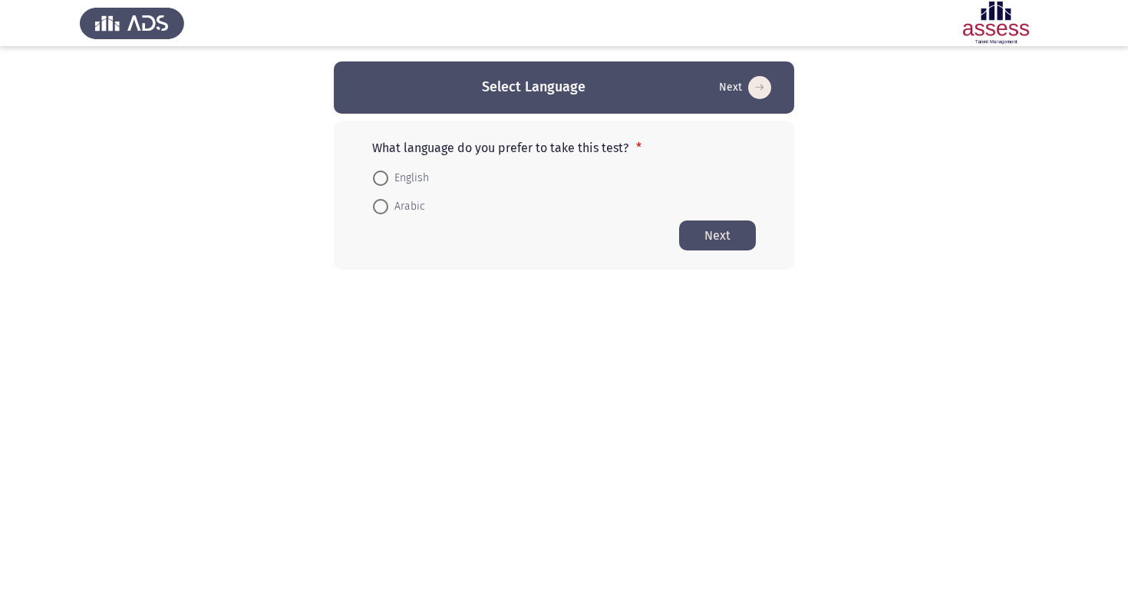
click at [388, 179] on span at bounding box center [380, 177] width 15 height 15
click at [388, 179] on input "English" at bounding box center [380, 177] width 15 height 15
radio input "true"
click at [692, 245] on button "Next" at bounding box center [717, 235] width 77 height 30
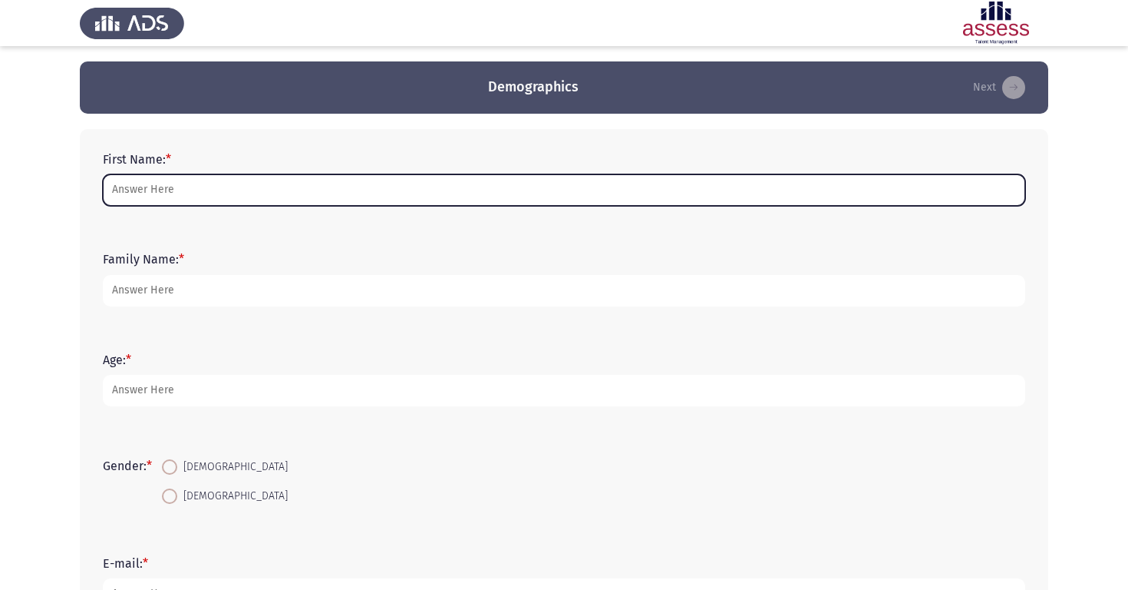
click at [205, 193] on input "First Name: *" at bounding box center [564, 189] width 923 height 31
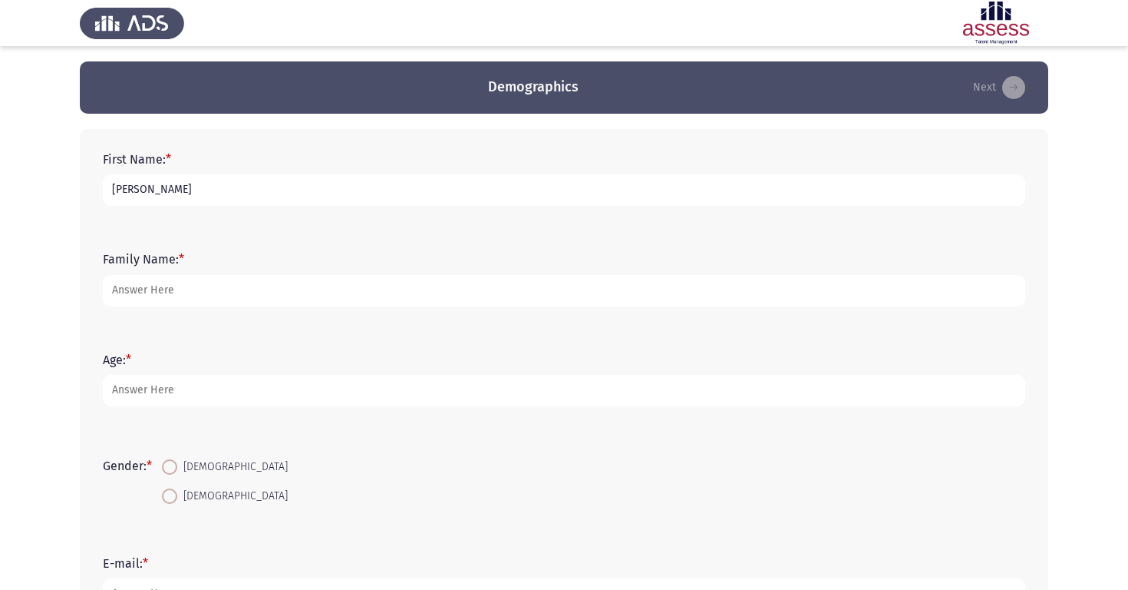
type input "[PERSON_NAME]"
type input "Mohieldin"
type input "38"
click at [175, 464] on span at bounding box center [169, 466] width 15 height 15
click at [175, 464] on input "[DEMOGRAPHIC_DATA]" at bounding box center [169, 466] width 15 height 15
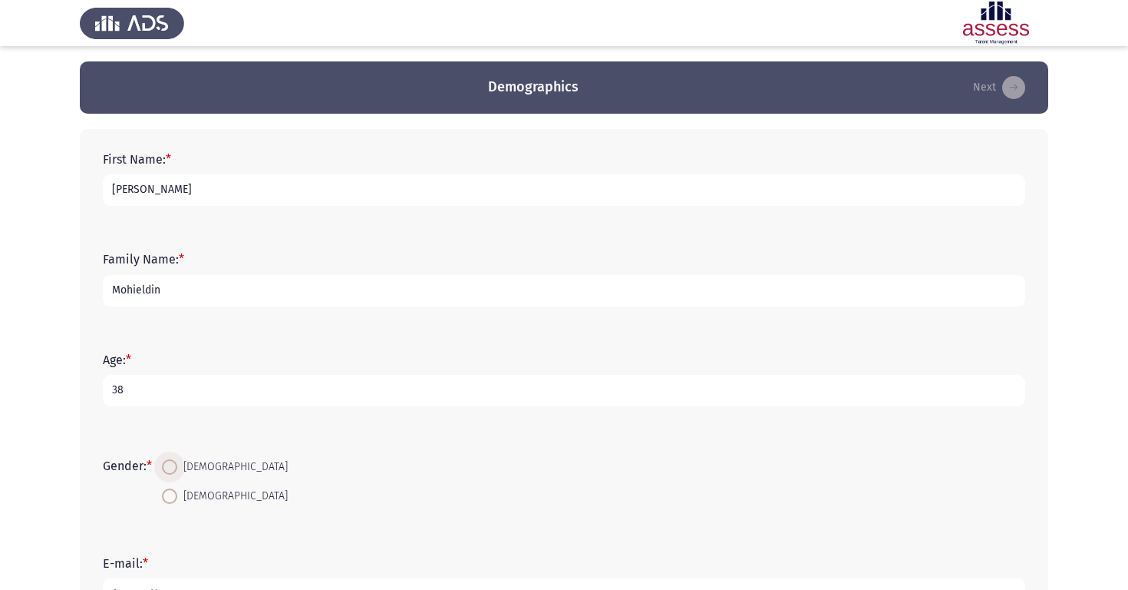
radio input "true"
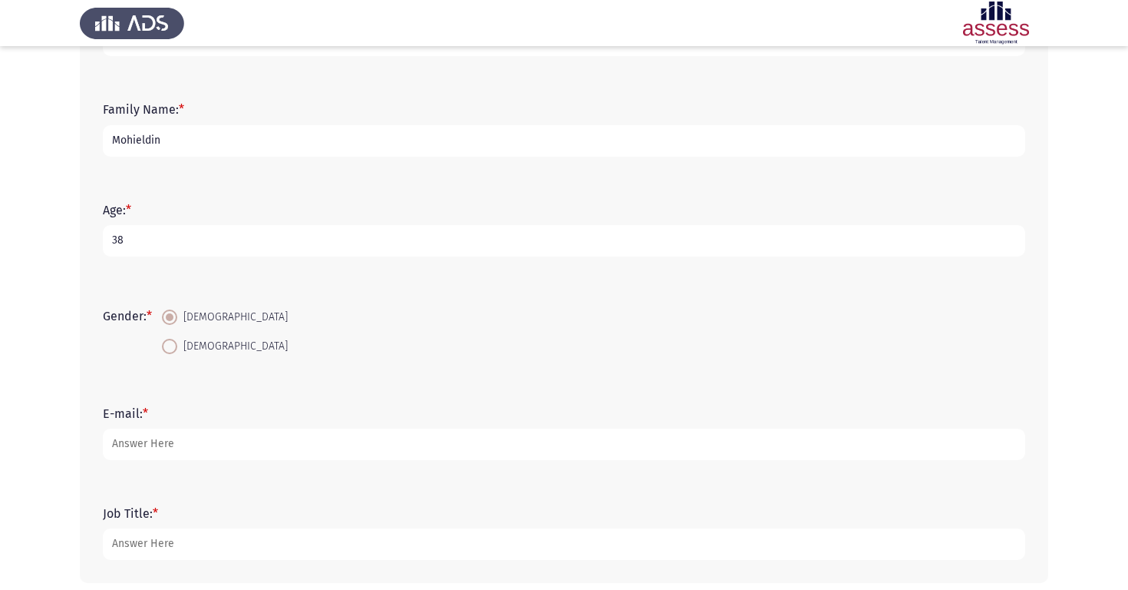
scroll to position [179, 0]
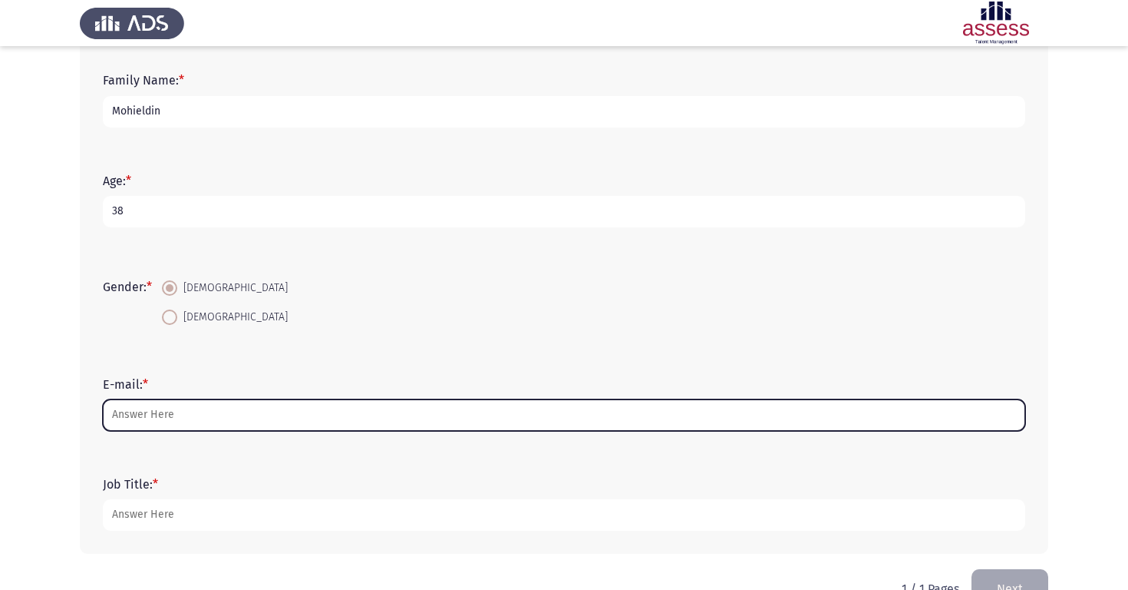
click at [182, 421] on input "E-mail: *" at bounding box center [564, 414] width 923 height 31
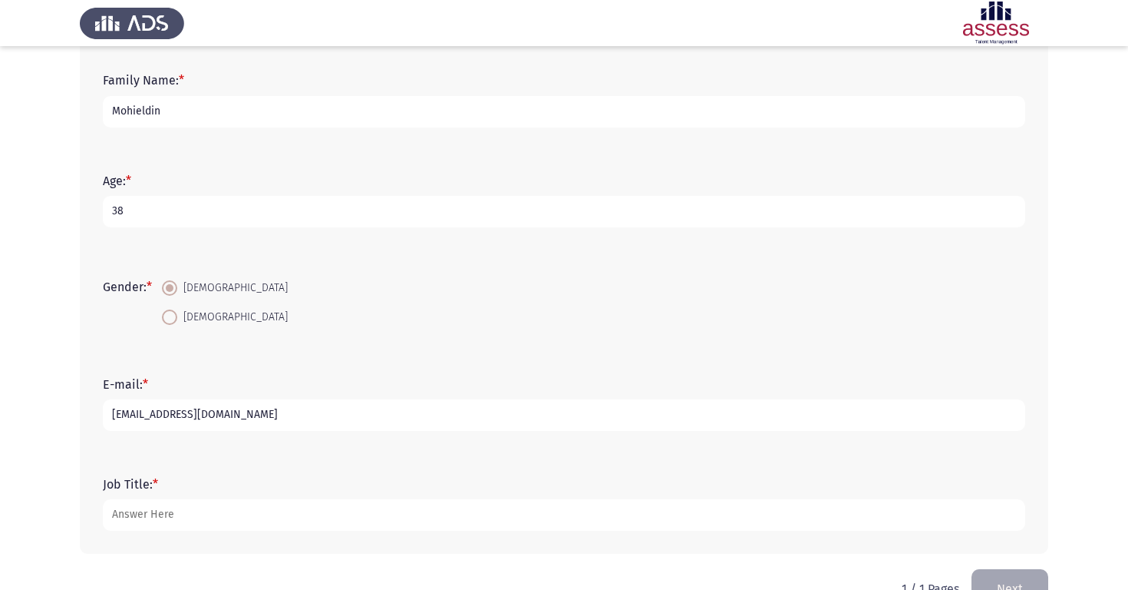
type input "[EMAIL_ADDRESS][DOMAIN_NAME]"
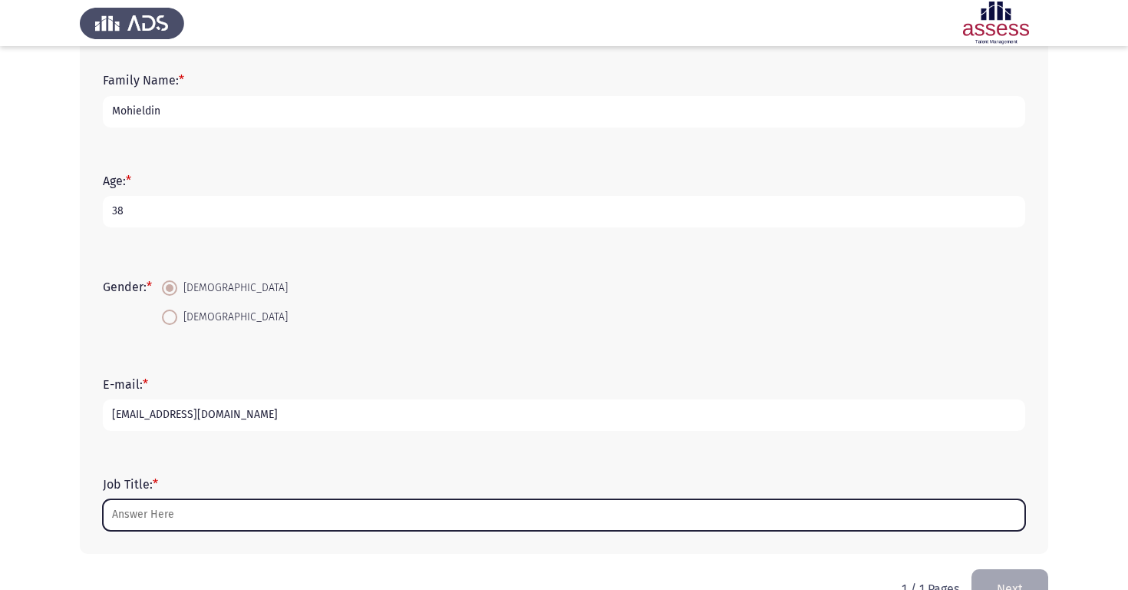
click at [192, 523] on input "Job Title: *" at bounding box center [564, 514] width 923 height 31
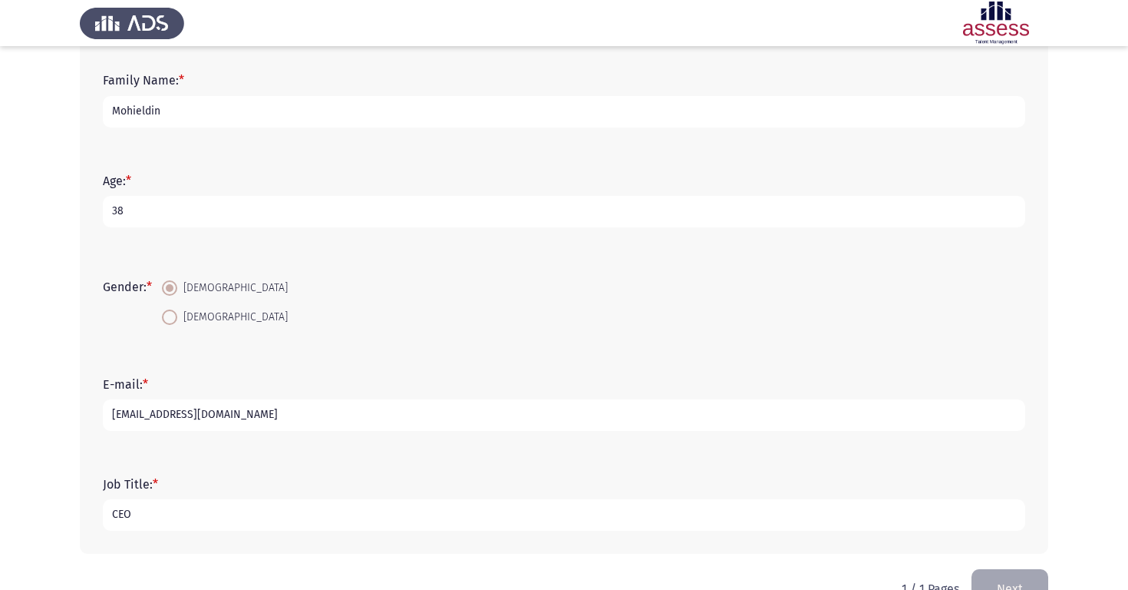
type input "CEO"
click at [36, 464] on app-assessment-container "Demographics Next First Name: * [PERSON_NAME] Family Name: * Mohieldin Age: * […" at bounding box center [564, 226] width 1128 height 686
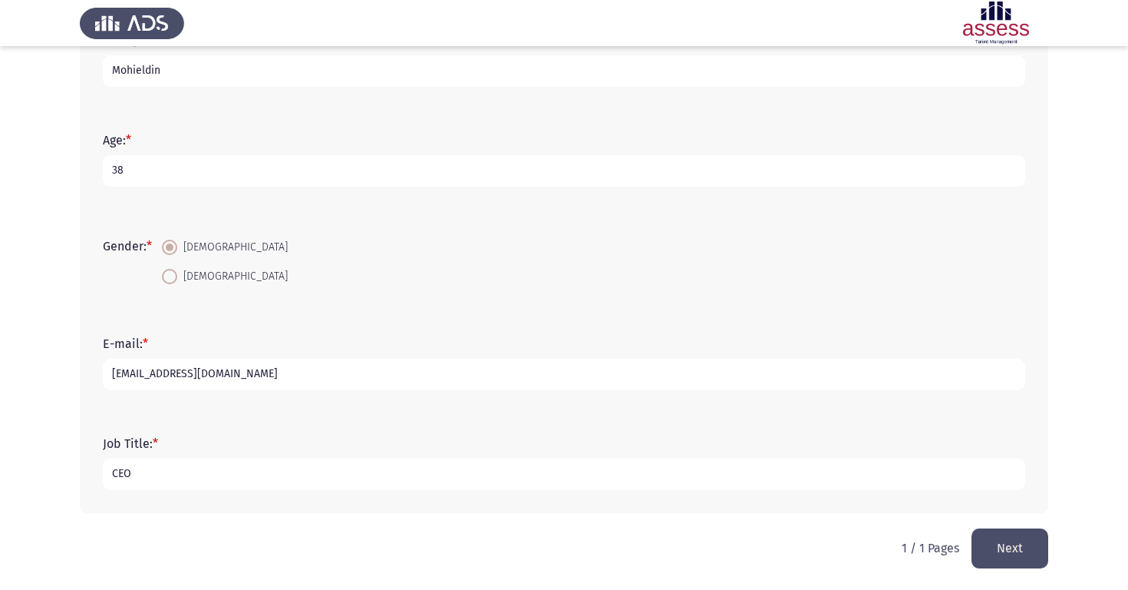
click at [1023, 554] on button "Next" at bounding box center [1010, 547] width 77 height 39
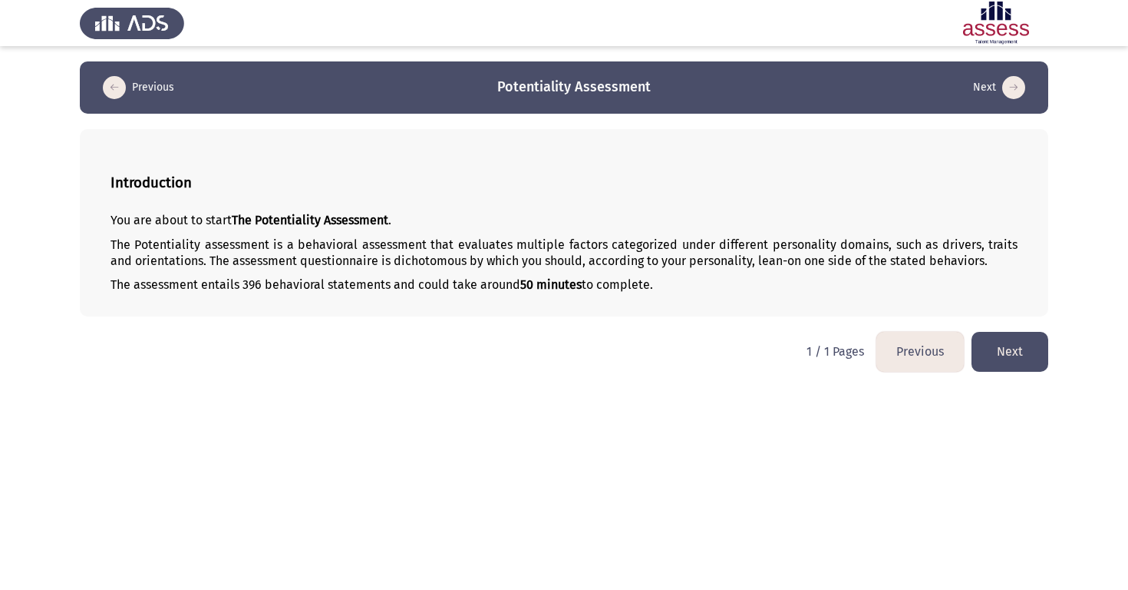
click at [993, 344] on button "Next" at bounding box center [1010, 351] width 77 height 39
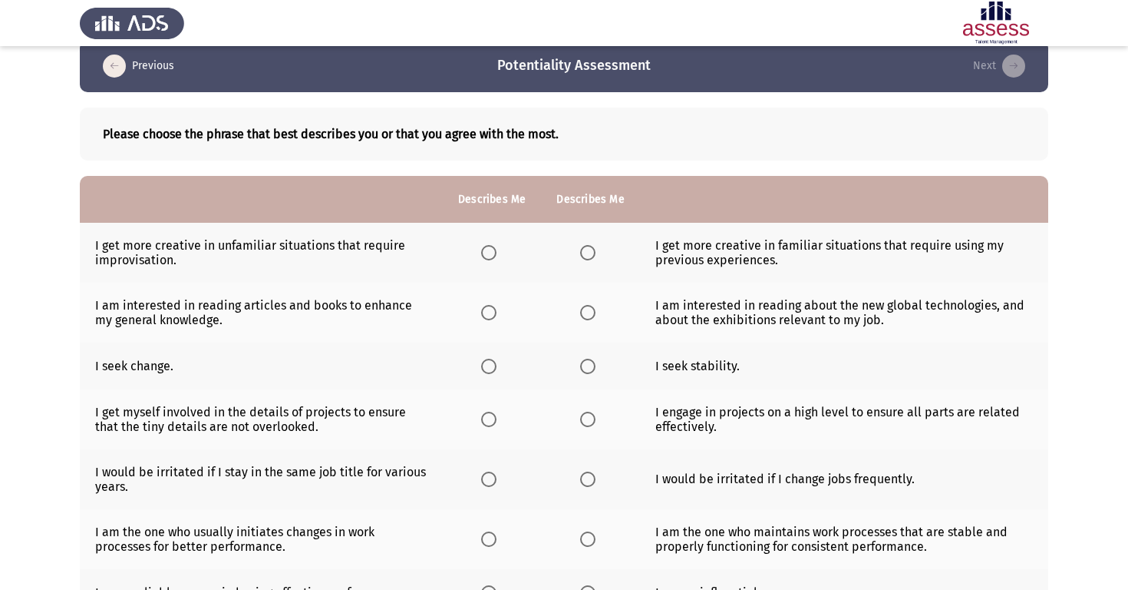
scroll to position [17, 0]
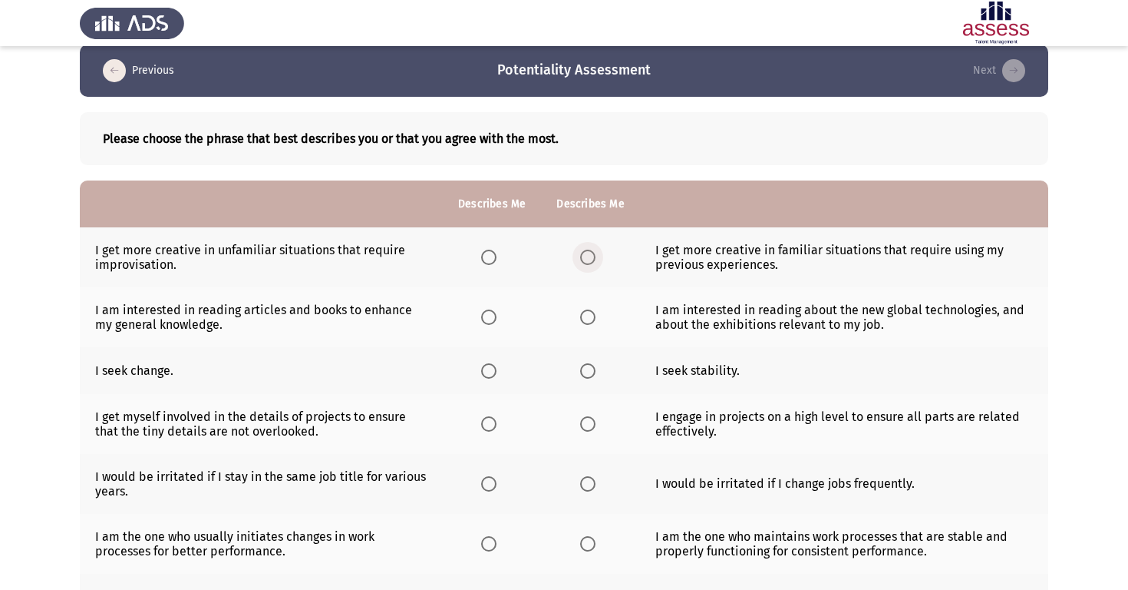
click at [587, 259] on span "Select an option" at bounding box center [587, 256] width 15 height 15
click at [587, 259] on input "Select an option" at bounding box center [587, 256] width 15 height 15
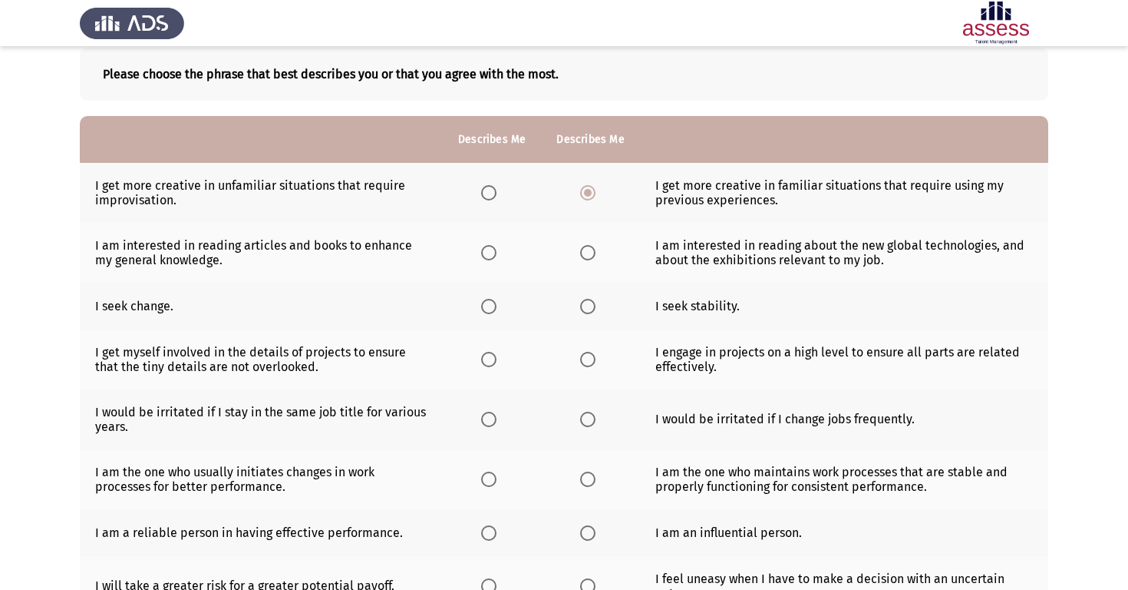
scroll to position [113, 0]
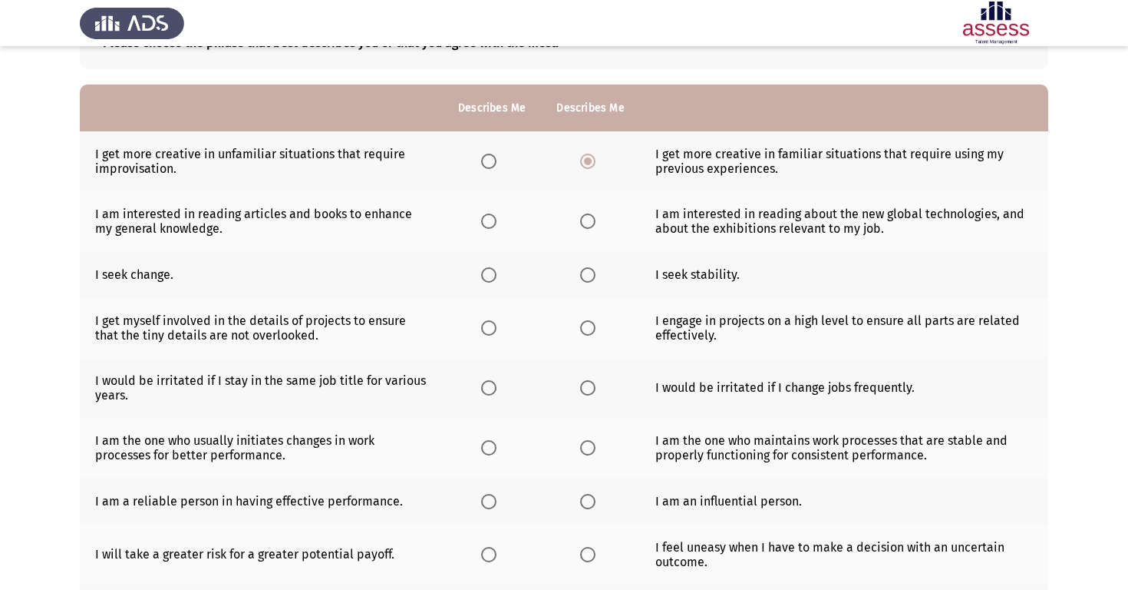
click at [496, 225] on span "Select an option" at bounding box center [488, 220] width 15 height 15
click at [496, 225] on input "Select an option" at bounding box center [488, 220] width 15 height 15
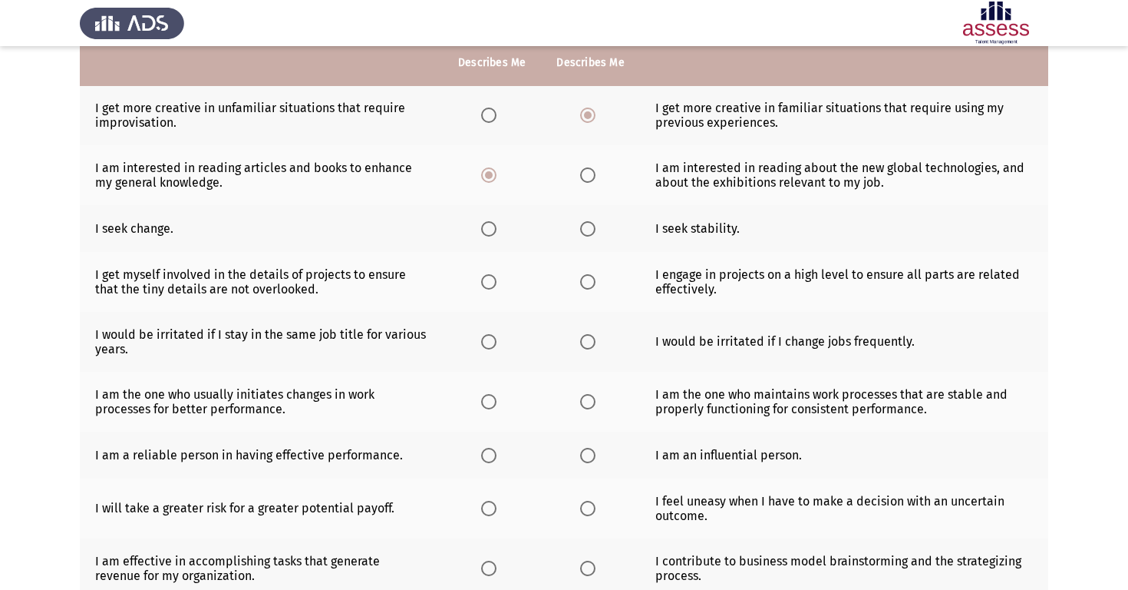
scroll to position [165, 0]
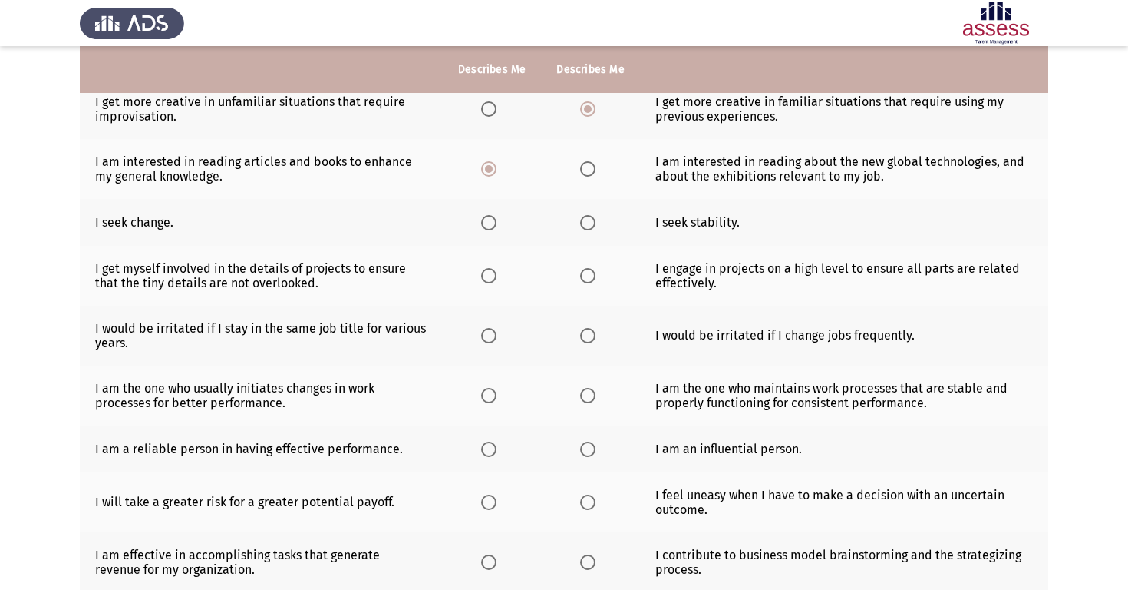
click at [488, 224] on span "Select an option" at bounding box center [488, 222] width 15 height 15
click at [488, 224] on input "Select an option" at bounding box center [488, 222] width 15 height 15
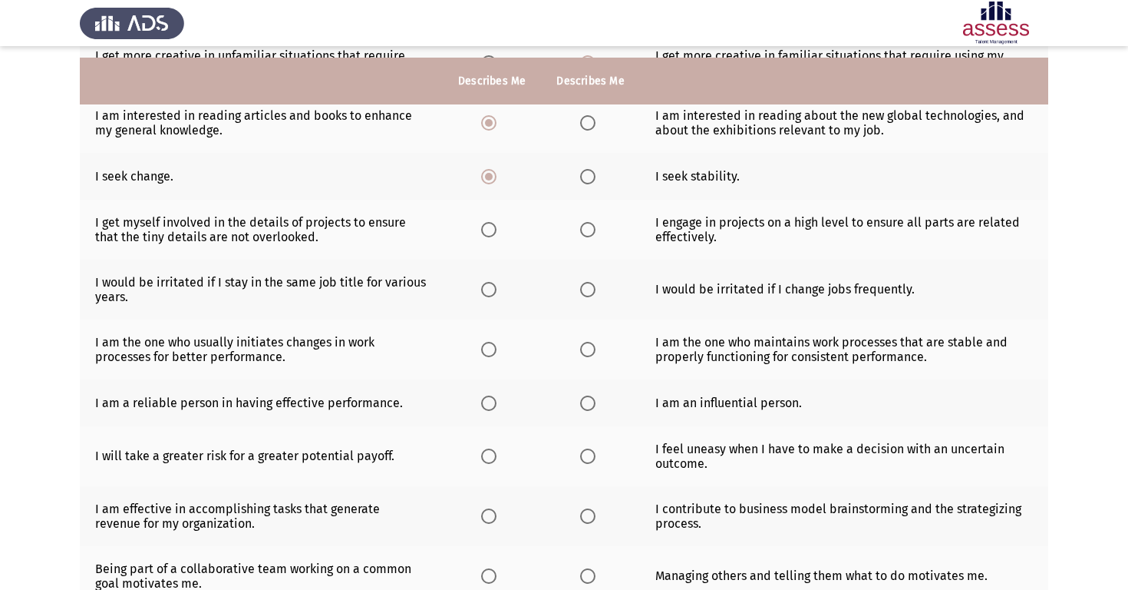
scroll to position [225, 0]
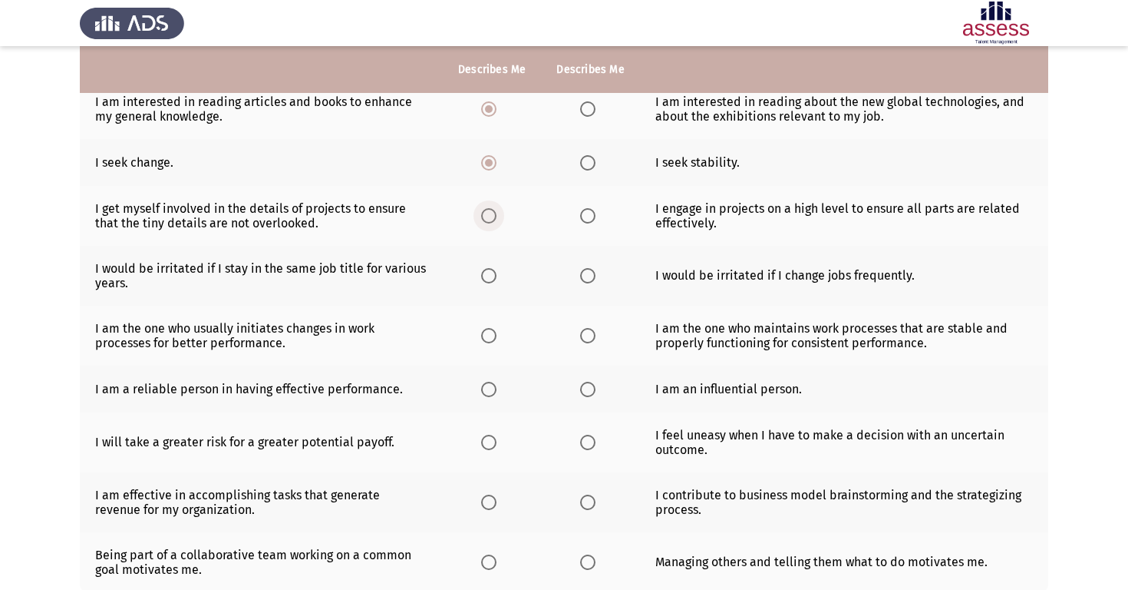
click at [486, 218] on span "Select an option" at bounding box center [488, 215] width 15 height 15
click at [486, 218] on input "Select an option" at bounding box center [488, 215] width 15 height 15
click at [487, 276] on span "Select an option" at bounding box center [488, 275] width 15 height 15
click at [487, 276] on input "Select an option" at bounding box center [488, 275] width 15 height 15
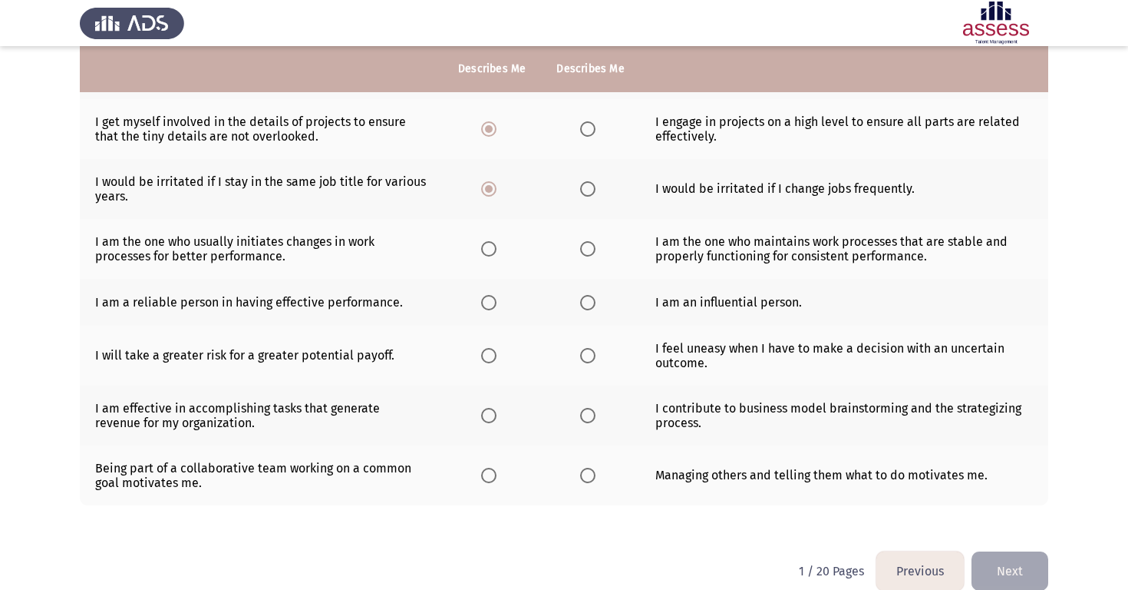
scroll to position [313, 0]
click at [484, 246] on span "Select an option" at bounding box center [488, 246] width 15 height 15
click at [484, 246] on input "Select an option" at bounding box center [488, 246] width 15 height 15
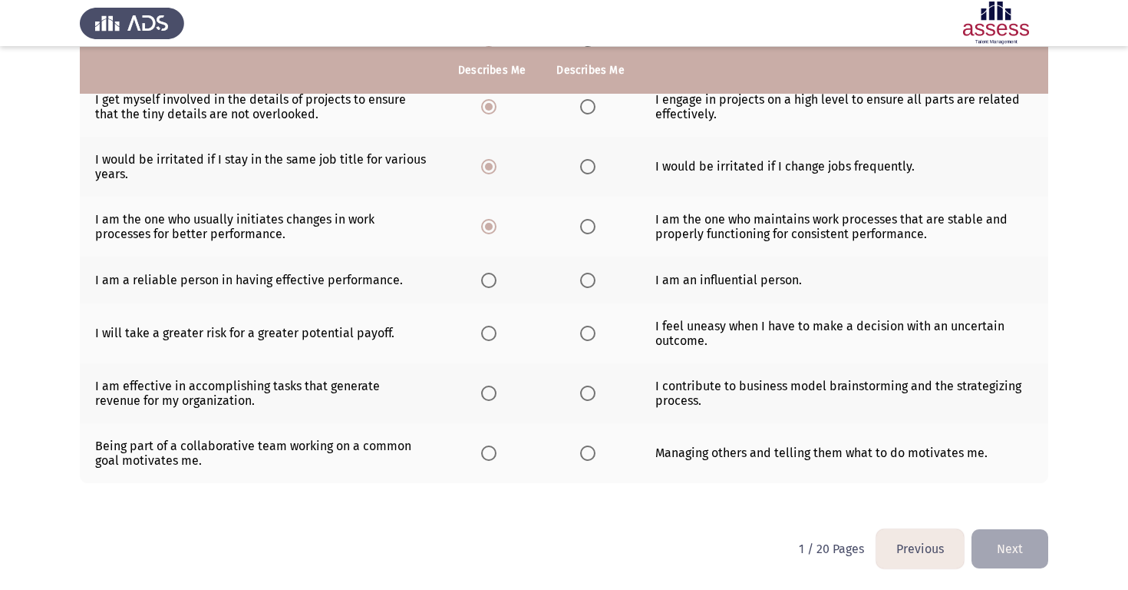
click at [590, 282] on span "Select an option" at bounding box center [587, 279] width 15 height 15
click at [590, 282] on input "Select an option" at bounding box center [587, 279] width 15 height 15
click at [490, 333] on span "Select an option" at bounding box center [488, 332] width 15 height 15
click at [490, 333] on input "Select an option" at bounding box center [488, 332] width 15 height 15
click at [491, 389] on span "Select an option" at bounding box center [488, 392] width 15 height 15
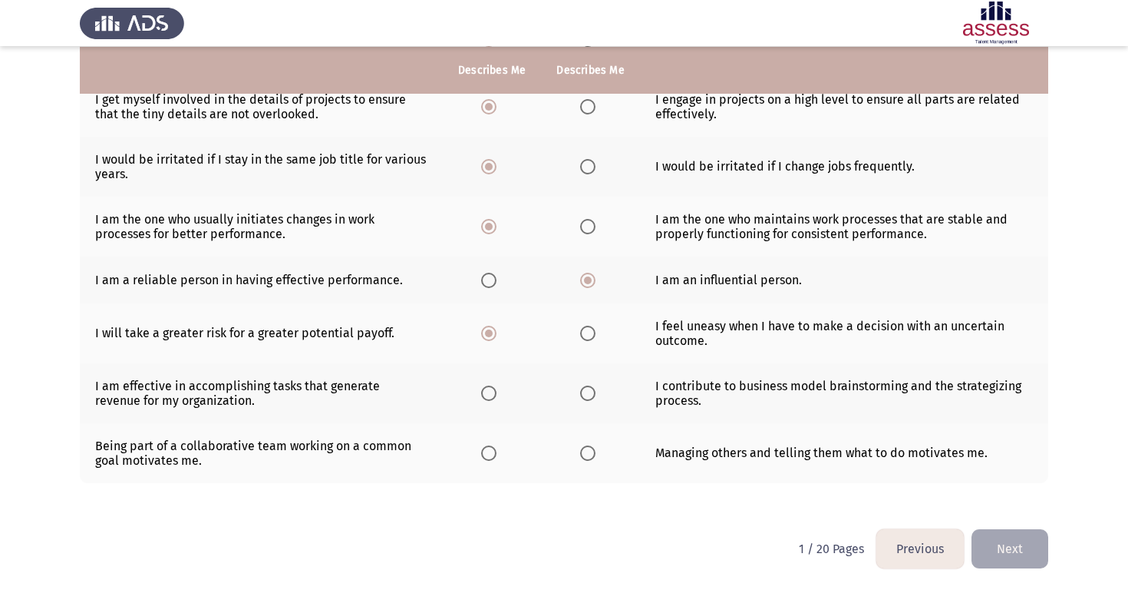
click at [491, 389] on input "Select an option" at bounding box center [488, 392] width 15 height 15
click at [491, 457] on span "Select an option" at bounding box center [488, 452] width 15 height 15
click at [491, 457] on input "Select an option" at bounding box center [488, 452] width 15 height 15
click at [584, 448] on span "Select an option" at bounding box center [587, 452] width 15 height 15
click at [584, 448] on input "Select an option" at bounding box center [587, 452] width 15 height 15
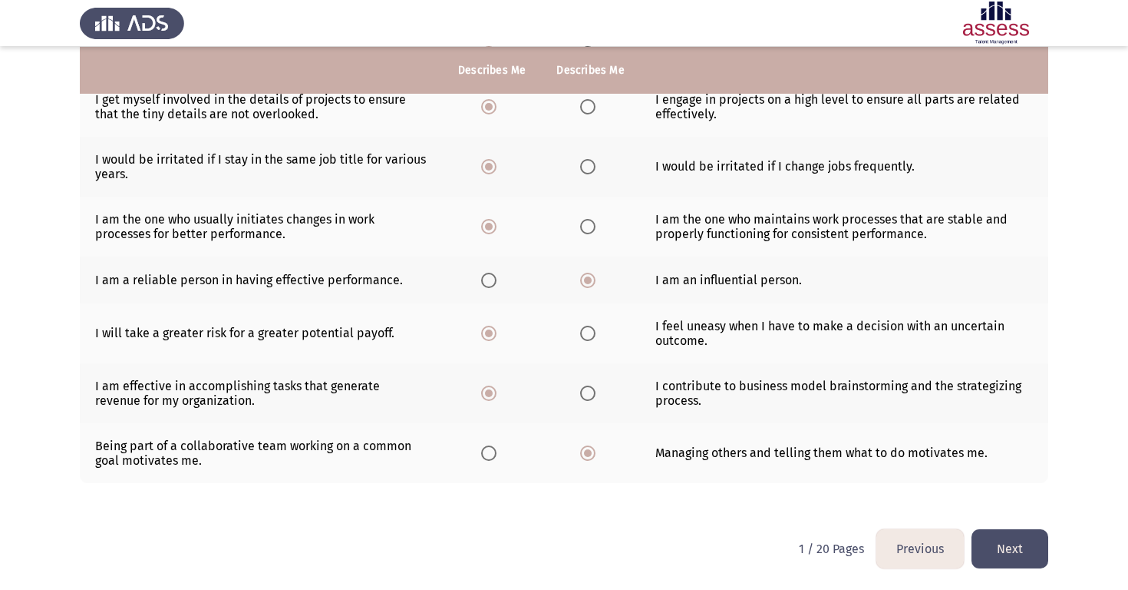
click at [1025, 550] on button "Next" at bounding box center [1010, 548] width 77 height 39
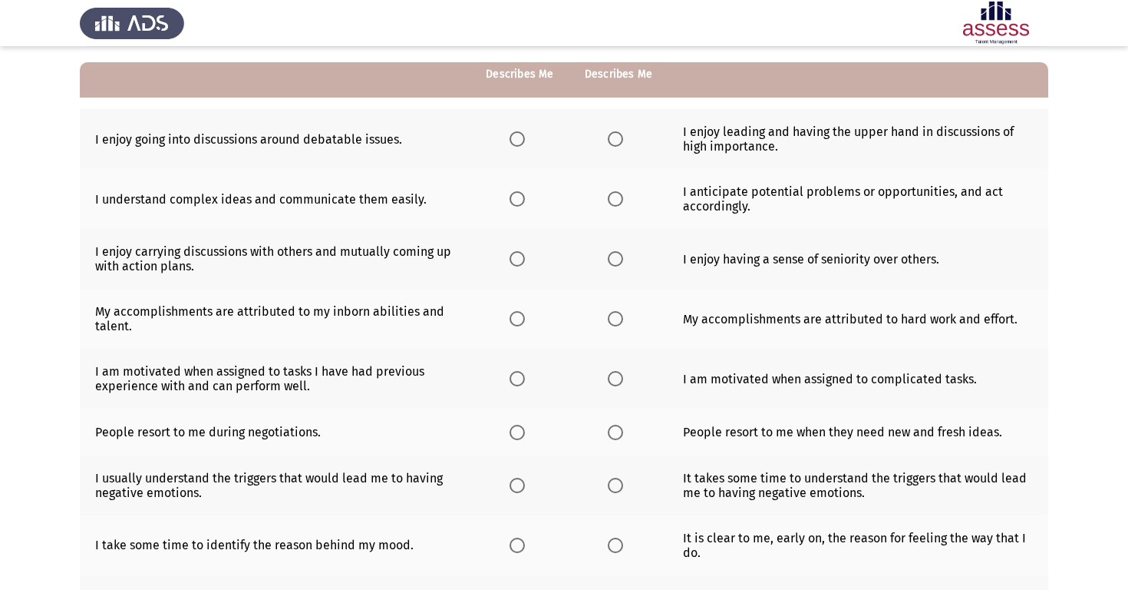
scroll to position [140, 0]
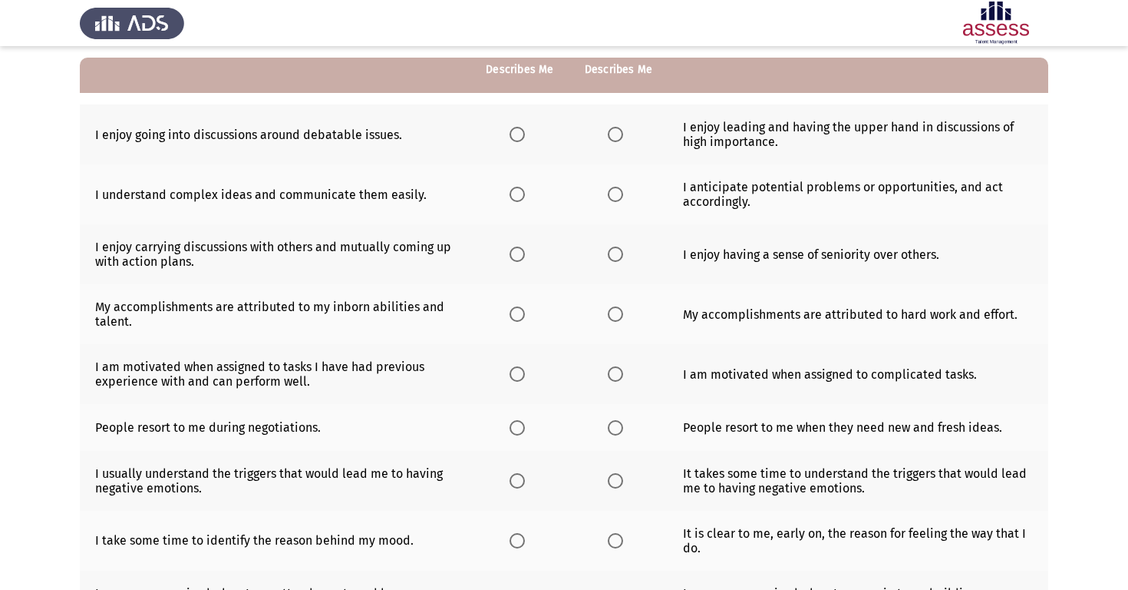
click at [518, 138] on span "Select an option" at bounding box center [517, 134] width 15 height 15
click at [518, 138] on input "Select an option" at bounding box center [517, 134] width 15 height 15
click at [513, 198] on span "Select an option" at bounding box center [517, 194] width 15 height 15
click at [513, 198] on input "Select an option" at bounding box center [517, 194] width 15 height 15
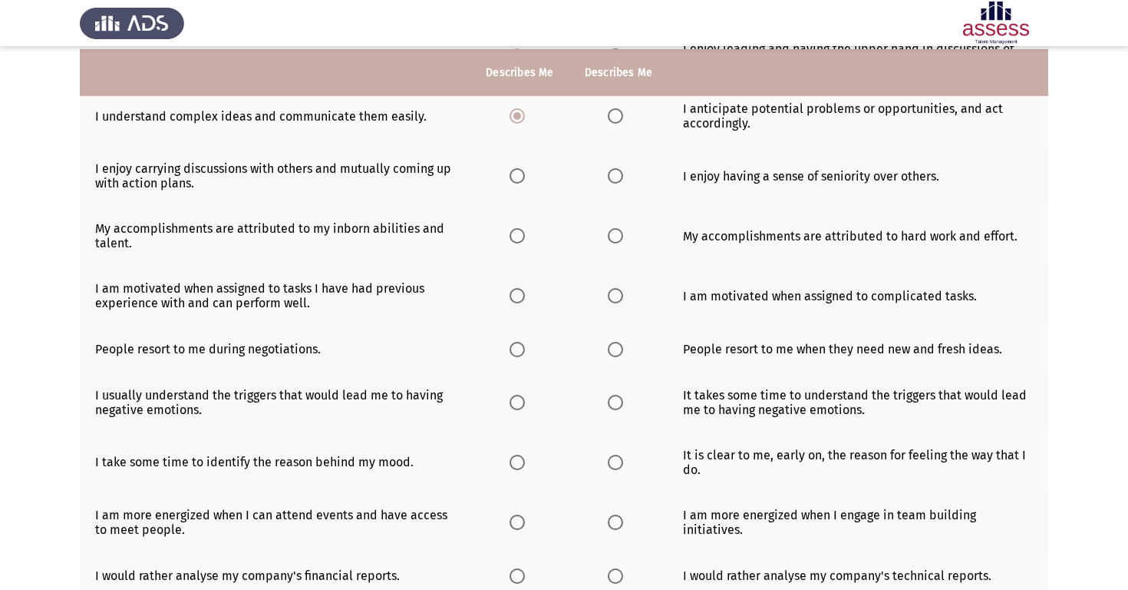
scroll to position [221, 0]
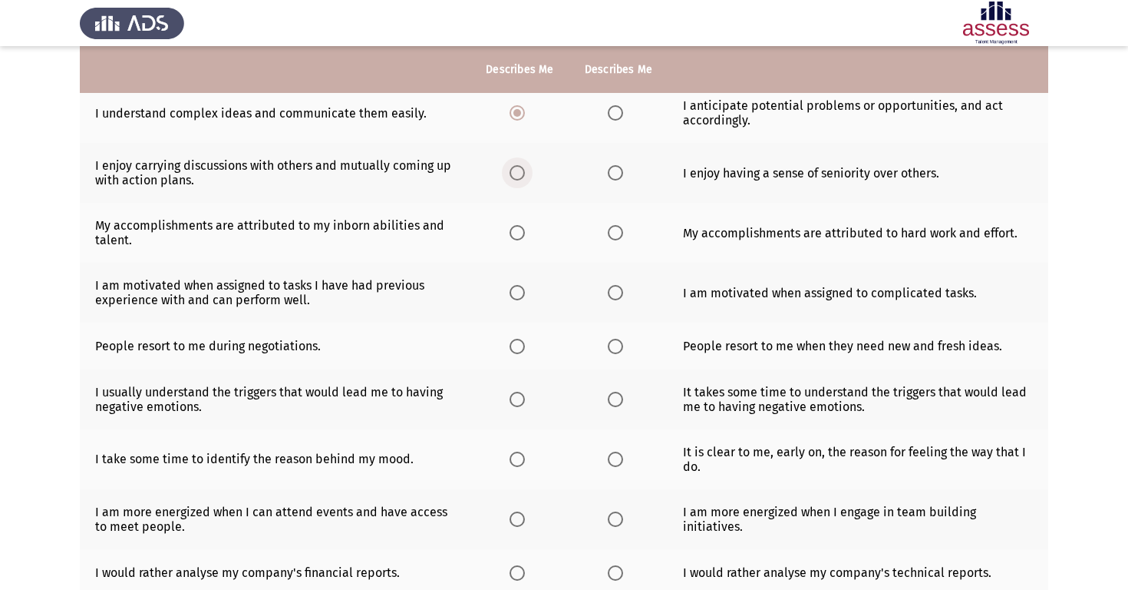
click at [519, 170] on span "Select an option" at bounding box center [517, 172] width 15 height 15
click at [519, 170] on input "Select an option" at bounding box center [517, 172] width 15 height 15
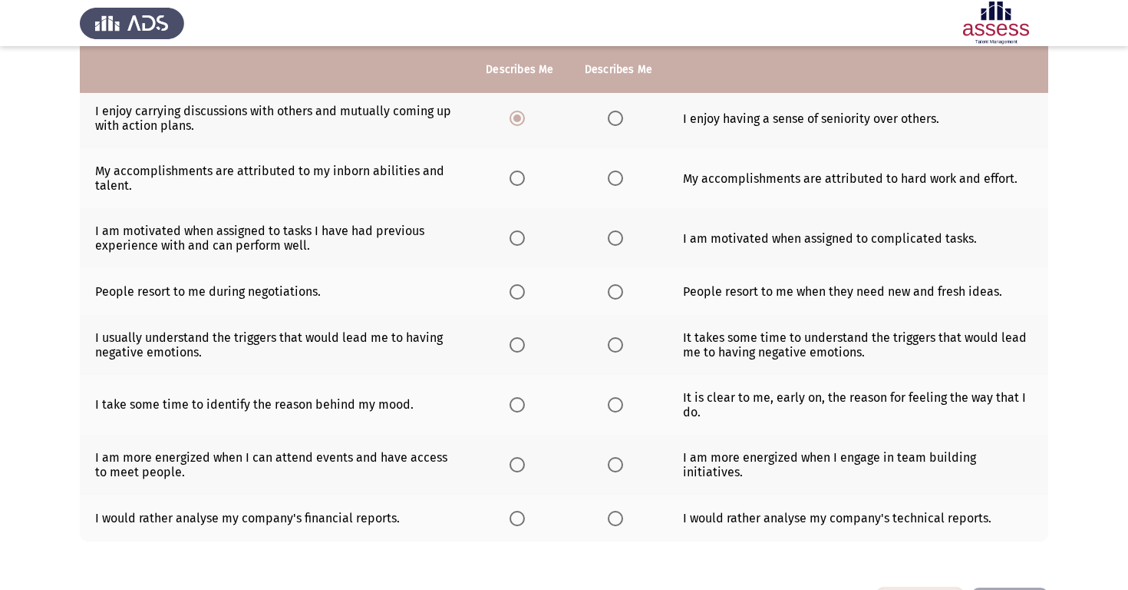
scroll to position [278, 0]
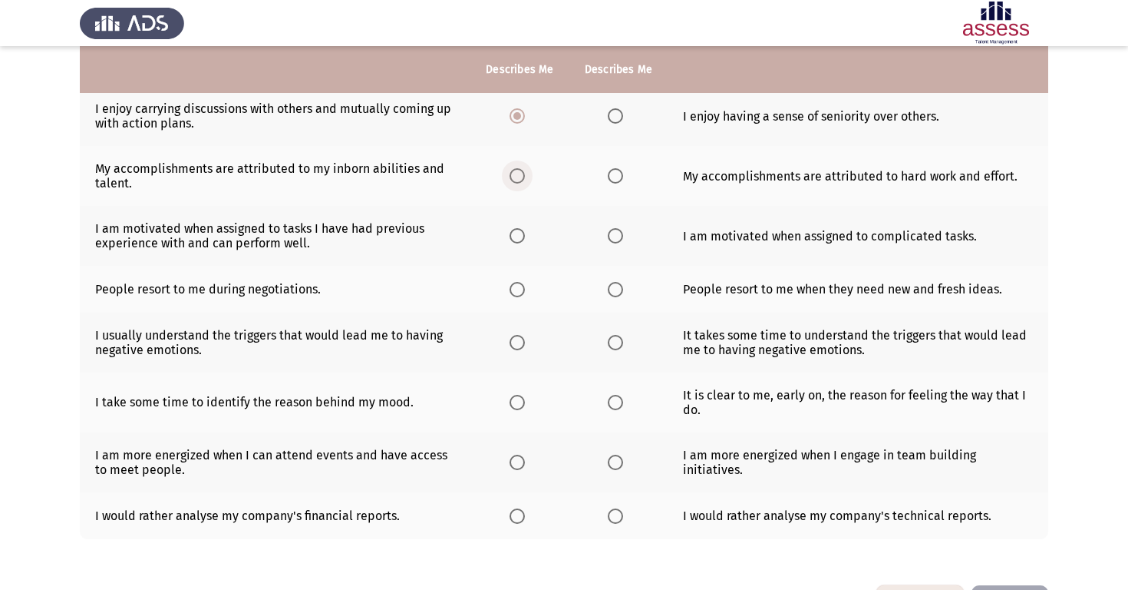
click at [517, 181] on span "Select an option" at bounding box center [517, 175] width 15 height 15
click at [517, 181] on input "Select an option" at bounding box center [517, 175] width 15 height 15
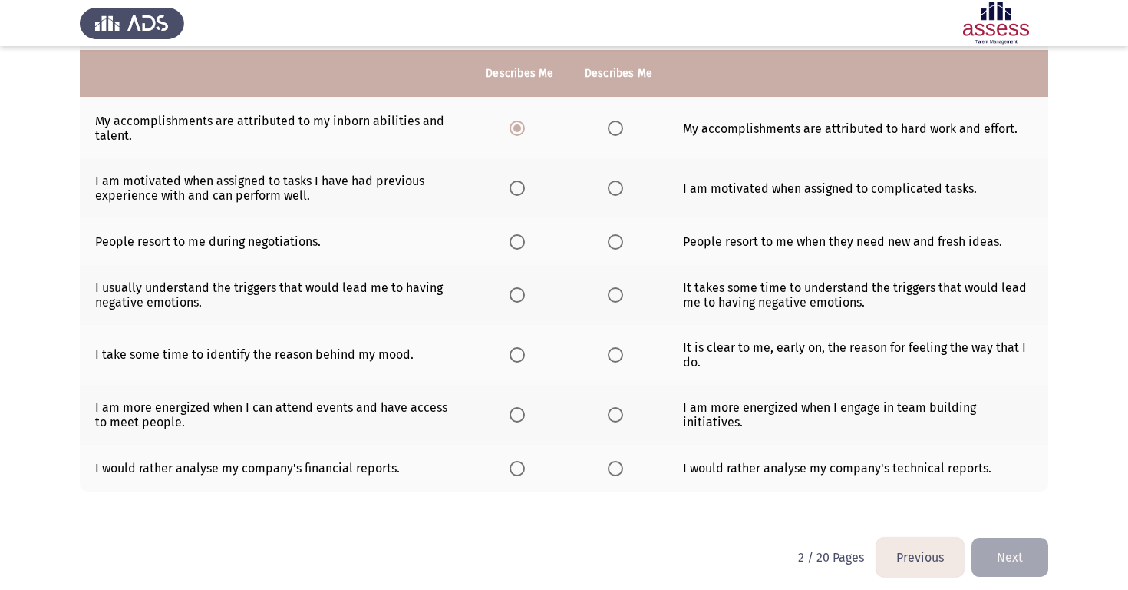
scroll to position [330, 0]
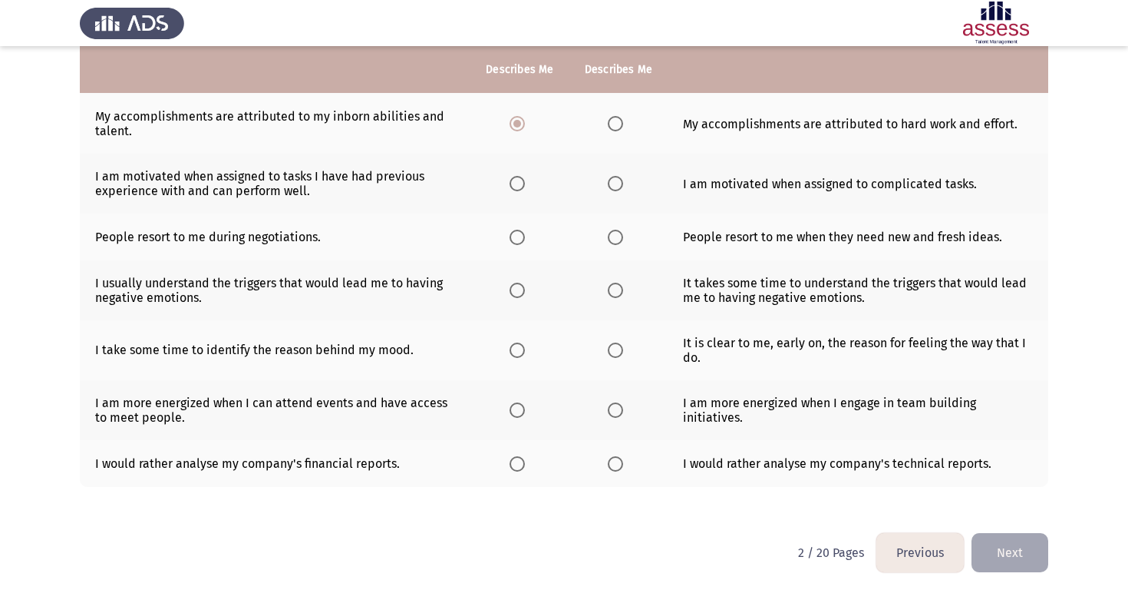
click at [613, 188] on span "Select an option" at bounding box center [615, 183] width 15 height 15
click at [613, 188] on input "Select an option" at bounding box center [615, 183] width 15 height 15
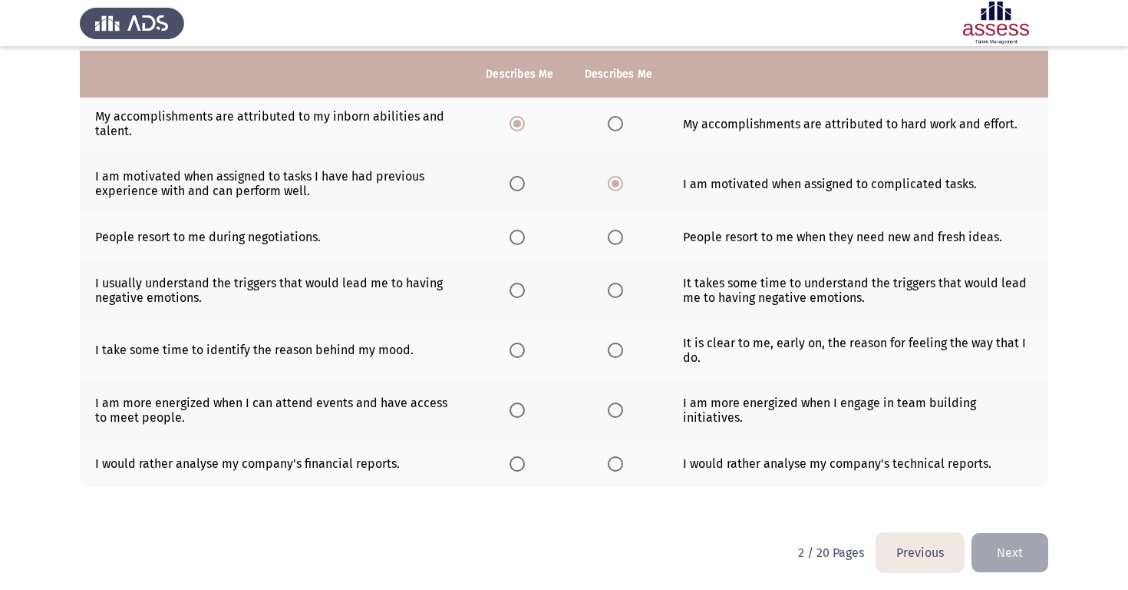
scroll to position [334, 0]
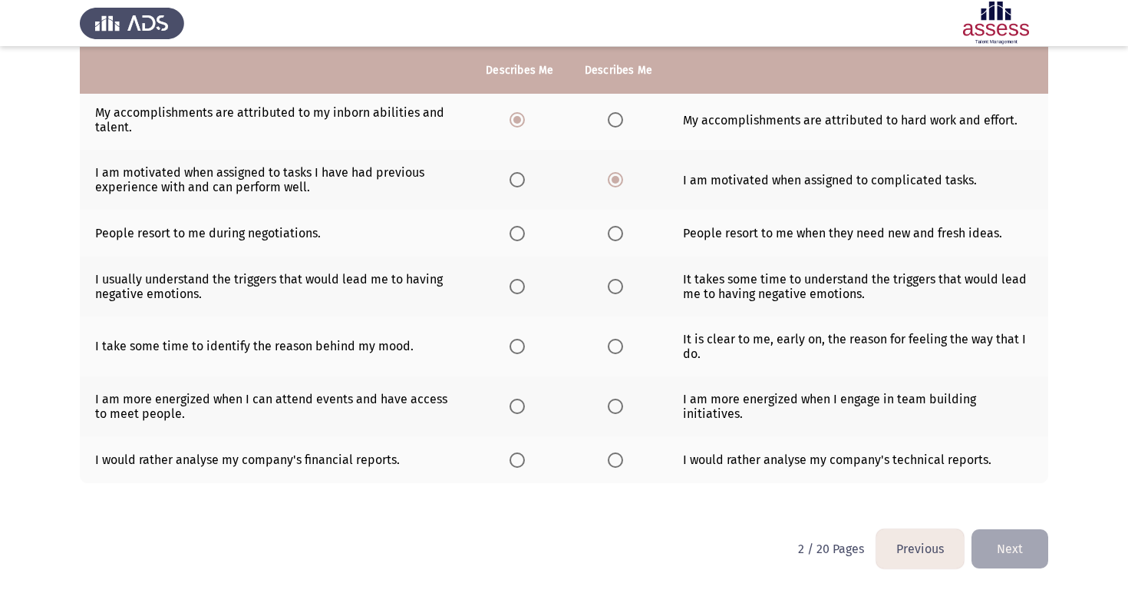
click at [609, 233] on span "Select an option" at bounding box center [615, 233] width 15 height 15
click at [609, 233] on input "Select an option" at bounding box center [615, 233] width 15 height 15
click at [614, 292] on span "Select an option" at bounding box center [615, 286] width 15 height 15
click at [614, 292] on input "Select an option" at bounding box center [615, 286] width 15 height 15
click at [608, 349] on span "Select an option" at bounding box center [615, 346] width 15 height 15
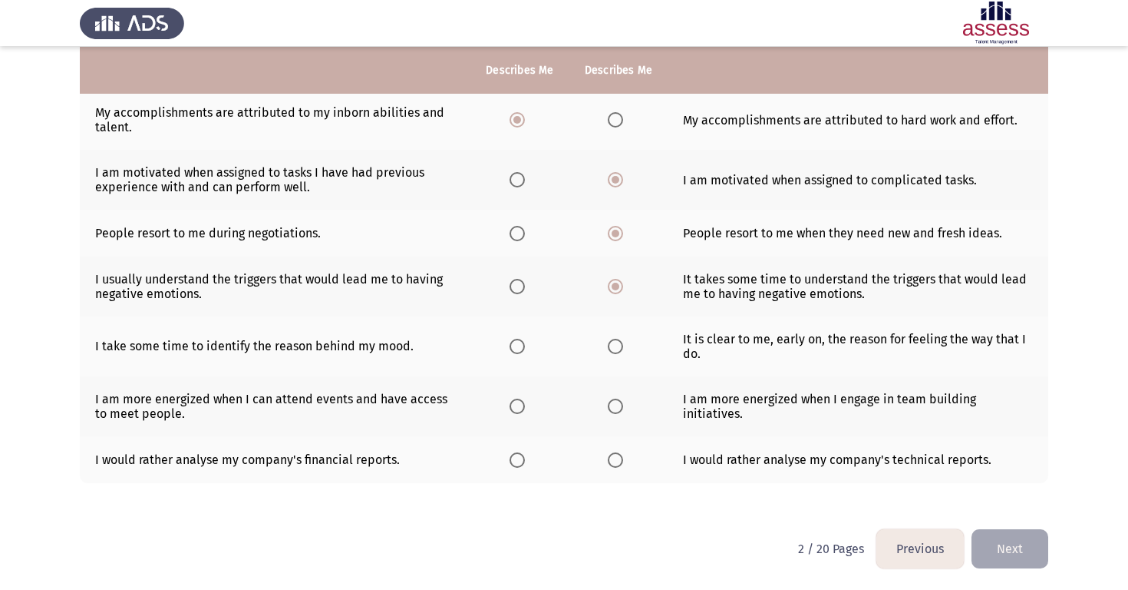
click at [608, 349] on input "Select an option" at bounding box center [615, 346] width 15 height 15
click at [514, 411] on span "Select an option" at bounding box center [517, 405] width 15 height 15
click at [514, 411] on input "Select an option" at bounding box center [517, 405] width 15 height 15
click at [523, 460] on span "Select an option" at bounding box center [517, 459] width 15 height 15
click at [523, 460] on input "Select an option" at bounding box center [517, 459] width 15 height 15
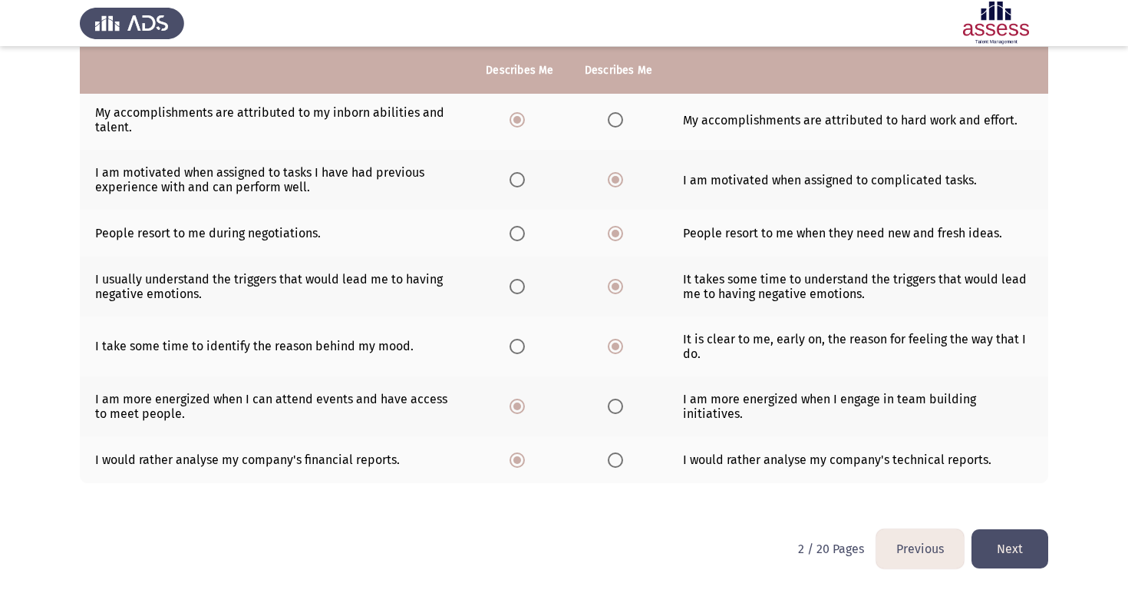
click at [1012, 543] on button "Next" at bounding box center [1010, 548] width 77 height 39
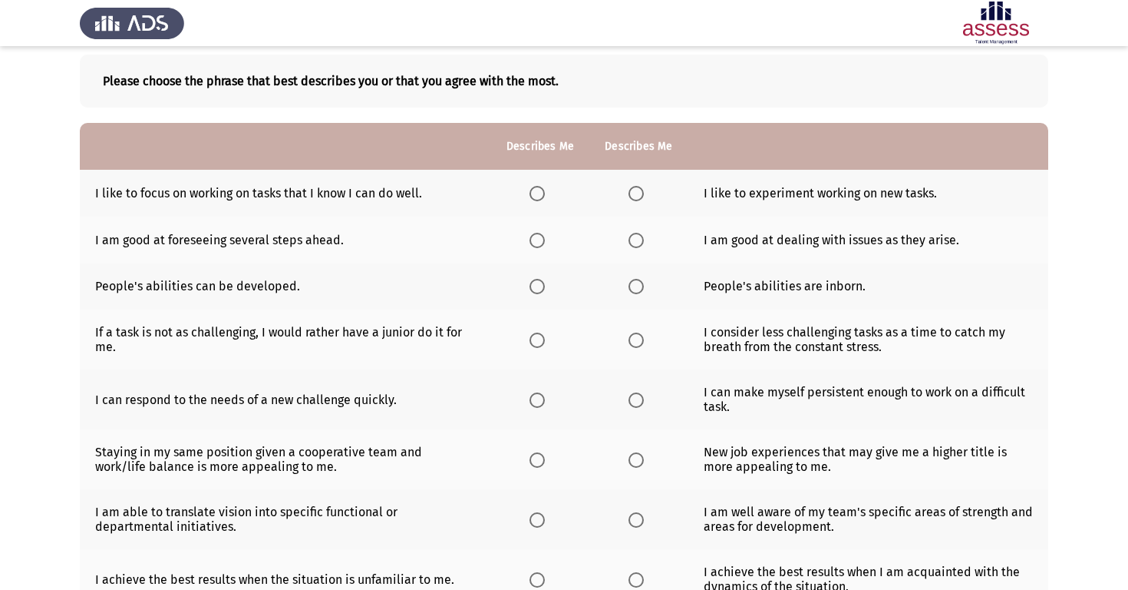
scroll to position [76, 0]
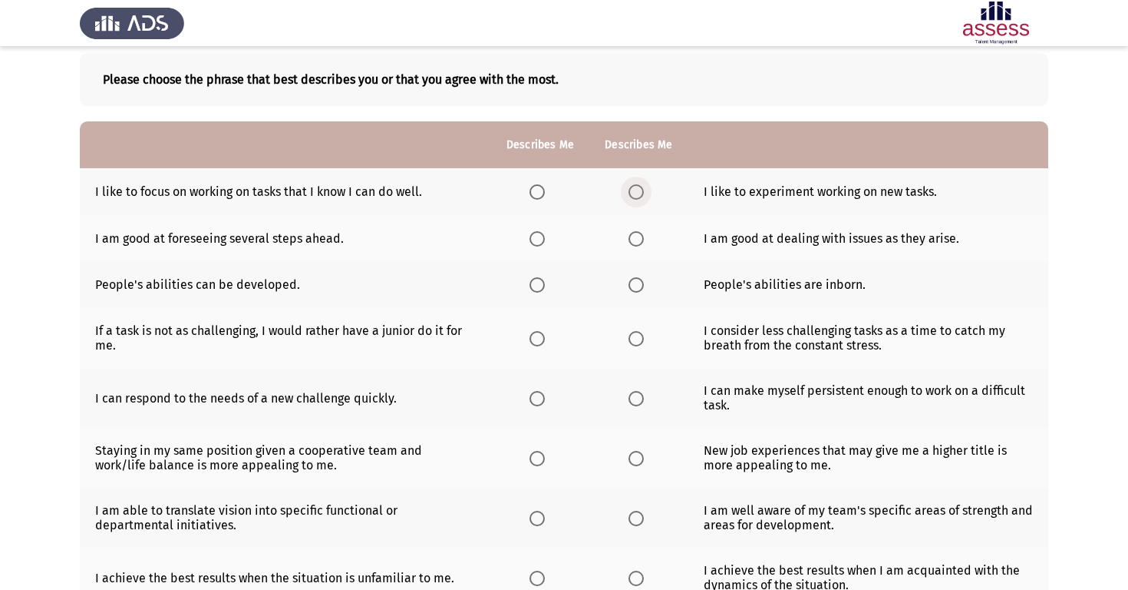
click at [636, 193] on span "Select an option" at bounding box center [636, 191] width 15 height 15
click at [636, 193] on input "Select an option" at bounding box center [636, 191] width 15 height 15
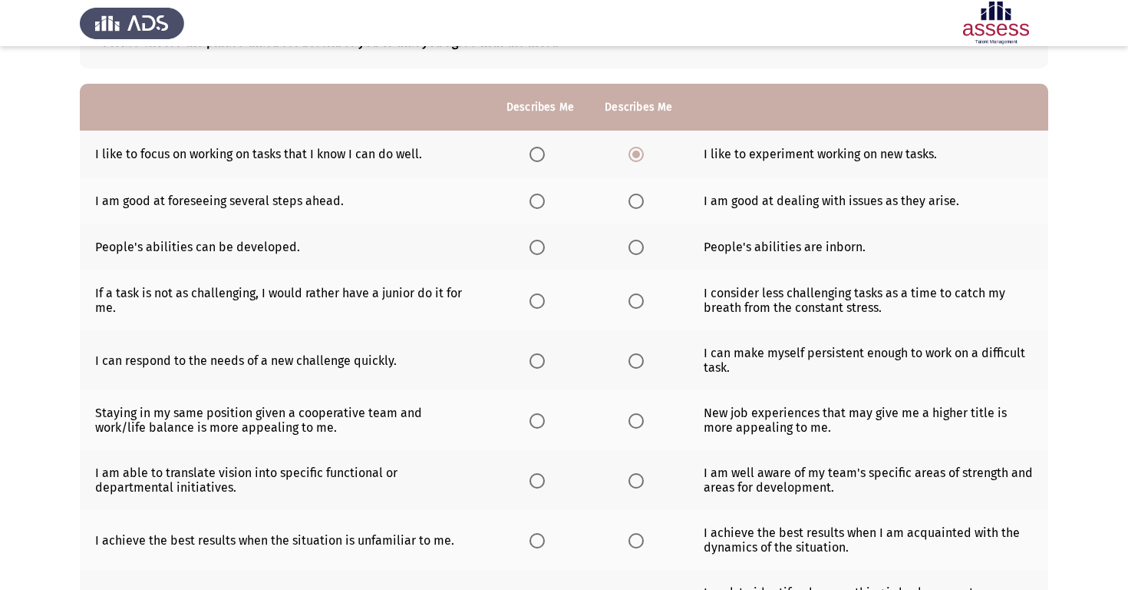
scroll to position [119, 0]
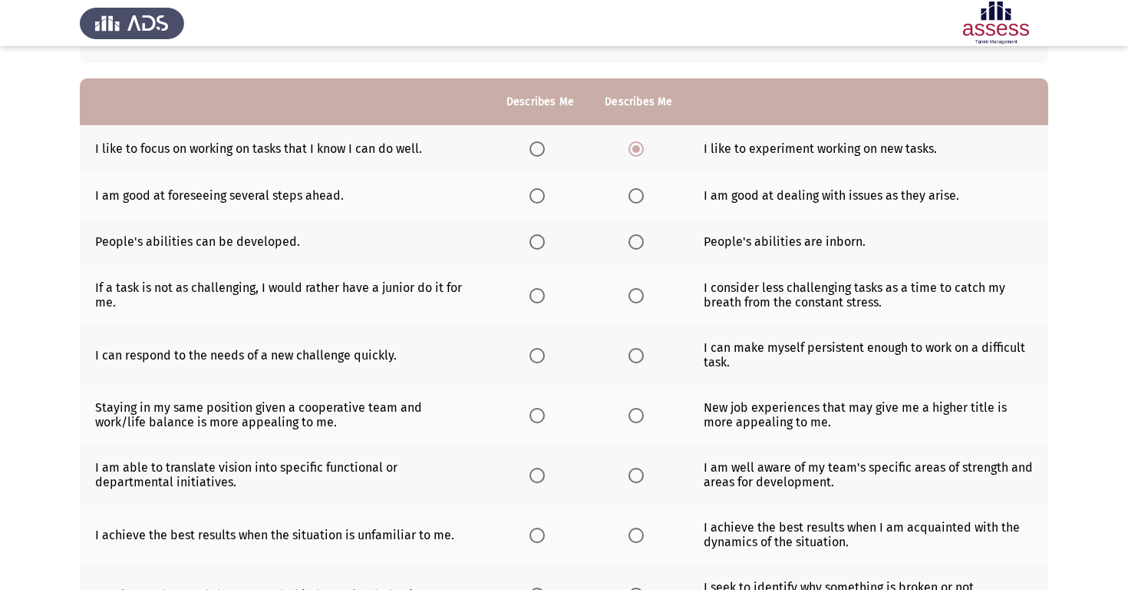
click at [530, 195] on span "Select an option" at bounding box center [537, 195] width 15 height 15
click at [530, 195] on input "Select an option" at bounding box center [537, 195] width 15 height 15
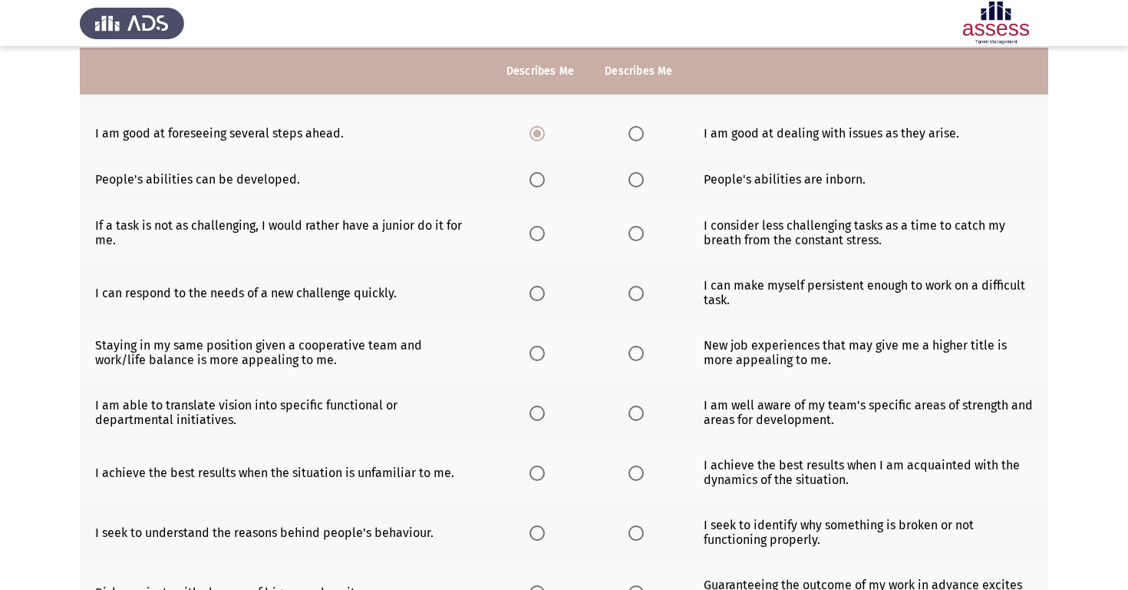
scroll to position [184, 0]
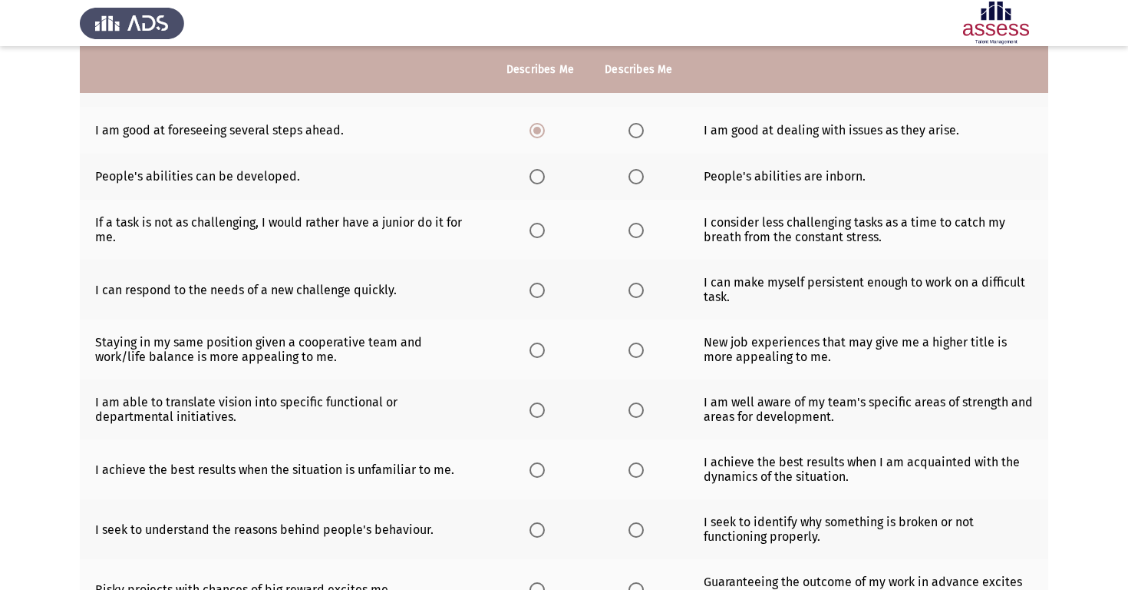
click at [632, 178] on span "Select an option" at bounding box center [636, 176] width 15 height 15
click at [632, 178] on input "Select an option" at bounding box center [636, 176] width 15 height 15
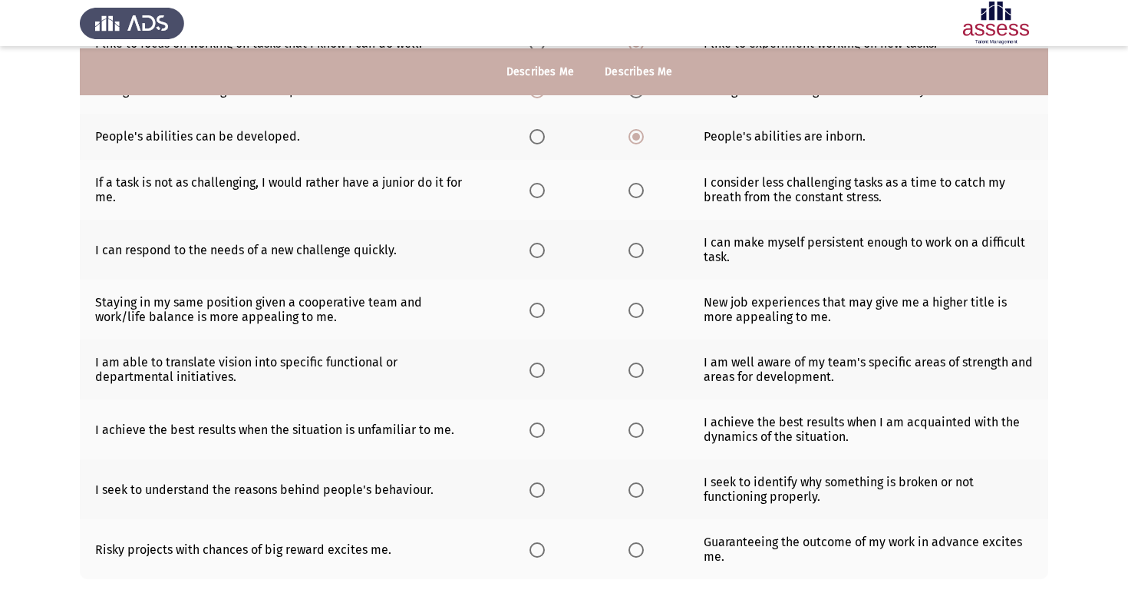
scroll to position [230, 0]
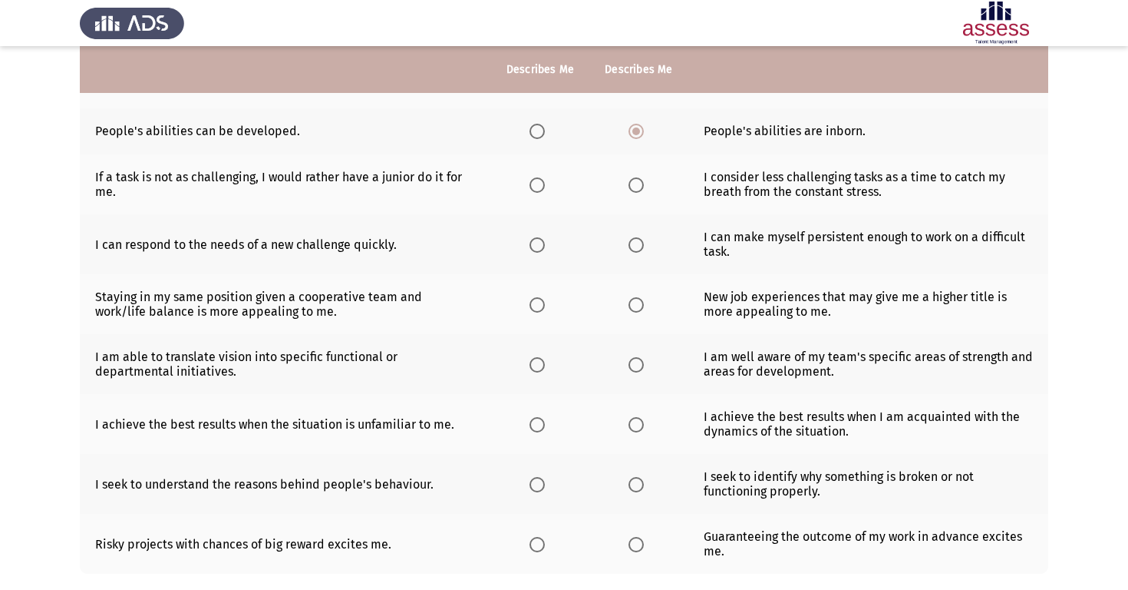
click at [540, 188] on span "Select an option" at bounding box center [537, 184] width 15 height 15
click at [540, 188] on input "Select an option" at bounding box center [537, 184] width 15 height 15
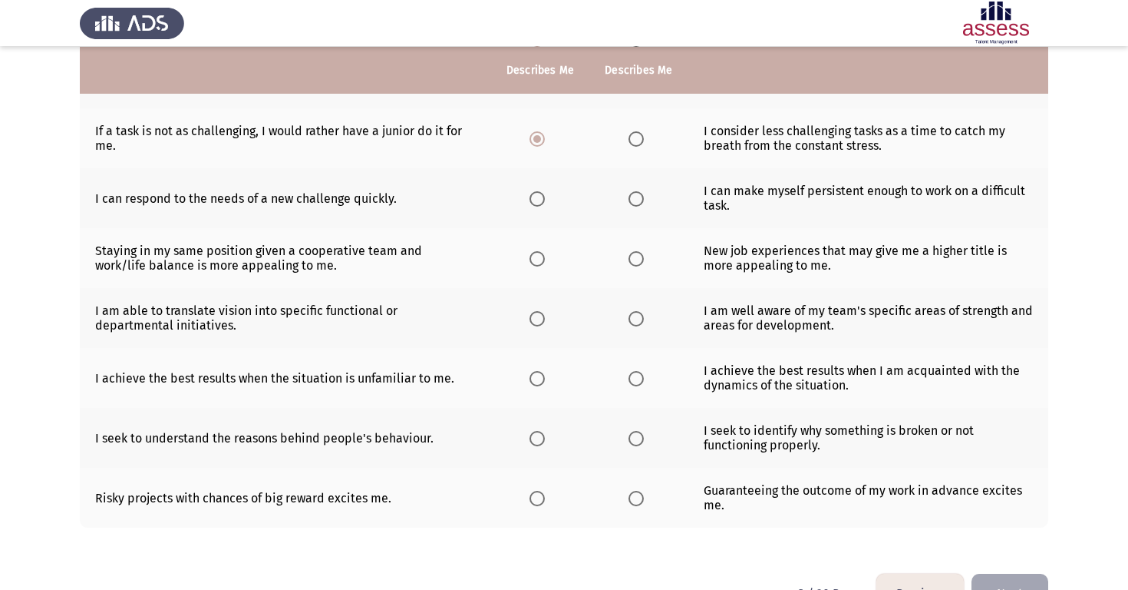
scroll to position [272, 0]
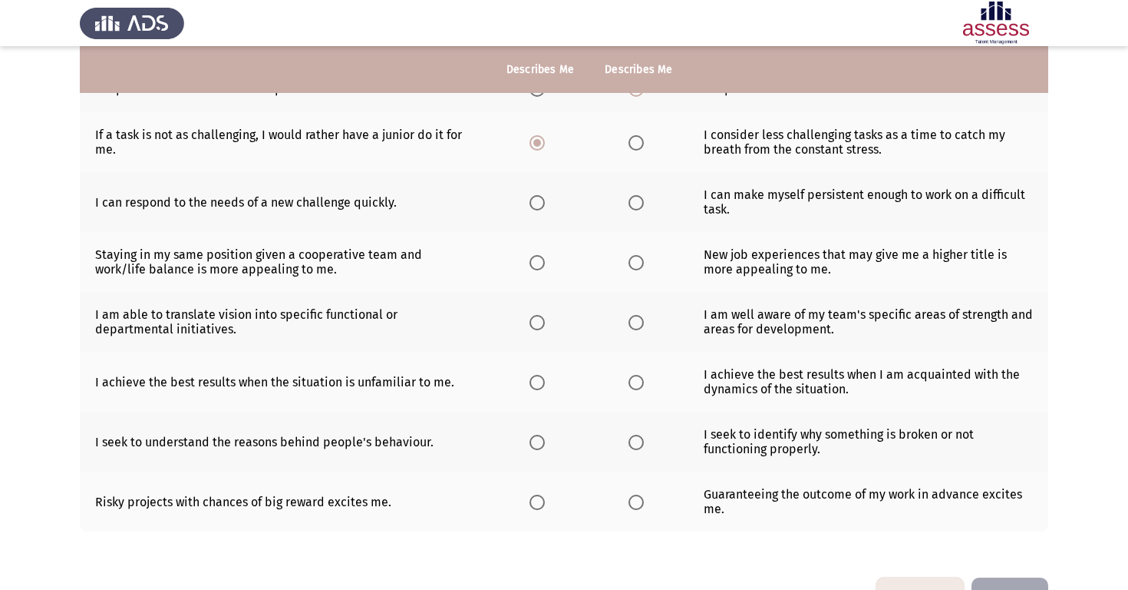
click at [542, 206] on span "Select an option" at bounding box center [537, 202] width 15 height 15
click at [542, 206] on input "Select an option" at bounding box center [537, 202] width 15 height 15
click at [634, 266] on span "Select an option" at bounding box center [636, 262] width 15 height 15
click at [634, 266] on input "Select an option" at bounding box center [636, 262] width 15 height 15
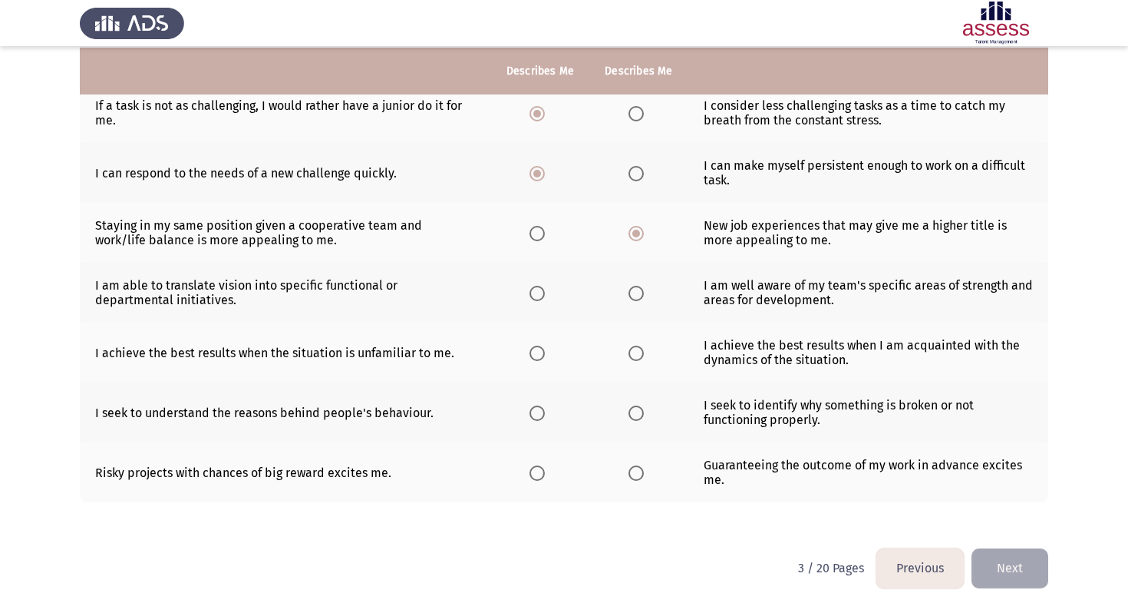
scroll to position [302, 0]
click at [533, 294] on span "Select an option" at bounding box center [537, 291] width 15 height 15
click at [533, 294] on input "Select an option" at bounding box center [537, 291] width 15 height 15
click at [535, 352] on span "Select an option" at bounding box center [537, 351] width 15 height 15
click at [535, 352] on input "Select an option" at bounding box center [537, 351] width 15 height 15
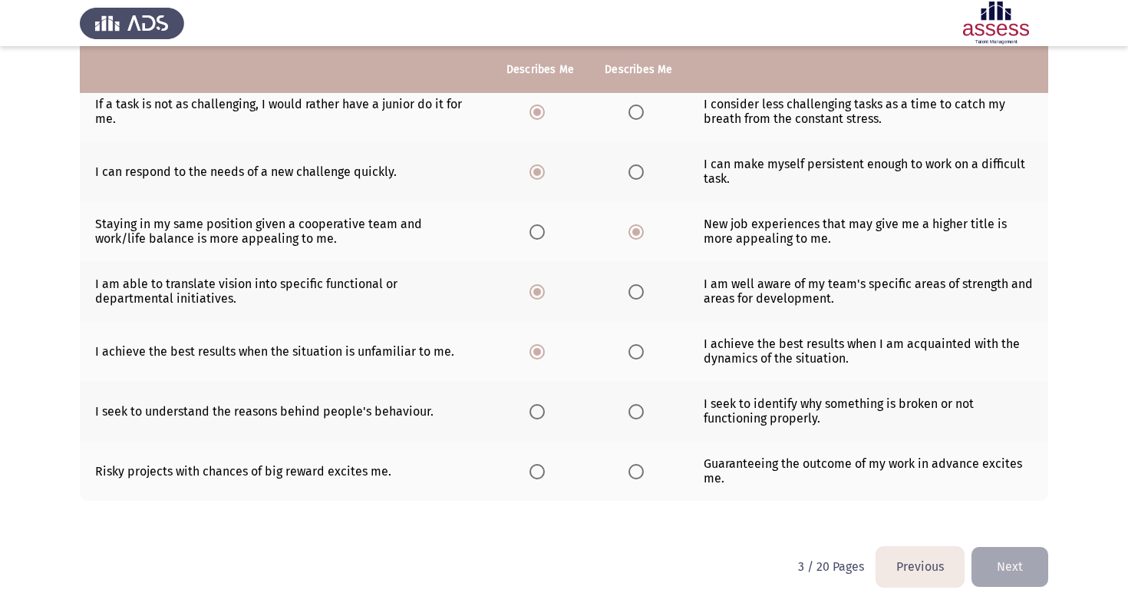
click at [534, 411] on span "Select an option" at bounding box center [537, 411] width 15 height 15
click at [534, 411] on input "Select an option" at bounding box center [537, 411] width 15 height 15
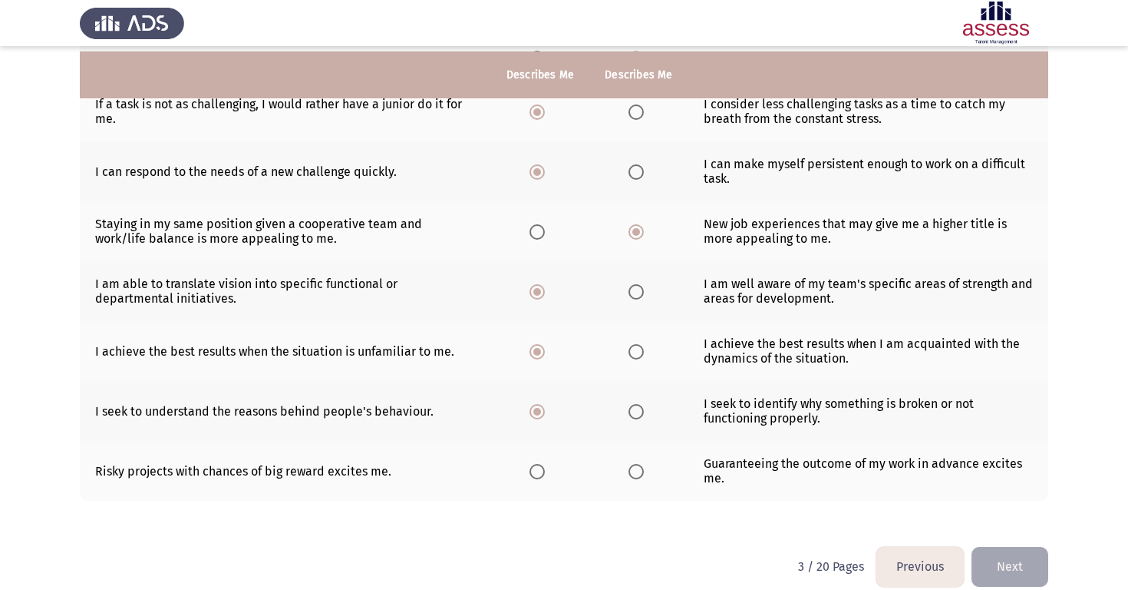
scroll to position [321, 0]
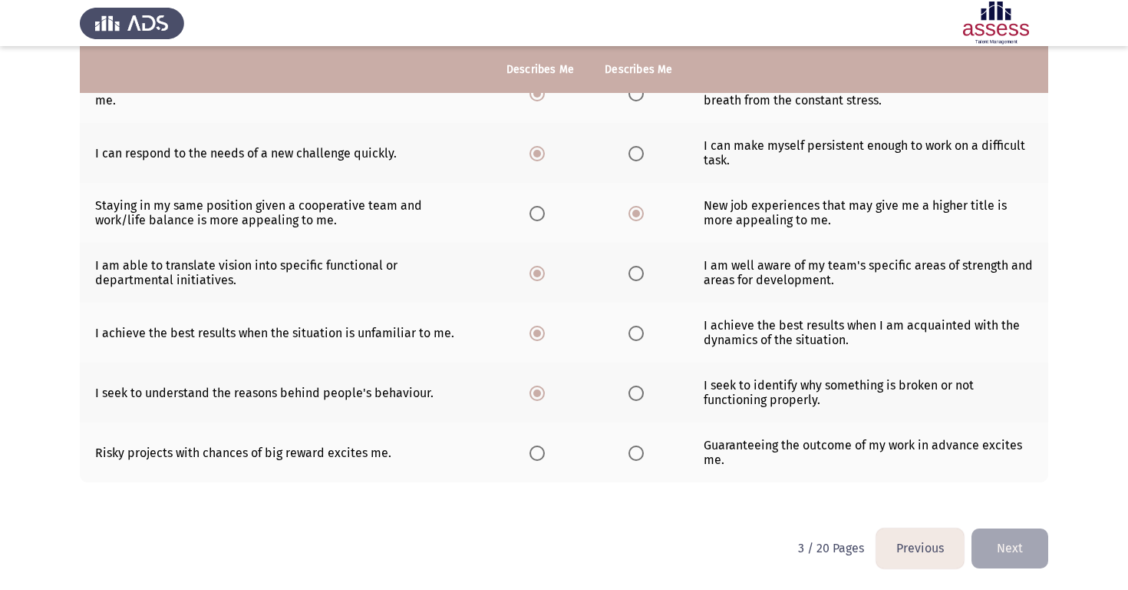
click at [544, 457] on label "Select an option" at bounding box center [540, 452] width 21 height 15
click at [544, 457] on input "Select an option" at bounding box center [537, 452] width 15 height 15
click at [1016, 549] on button "Next" at bounding box center [1010, 547] width 77 height 39
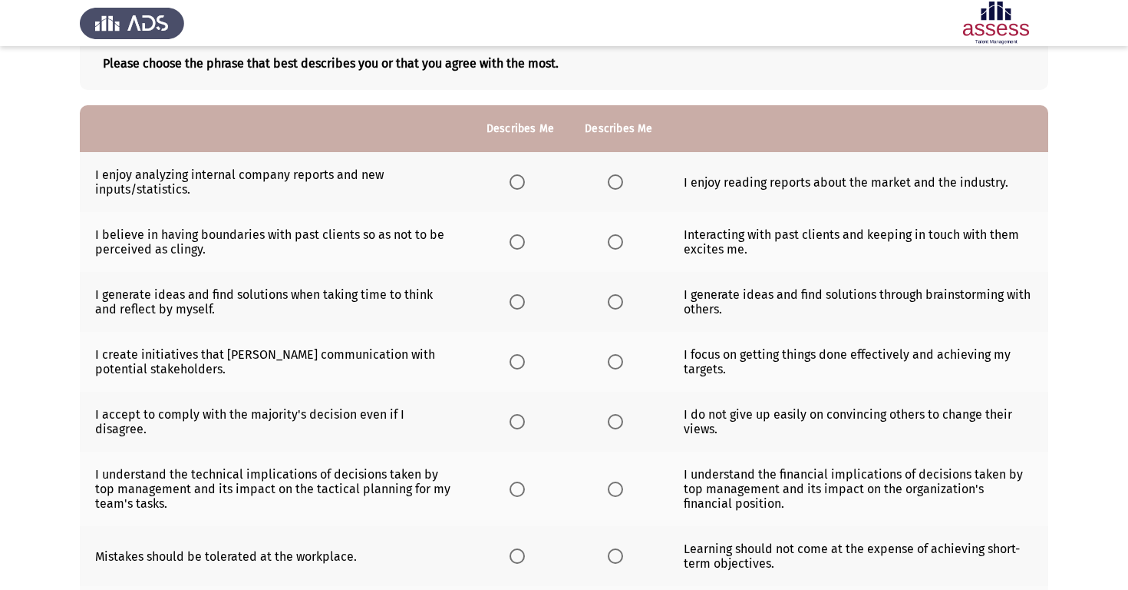
scroll to position [94, 0]
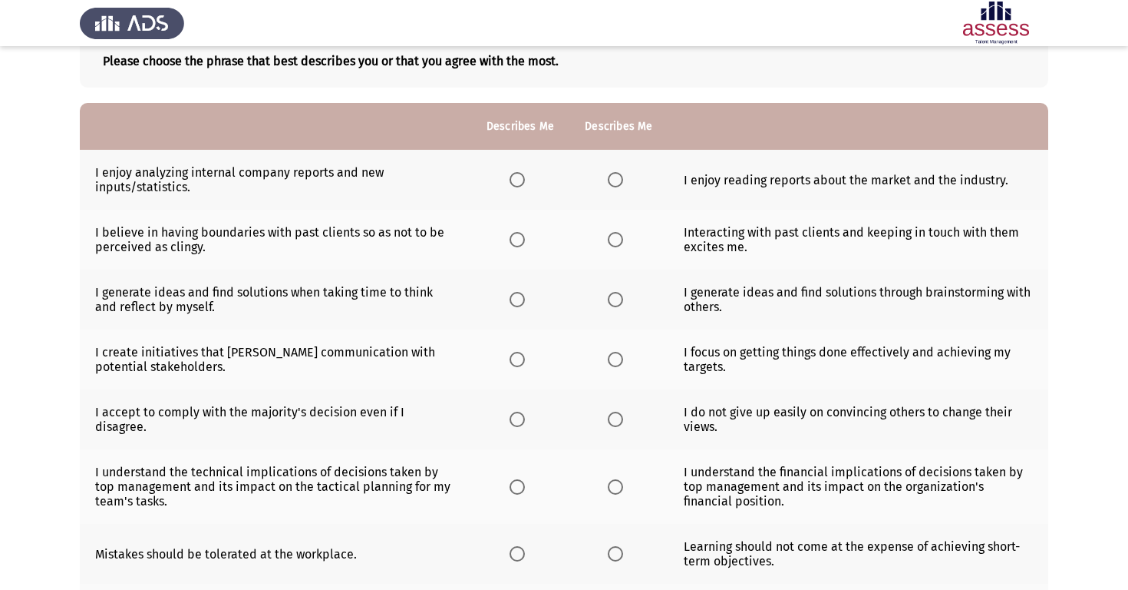
click at [435, 386] on td "I create initiatives that [PERSON_NAME] communication with potential stakeholde…" at bounding box center [275, 359] width 391 height 60
click at [615, 178] on span "Select an option" at bounding box center [615, 179] width 15 height 15
click at [615, 178] on input "Select an option" at bounding box center [615, 179] width 15 height 15
click at [510, 242] on span "Select an option" at bounding box center [517, 239] width 15 height 15
click at [510, 242] on input "Select an option" at bounding box center [517, 239] width 15 height 15
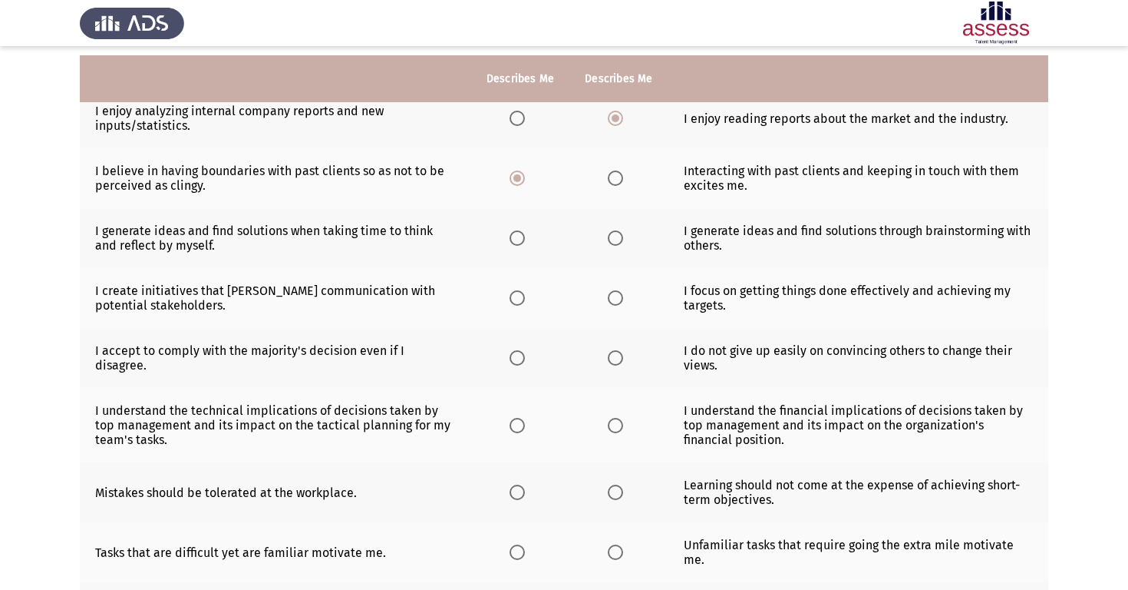
scroll to position [170, 0]
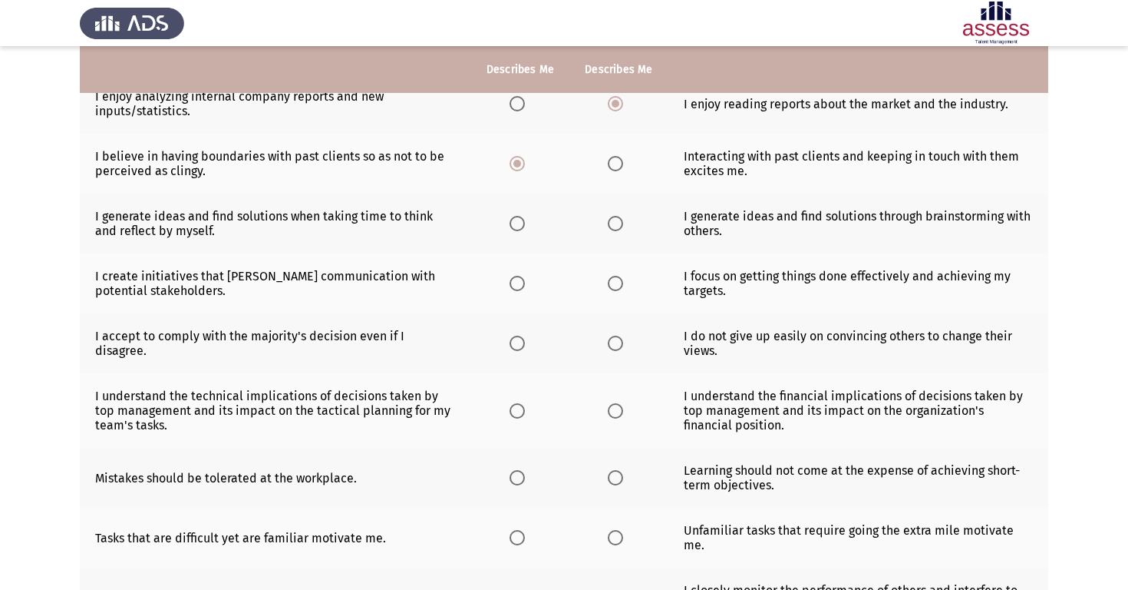
click at [515, 224] on span "Select an option" at bounding box center [517, 223] width 15 height 15
click at [515, 224] on input "Select an option" at bounding box center [517, 223] width 15 height 15
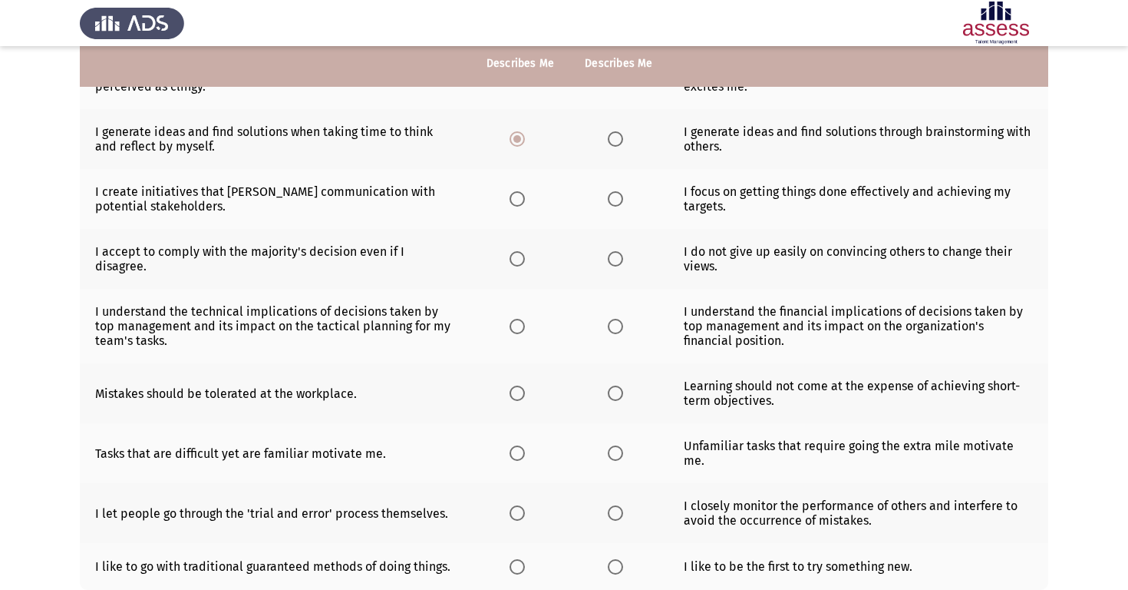
scroll to position [256, 0]
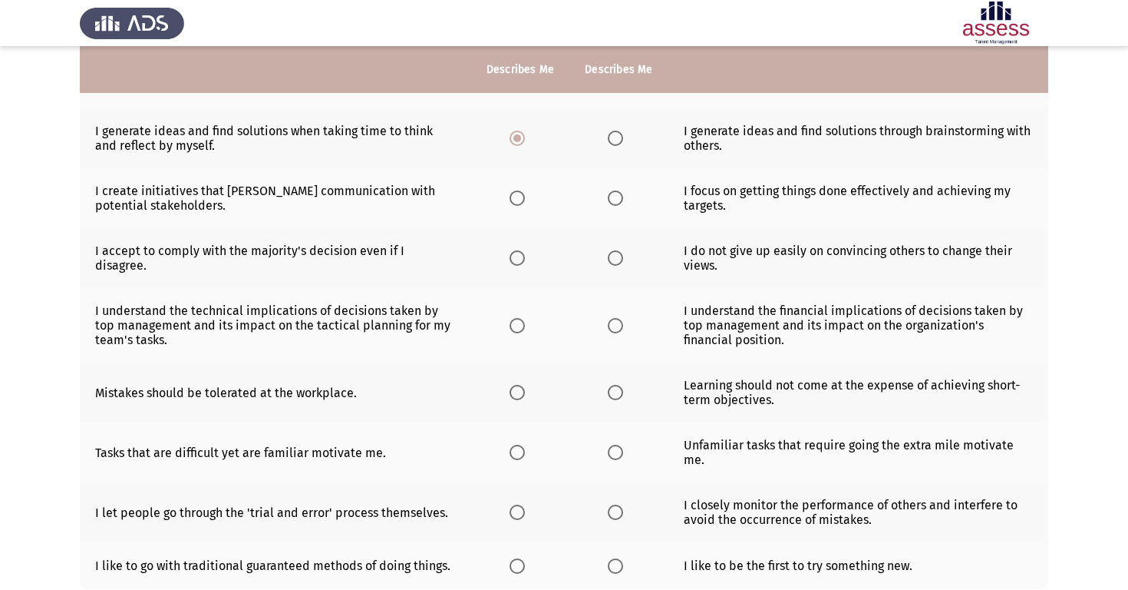
click at [517, 197] on span "Select an option" at bounding box center [517, 197] width 15 height 15
click at [517, 197] on input "Select an option" at bounding box center [517, 197] width 15 height 15
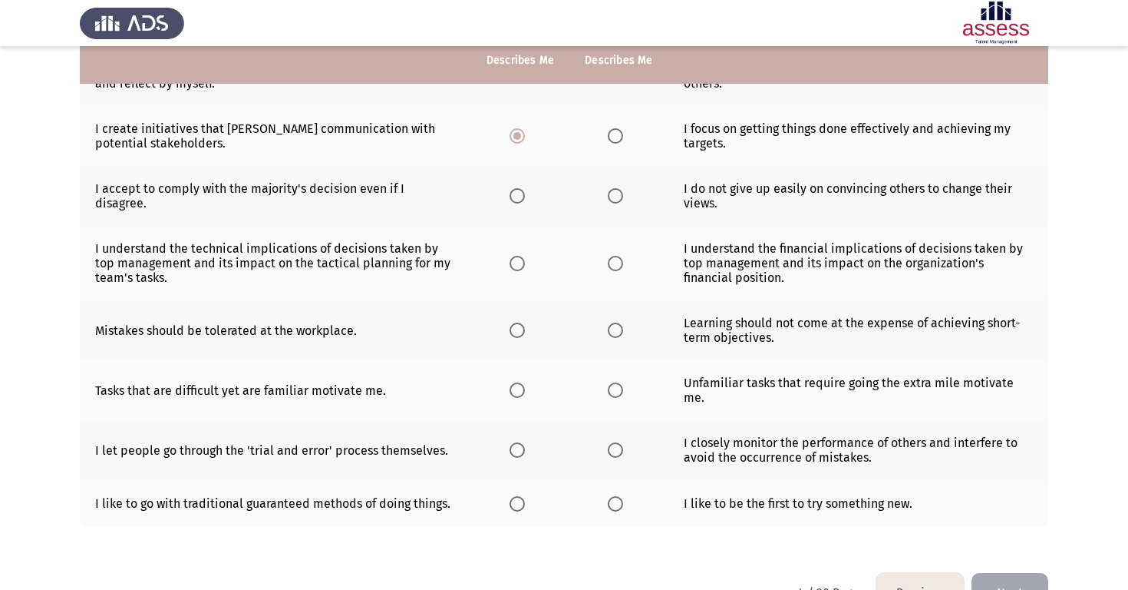
scroll to position [319, 0]
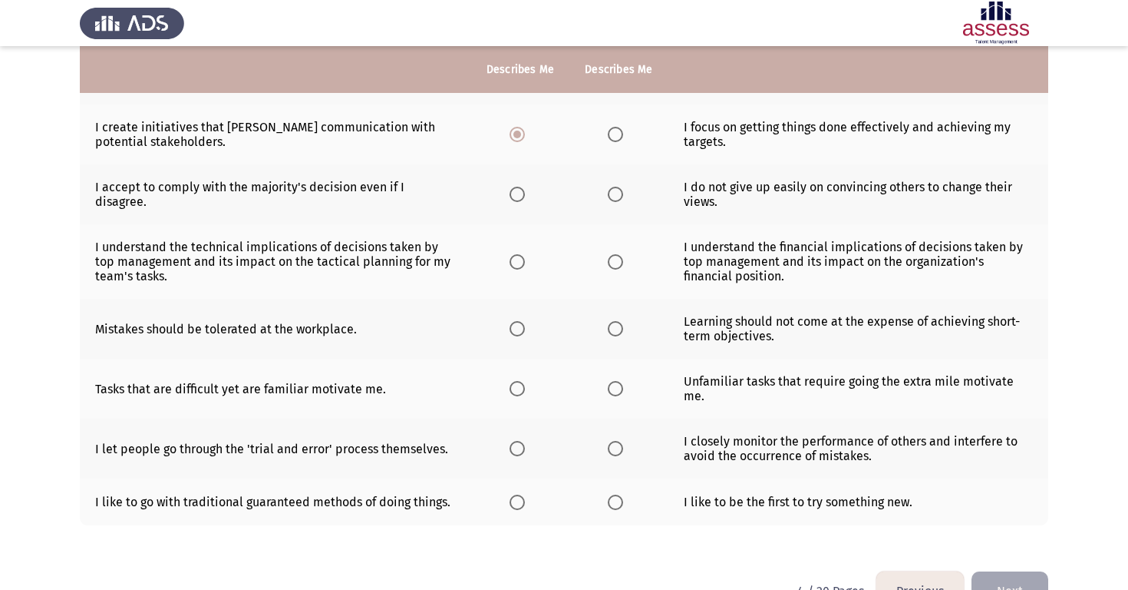
click at [615, 197] on span "Select an option" at bounding box center [615, 194] width 15 height 15
click at [615, 197] on input "Select an option" at bounding box center [615, 194] width 15 height 15
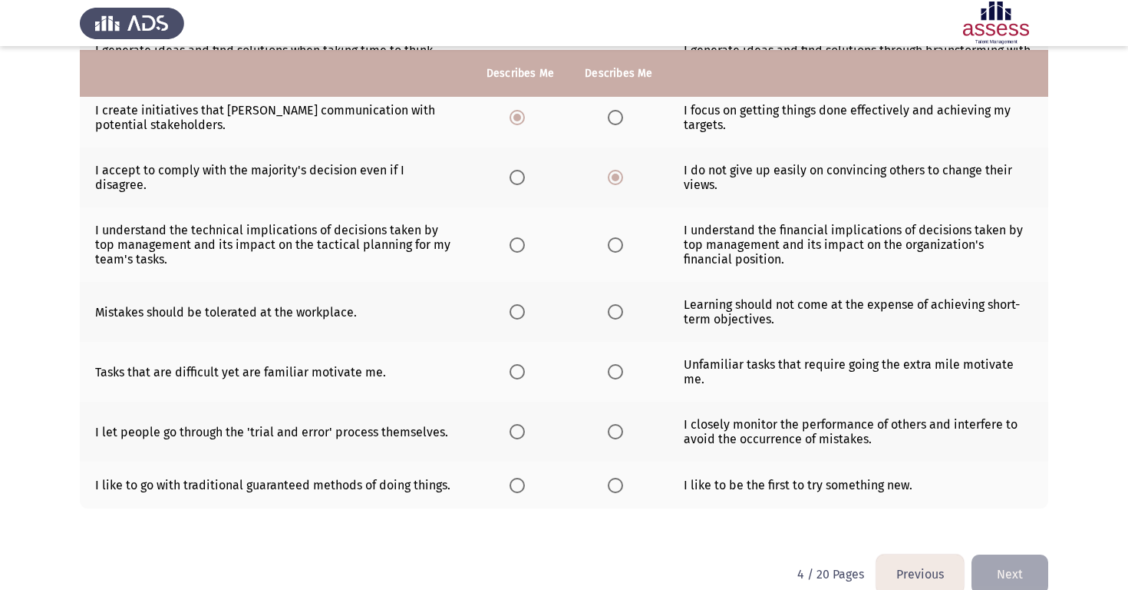
scroll to position [348, 0]
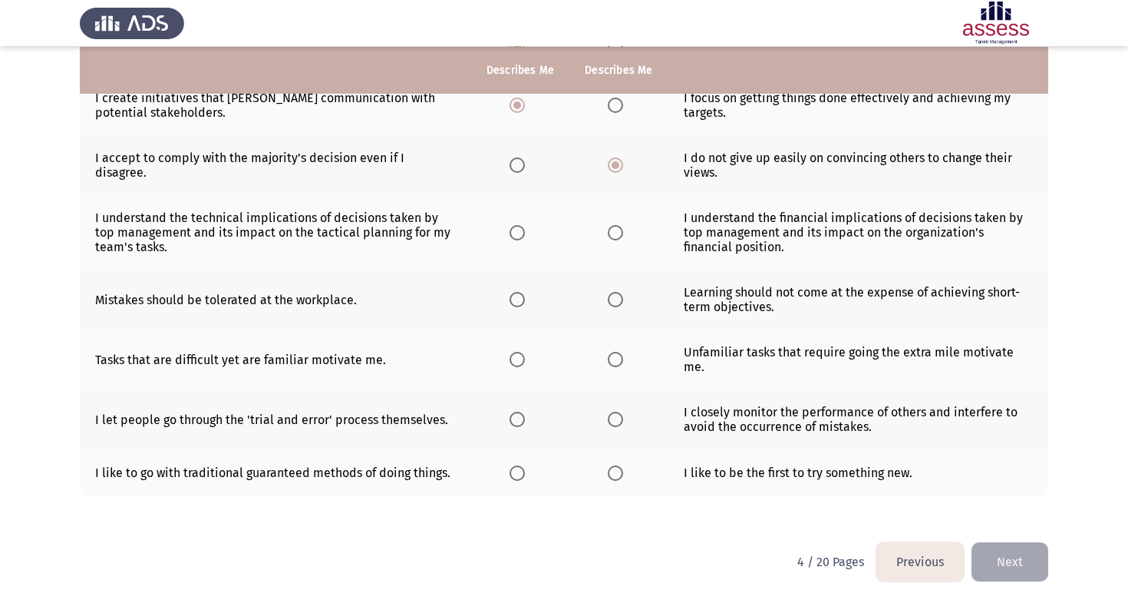
click at [611, 233] on span "Select an option" at bounding box center [615, 232] width 15 height 15
click at [611, 233] on input "Select an option" at bounding box center [615, 232] width 15 height 15
click at [613, 300] on span "Select an option" at bounding box center [615, 299] width 15 height 15
click at [613, 300] on input "Select an option" at bounding box center [615, 299] width 15 height 15
click at [614, 355] on span "Select an option" at bounding box center [615, 359] width 15 height 15
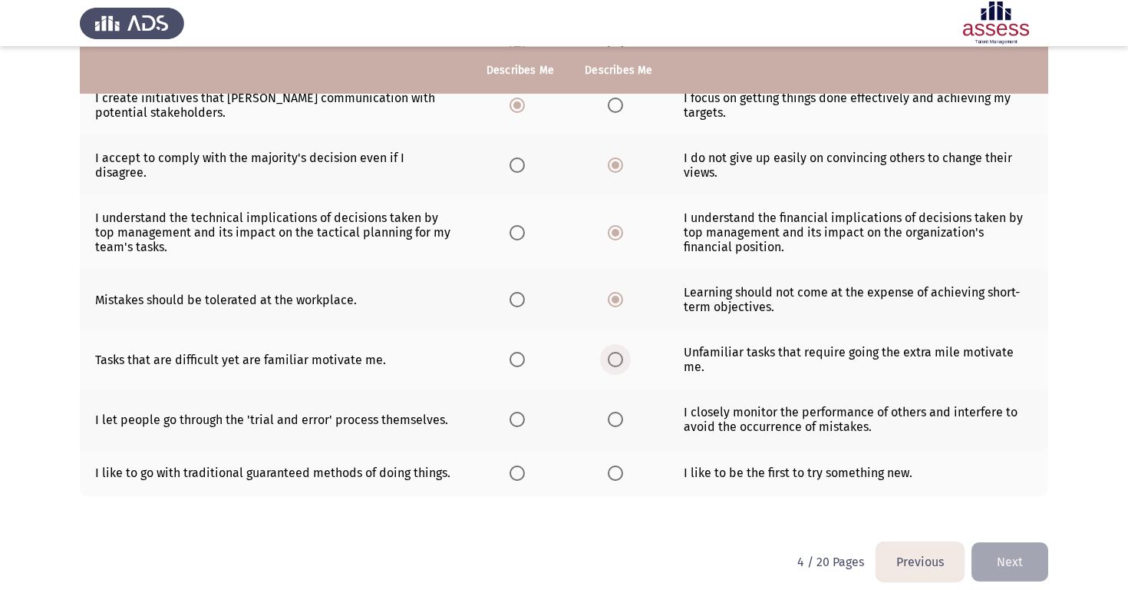
click at [614, 355] on input "Select an option" at bounding box center [615, 359] width 15 height 15
click at [616, 411] on span "Select an option" at bounding box center [615, 418] width 15 height 15
click at [616, 411] on input "Select an option" at bounding box center [615, 418] width 15 height 15
click at [514, 465] on span "Select an option" at bounding box center [517, 472] width 15 height 15
click at [514, 465] on input "Select an option" at bounding box center [517, 472] width 15 height 15
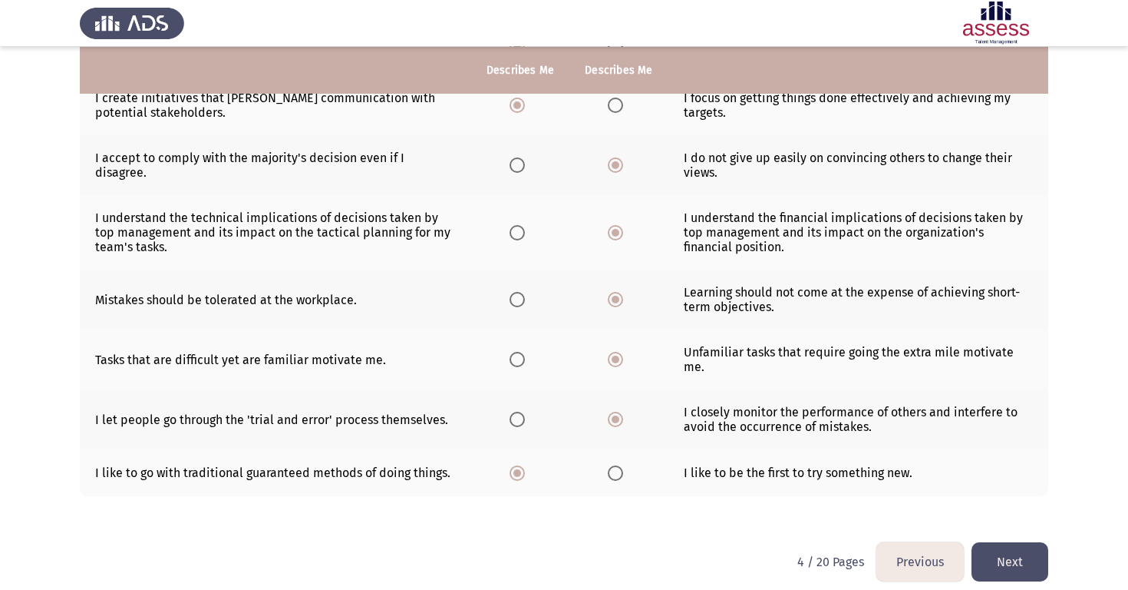
click at [1035, 553] on button "Next" at bounding box center [1010, 561] width 77 height 39
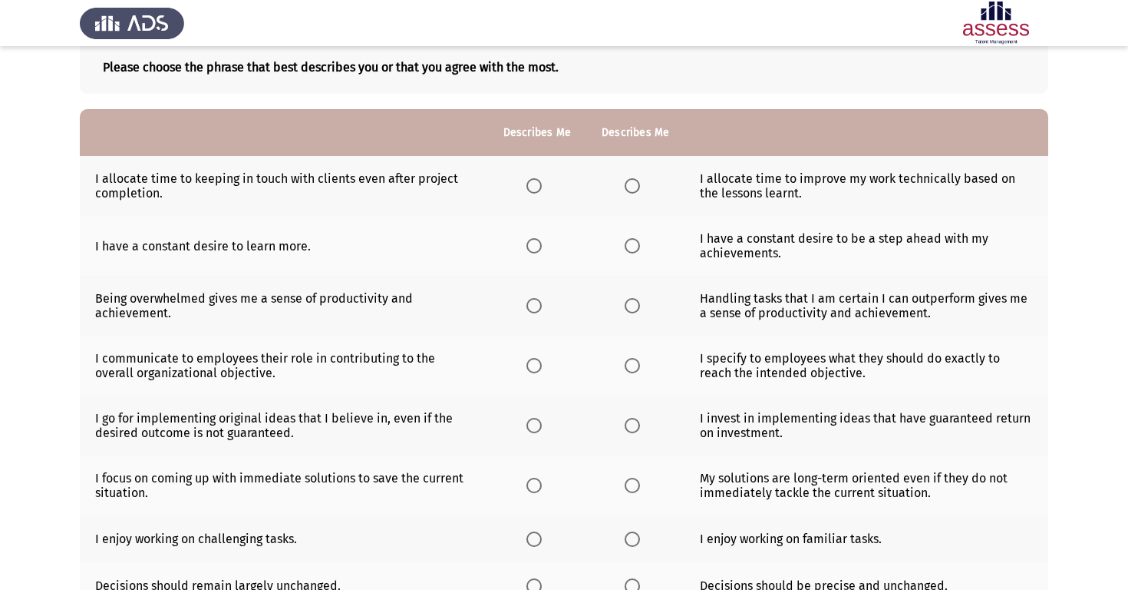
scroll to position [91, 0]
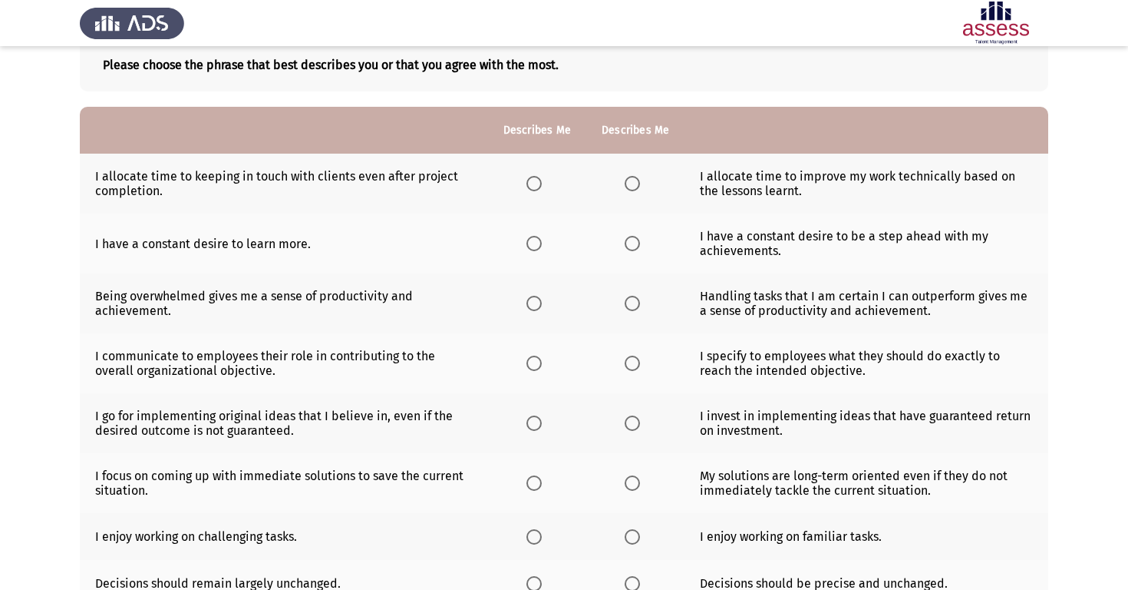
click at [533, 178] on span "Select an option" at bounding box center [534, 183] width 15 height 15
click at [533, 178] on input "Select an option" at bounding box center [534, 183] width 15 height 15
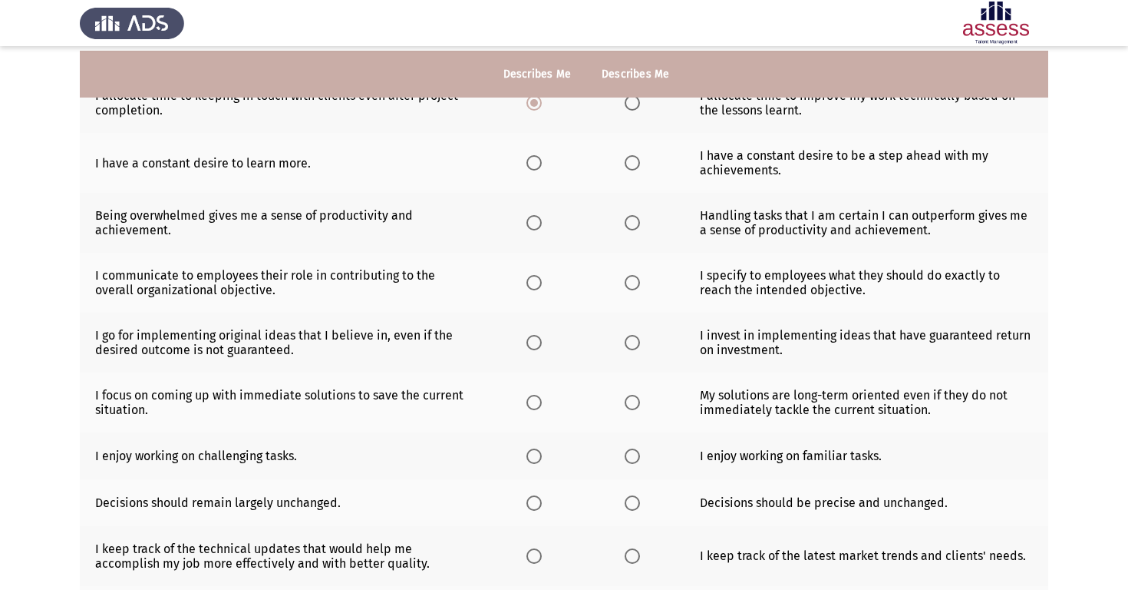
scroll to position [167, 0]
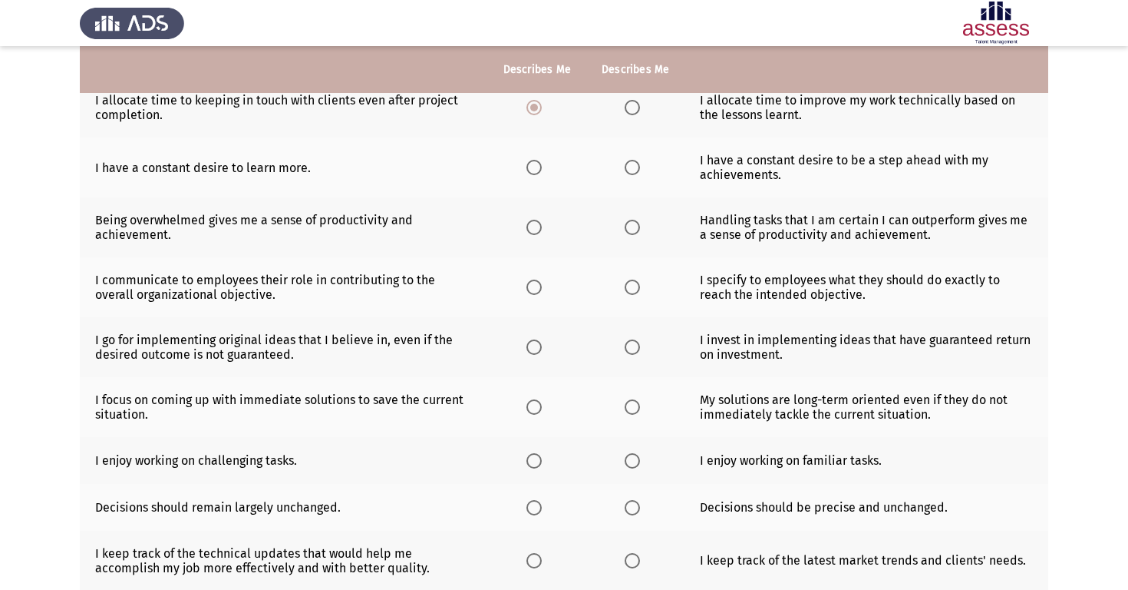
click at [634, 169] on span "Select an option" at bounding box center [632, 167] width 15 height 15
click at [634, 169] on input "Select an option" at bounding box center [632, 167] width 15 height 15
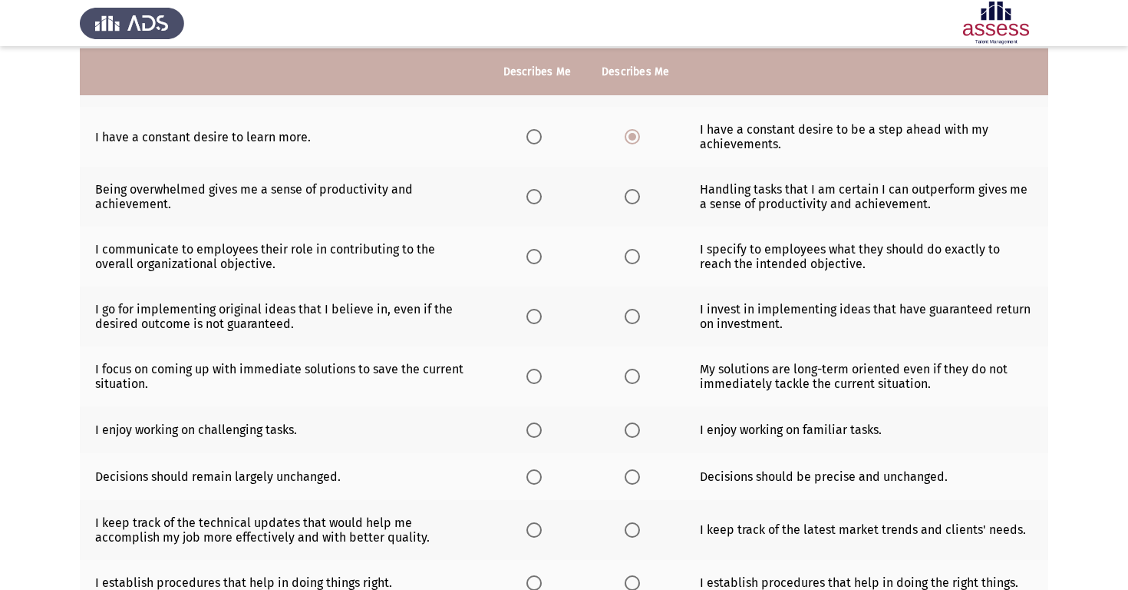
scroll to position [200, 0]
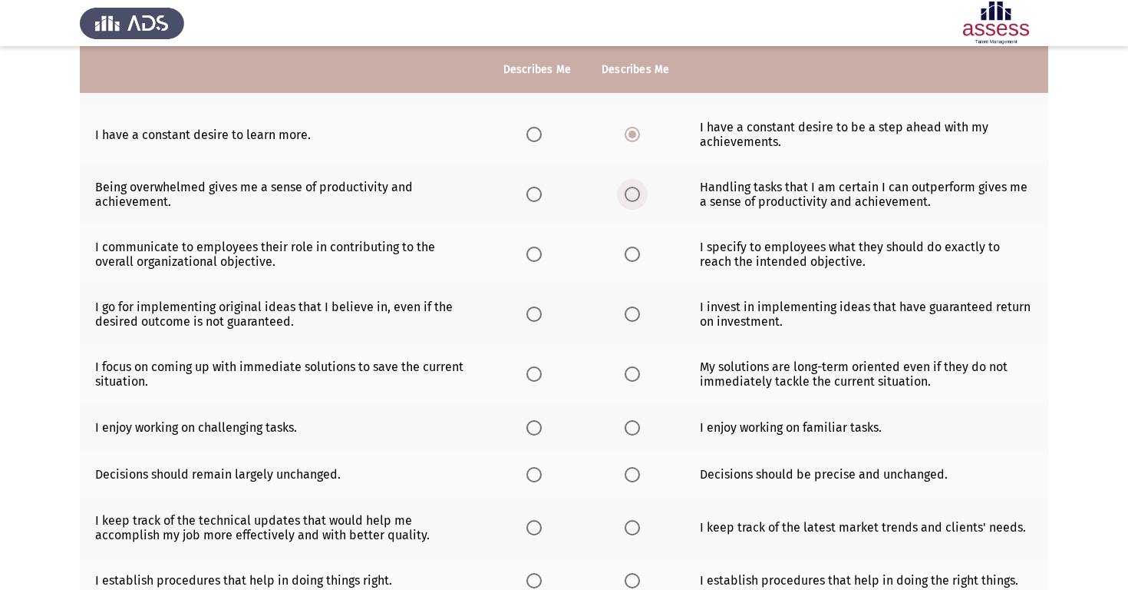
click at [631, 200] on span "Select an option" at bounding box center [632, 194] width 15 height 15
click at [631, 200] on input "Select an option" at bounding box center [632, 194] width 15 height 15
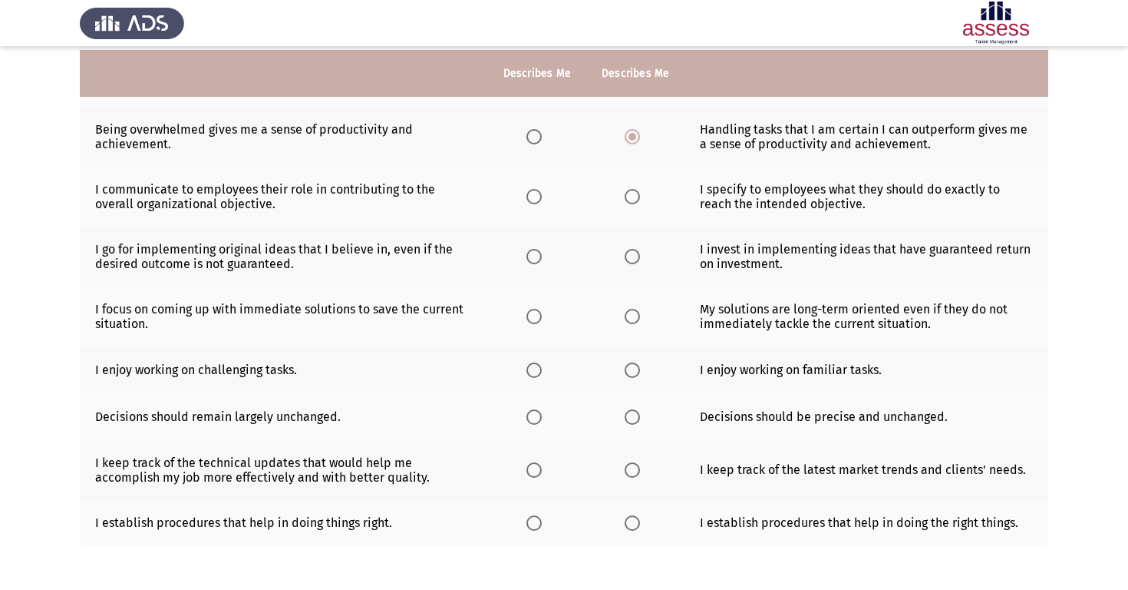
scroll to position [261, 0]
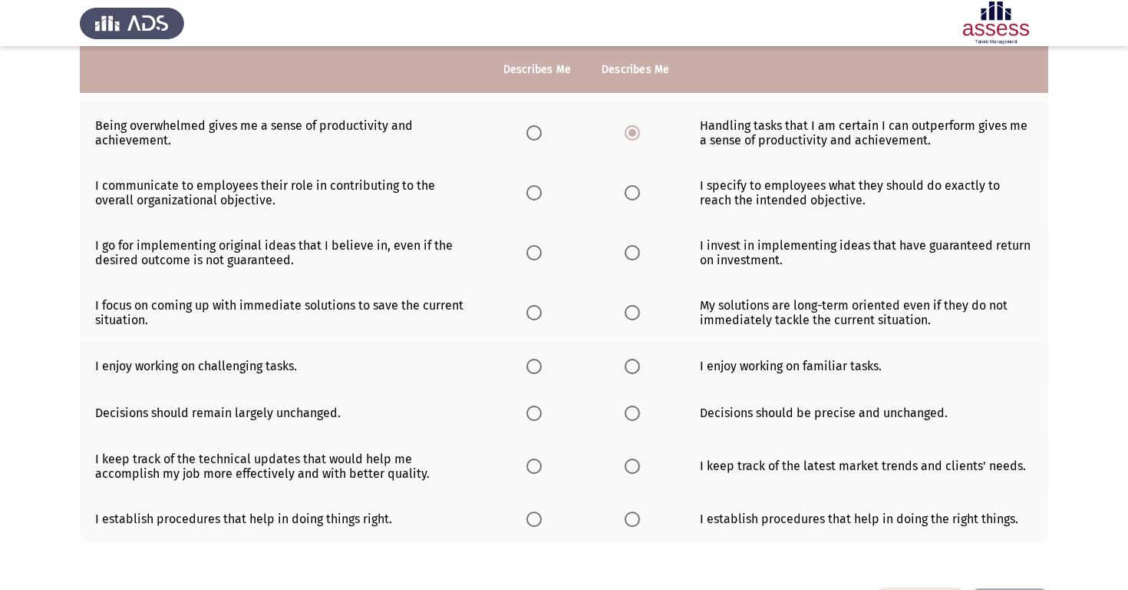
click at [629, 196] on span "Select an option" at bounding box center [632, 192] width 15 height 15
click at [629, 196] on input "Select an option" at bounding box center [632, 192] width 15 height 15
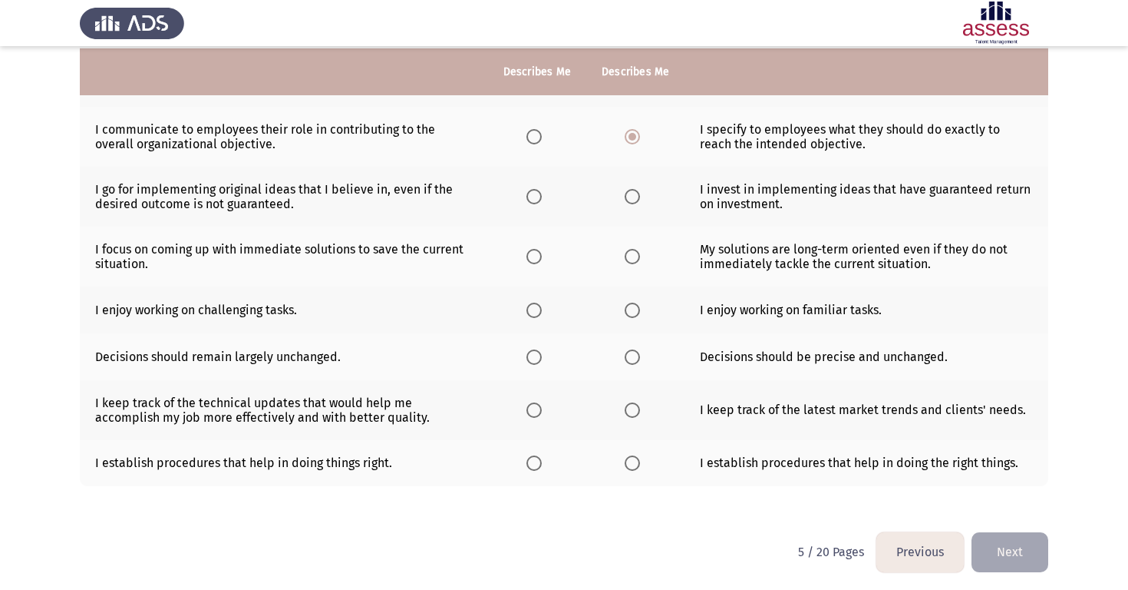
scroll to position [321, 0]
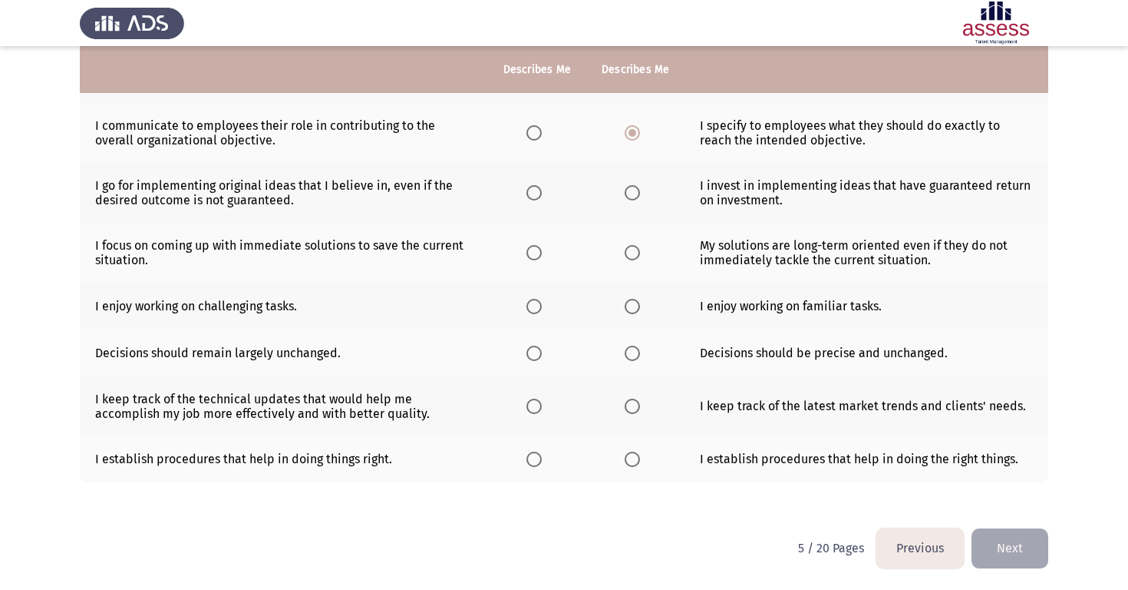
click at [533, 198] on span "Select an option" at bounding box center [534, 192] width 15 height 15
click at [533, 198] on input "Select an option" at bounding box center [534, 192] width 15 height 15
click at [537, 250] on span "Select an option" at bounding box center [534, 252] width 15 height 15
click at [537, 250] on input "Select an option" at bounding box center [534, 252] width 15 height 15
click at [540, 301] on span "Select an option" at bounding box center [534, 306] width 15 height 15
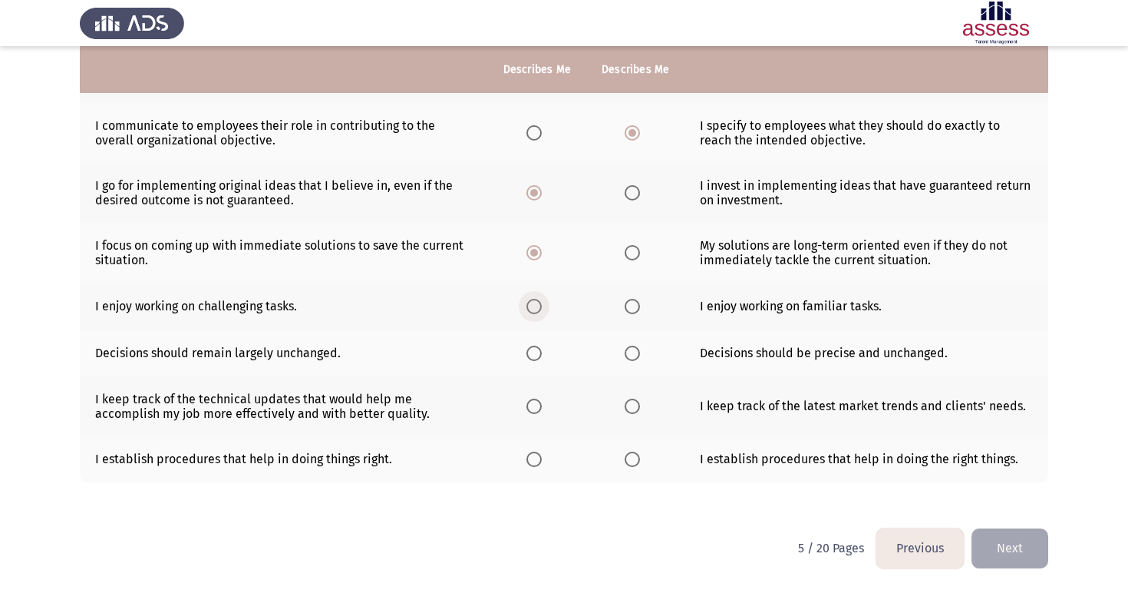
click at [540, 301] on input "Select an option" at bounding box center [534, 306] width 15 height 15
click at [537, 358] on span "Select an option" at bounding box center [534, 352] width 15 height 15
click at [537, 358] on input "Select an option" at bounding box center [534, 352] width 15 height 15
click at [636, 355] on span "Select an option" at bounding box center [632, 352] width 15 height 15
click at [636, 355] on input "Select an option" at bounding box center [632, 352] width 15 height 15
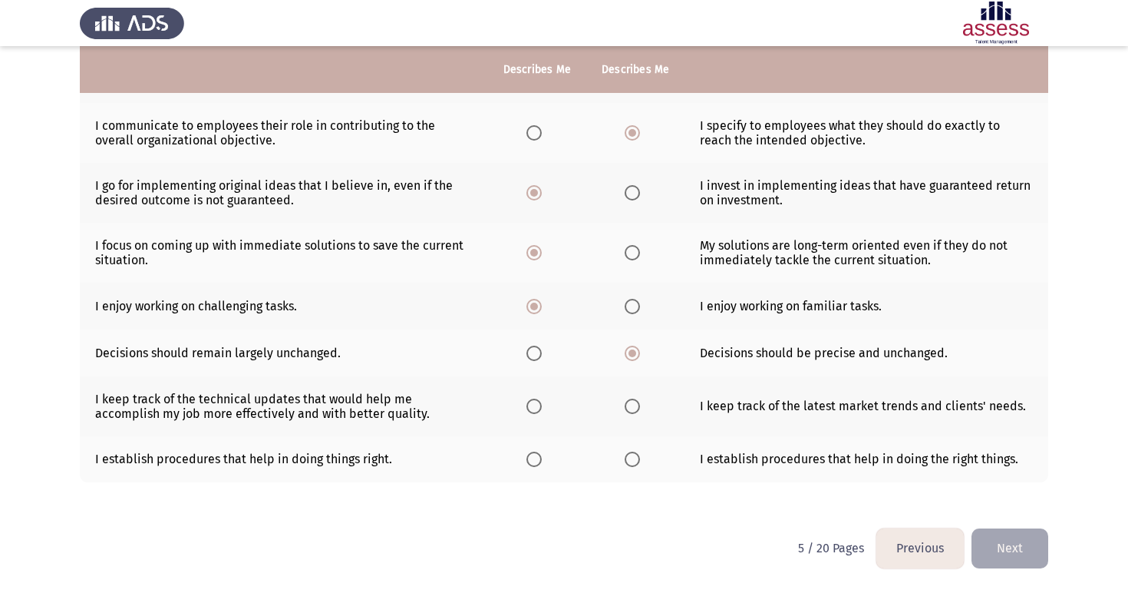
click at [540, 355] on span "Select an option" at bounding box center [534, 352] width 15 height 15
click at [540, 355] on input "Select an option" at bounding box center [534, 352] width 15 height 15
click at [632, 406] on span "Select an option" at bounding box center [632, 405] width 15 height 15
click at [632, 406] on input "Select an option" at bounding box center [632, 405] width 15 height 15
click at [629, 463] on span "Select an option" at bounding box center [632, 458] width 15 height 15
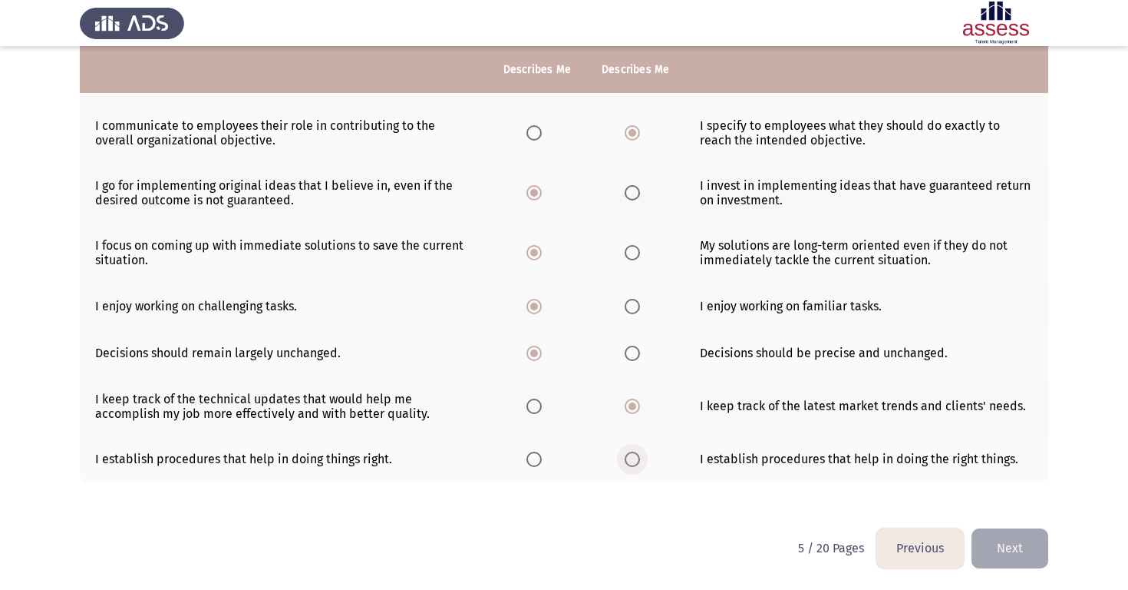
click at [629, 463] on input "Select an option" at bounding box center [632, 458] width 15 height 15
click at [995, 540] on button "Next" at bounding box center [1010, 547] width 77 height 39
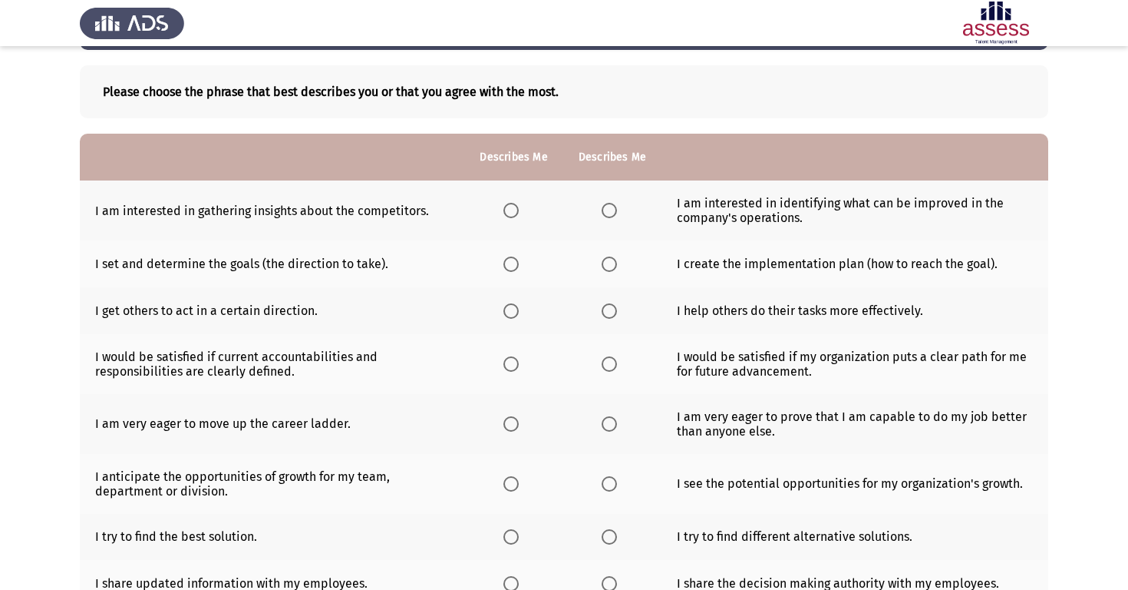
scroll to position [64, 0]
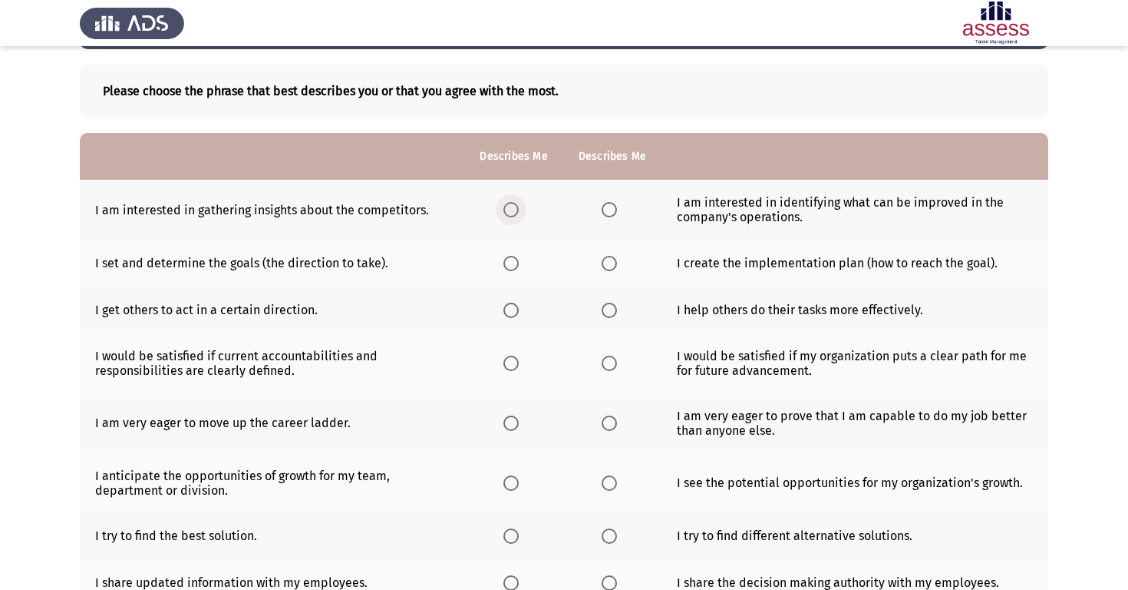
click at [514, 214] on span "Select an option" at bounding box center [511, 209] width 15 height 15
click at [514, 214] on input "Select an option" at bounding box center [511, 209] width 15 height 15
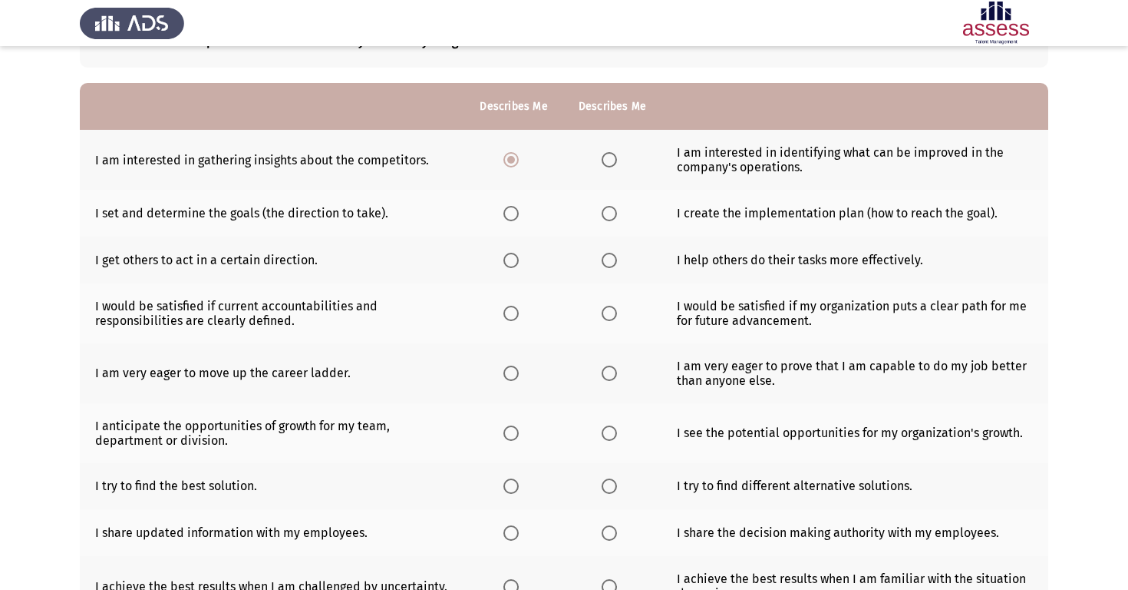
scroll to position [117, 0]
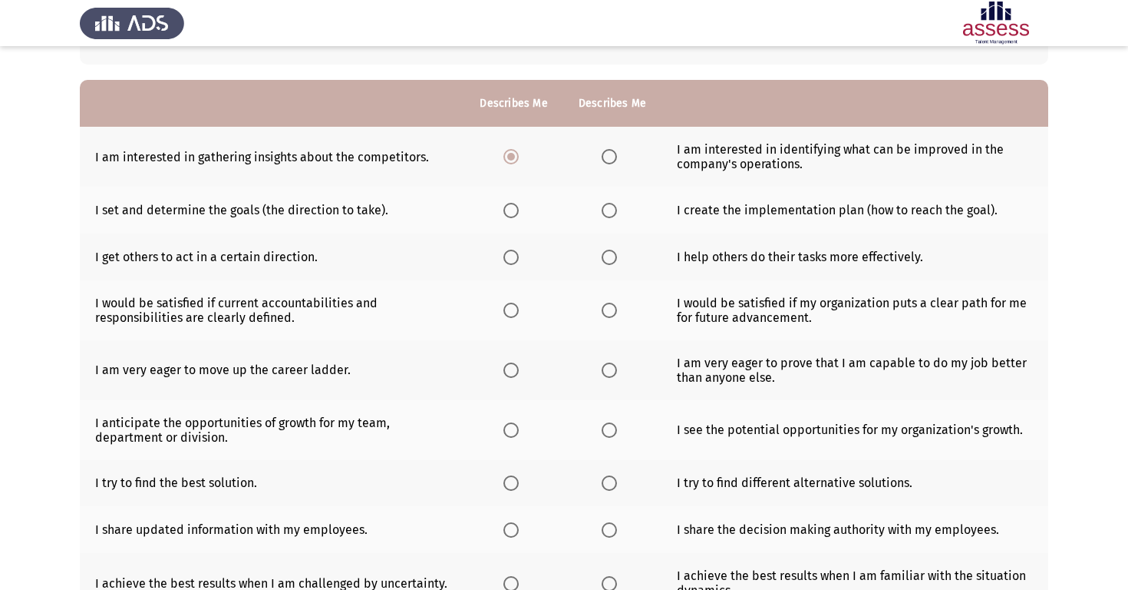
click at [508, 213] on span "Select an option" at bounding box center [511, 210] width 15 height 15
click at [508, 213] on input "Select an option" at bounding box center [511, 210] width 15 height 15
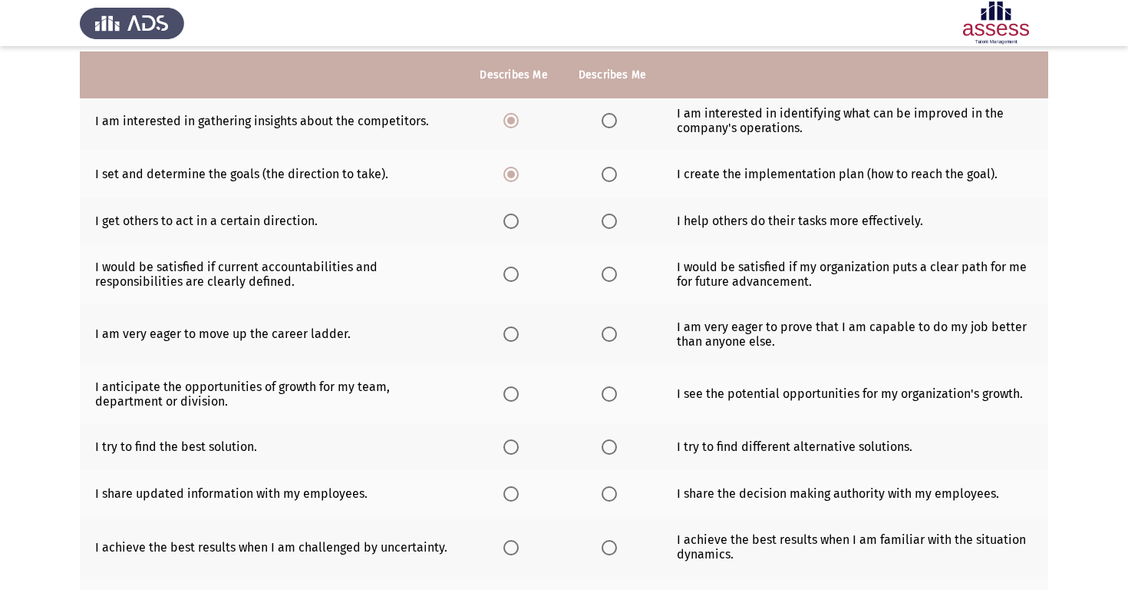
scroll to position [159, 0]
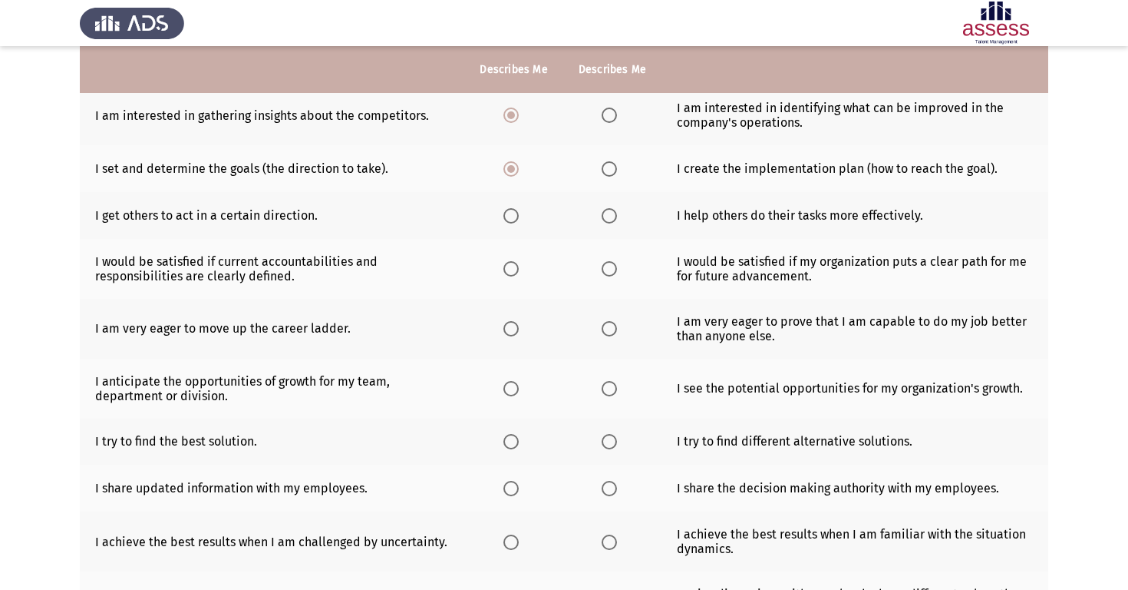
click at [511, 220] on span "Select an option" at bounding box center [511, 215] width 15 height 15
click at [511, 220] on input "Select an option" at bounding box center [511, 215] width 15 height 15
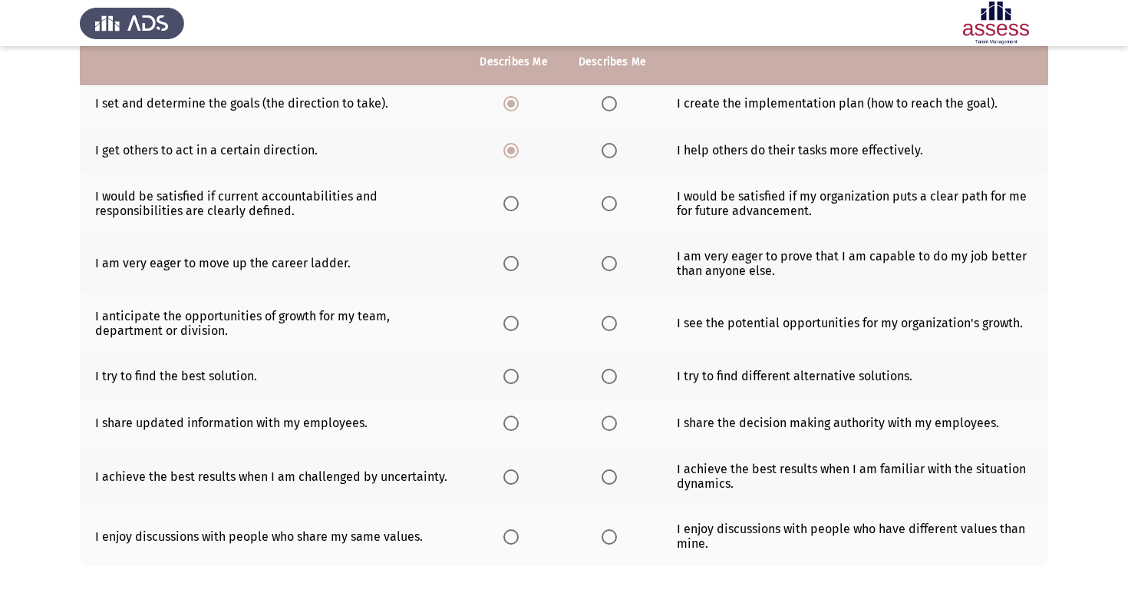
scroll to position [190, 0]
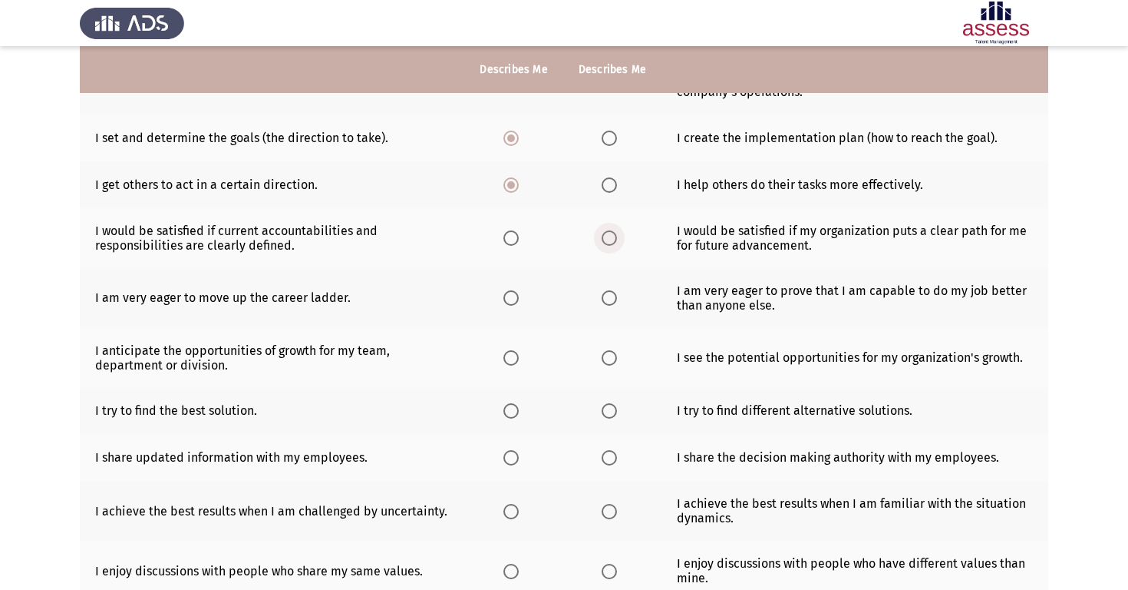
click at [611, 241] on span "Select an option" at bounding box center [609, 237] width 15 height 15
click at [611, 241] on input "Select an option" at bounding box center [609, 237] width 15 height 15
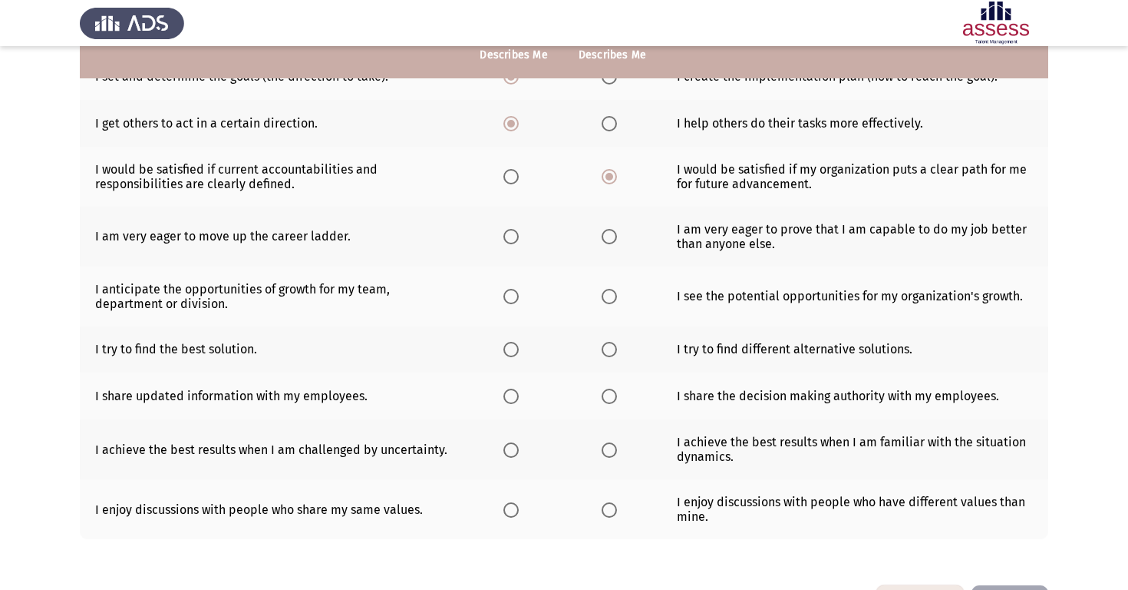
scroll to position [253, 0]
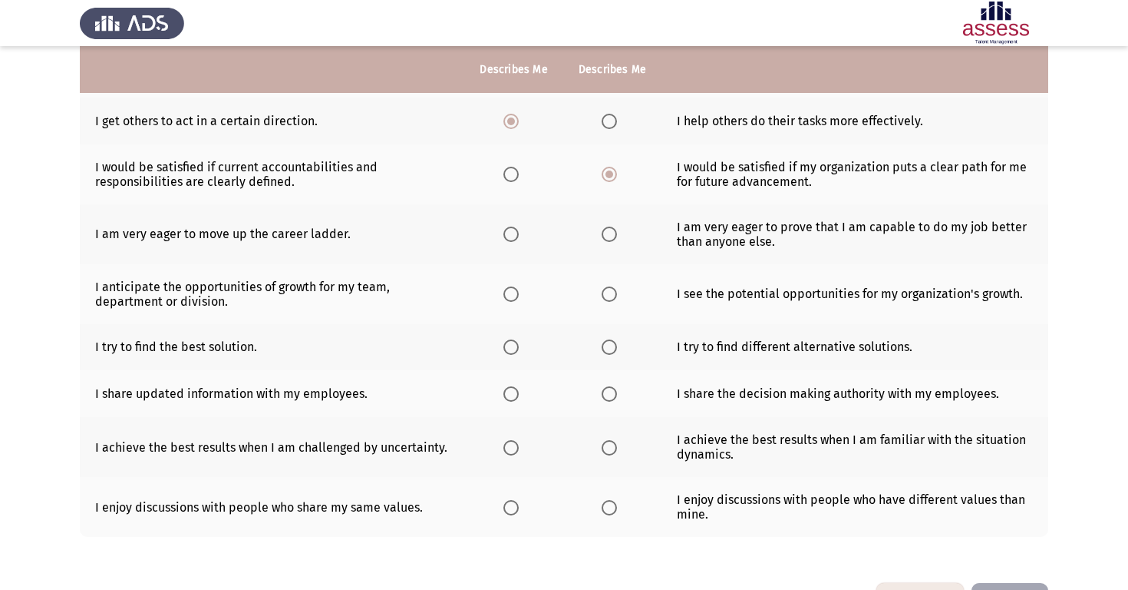
click at [510, 238] on span "Select an option" at bounding box center [511, 233] width 15 height 15
click at [510, 238] on input "Select an option" at bounding box center [511, 233] width 15 height 15
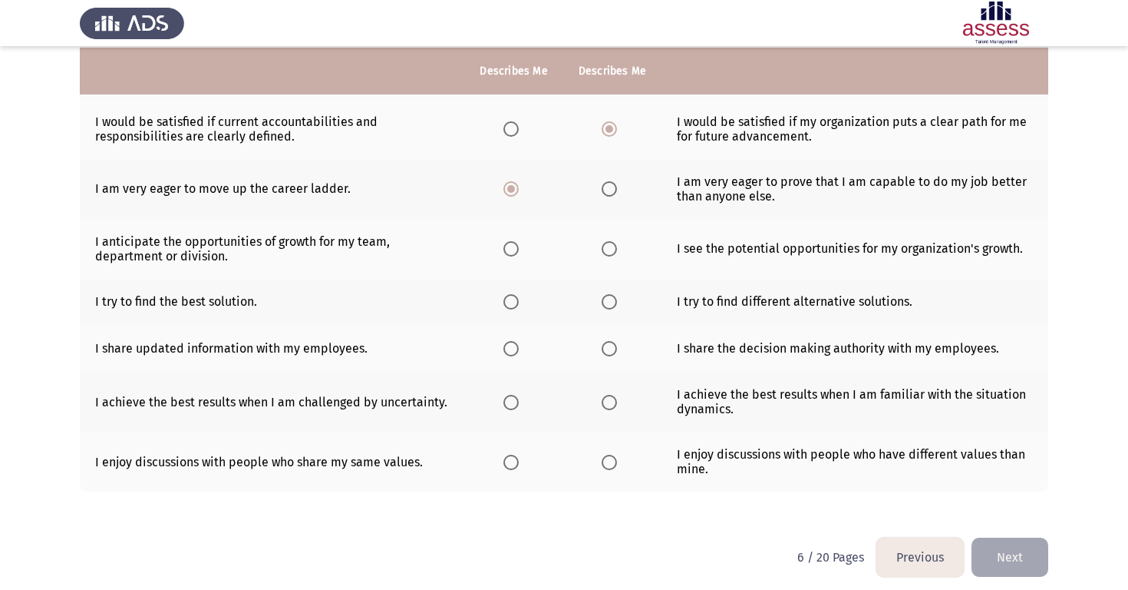
scroll to position [300, 0]
click at [609, 243] on span "Select an option" at bounding box center [609, 246] width 15 height 15
click at [609, 243] on input "Select an option" at bounding box center [609, 246] width 15 height 15
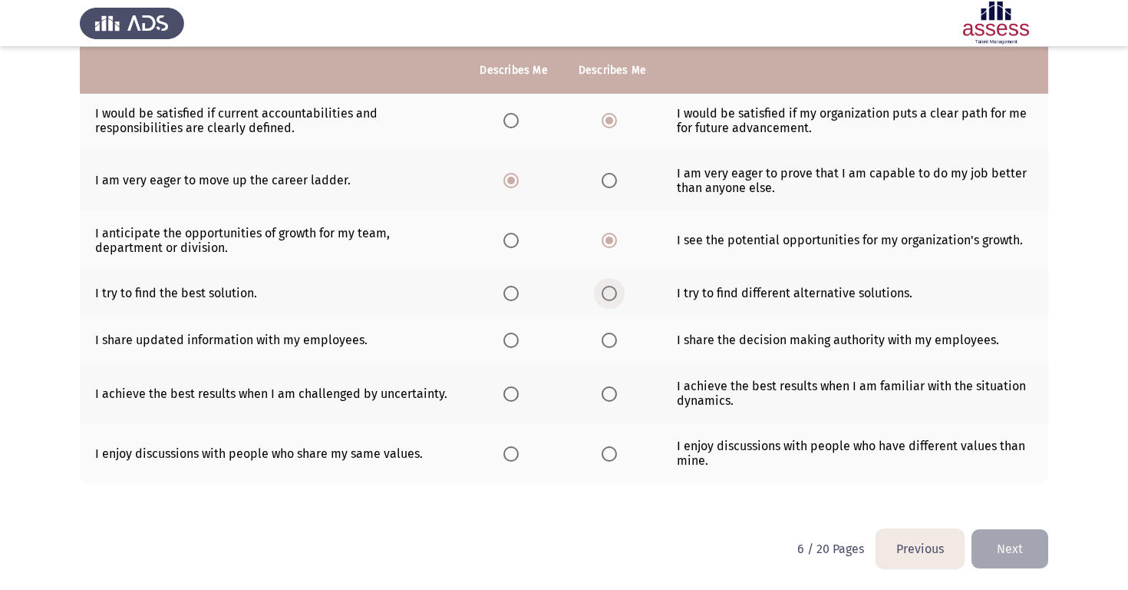
click at [607, 298] on span "Select an option" at bounding box center [609, 293] width 15 height 15
click at [607, 298] on input "Select an option" at bounding box center [609, 293] width 15 height 15
click at [510, 342] on span "Select an option" at bounding box center [511, 339] width 15 height 15
click at [510, 342] on input "Select an option" at bounding box center [511, 339] width 15 height 15
click at [507, 391] on span "Select an option" at bounding box center [511, 393] width 15 height 15
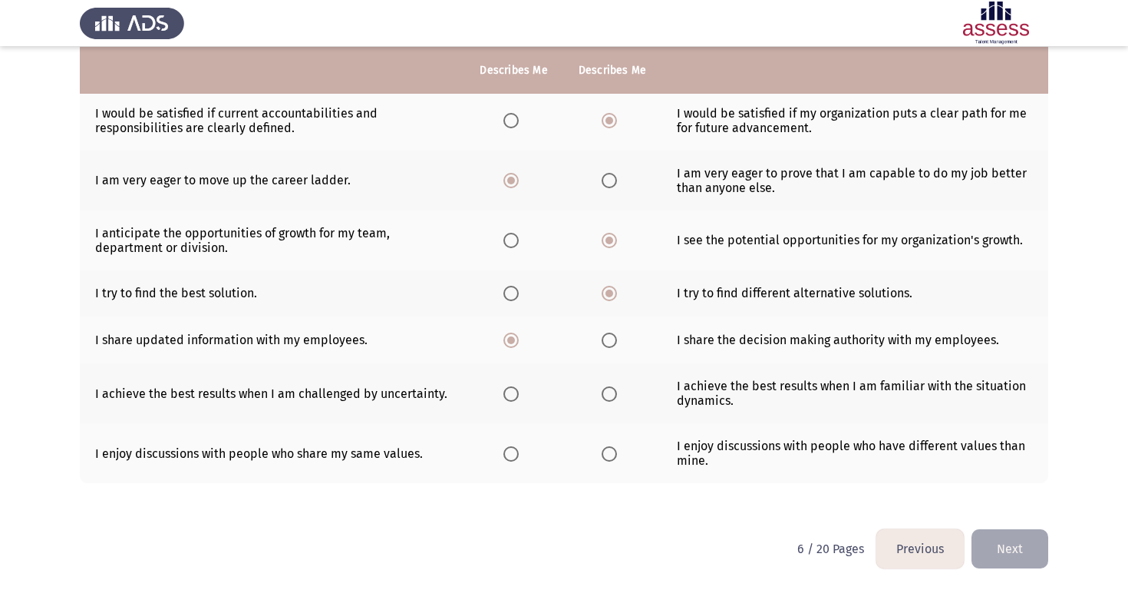
click at [507, 391] on input "Select an option" at bounding box center [511, 393] width 15 height 15
click at [606, 448] on span "Select an option" at bounding box center [609, 453] width 15 height 15
click at [606, 448] on input "Select an option" at bounding box center [609, 453] width 15 height 15
click at [1012, 552] on button "Next" at bounding box center [1010, 548] width 77 height 39
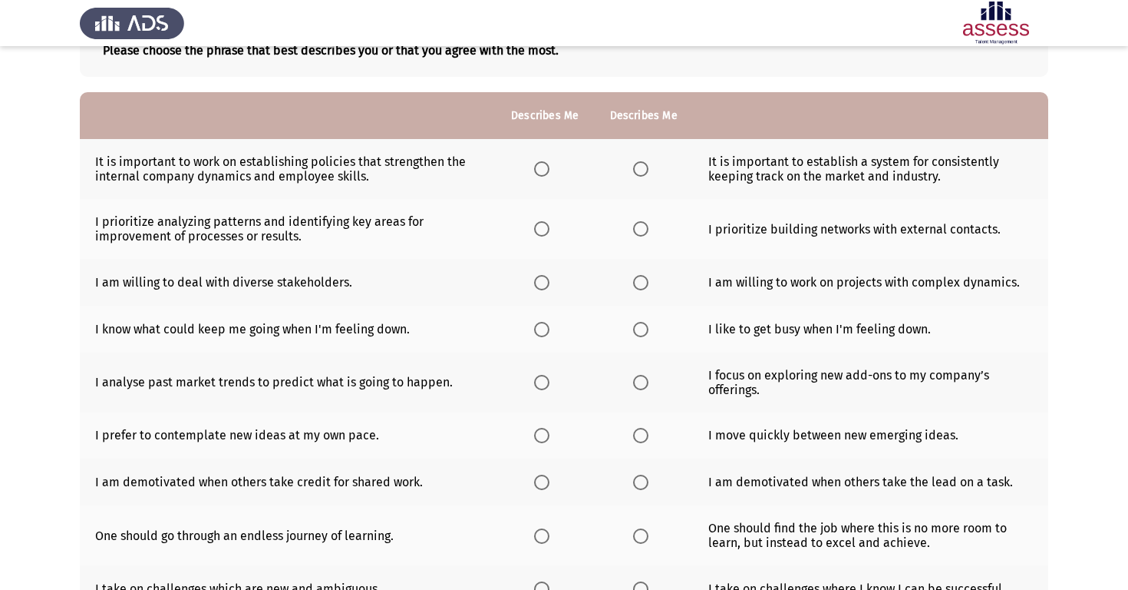
scroll to position [114, 0]
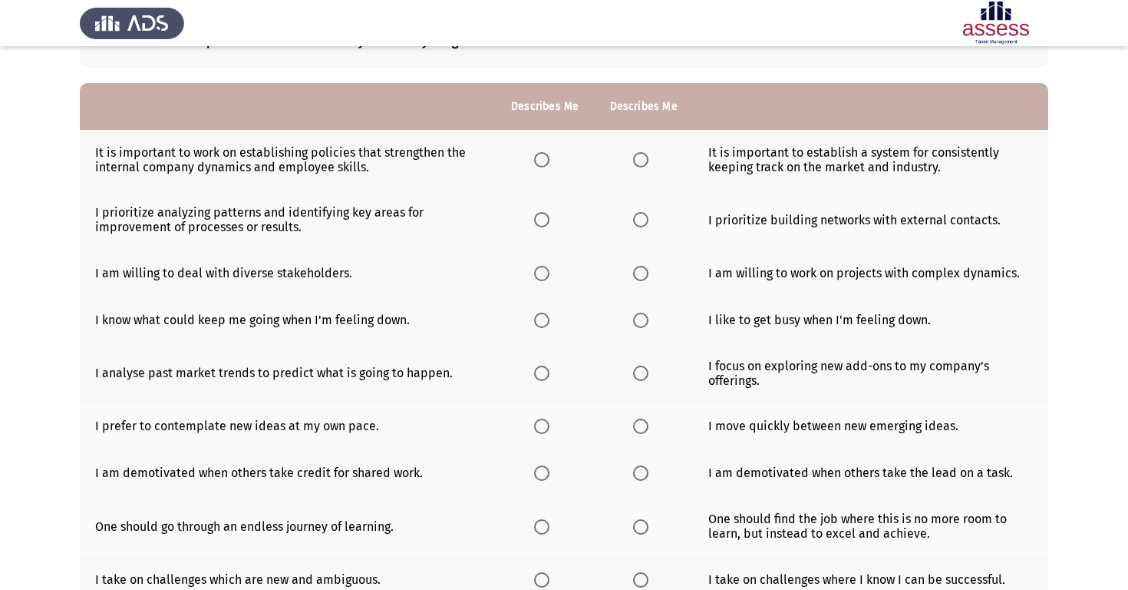
click at [636, 163] on span "Select an option" at bounding box center [640, 159] width 15 height 15
click at [636, 163] on input "Select an option" at bounding box center [640, 159] width 15 height 15
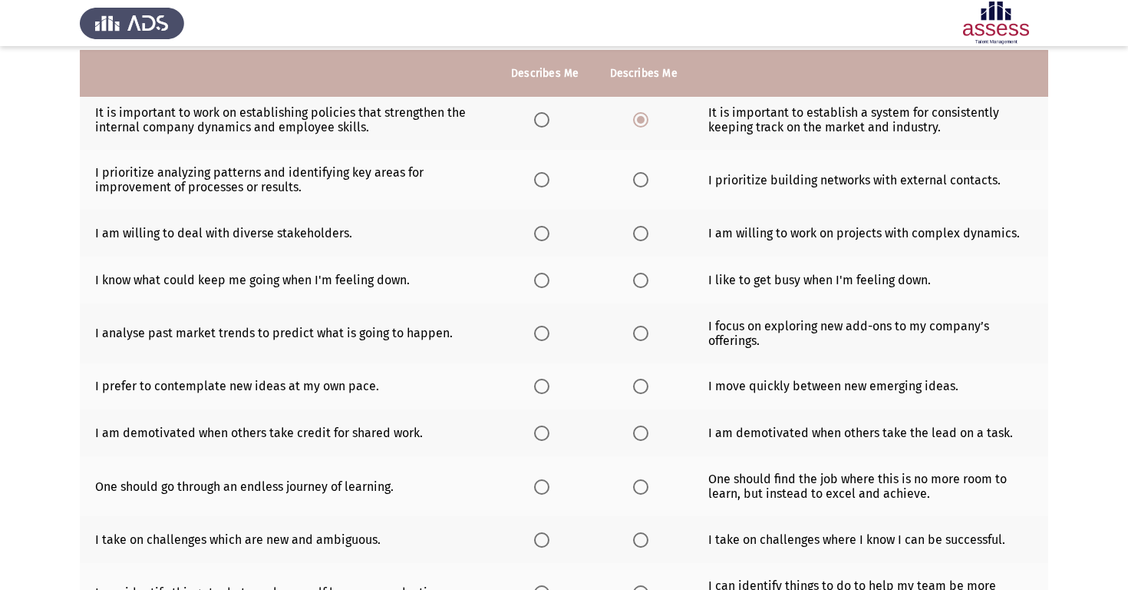
scroll to position [161, 0]
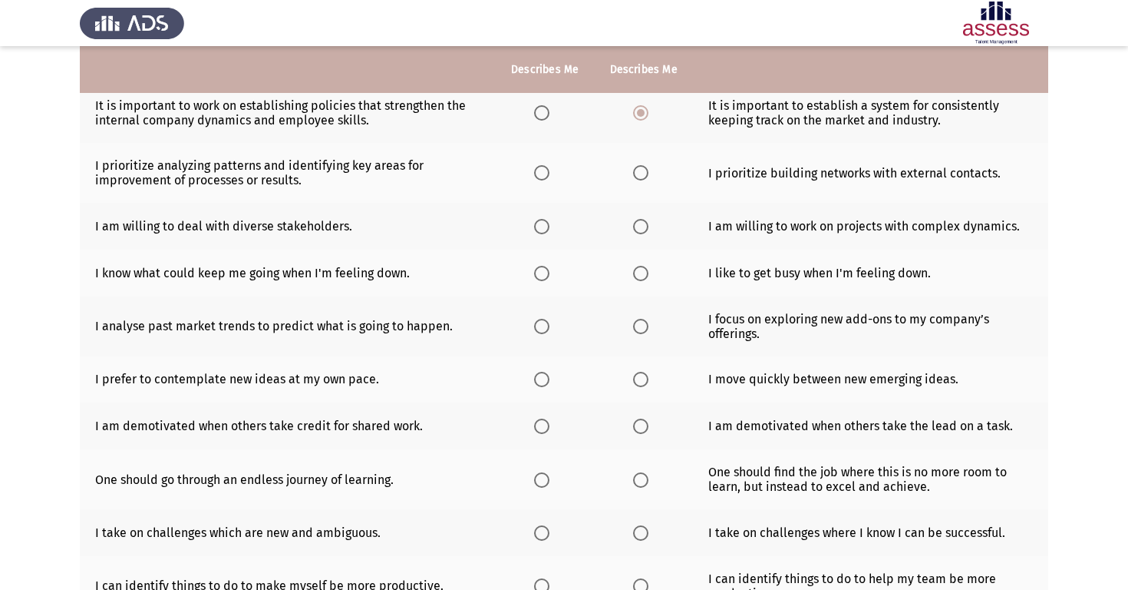
click at [640, 174] on span "Select an option" at bounding box center [640, 172] width 15 height 15
click at [640, 174] on input "Select an option" at bounding box center [640, 172] width 15 height 15
click at [541, 226] on span "Select an option" at bounding box center [541, 226] width 15 height 15
click at [541, 226] on input "Select an option" at bounding box center [541, 226] width 15 height 15
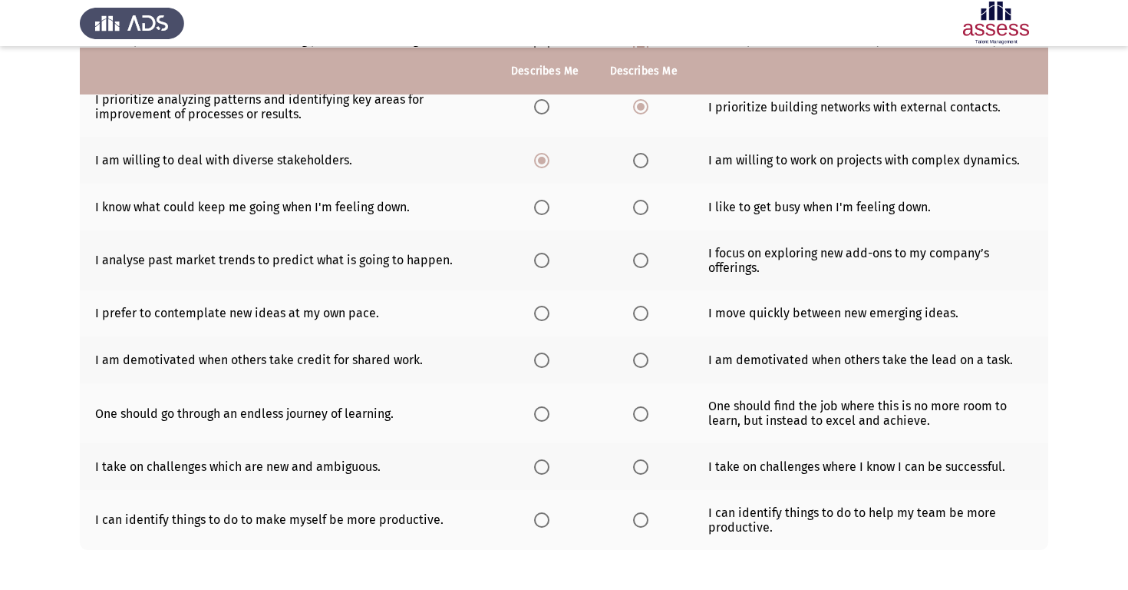
scroll to position [235, 0]
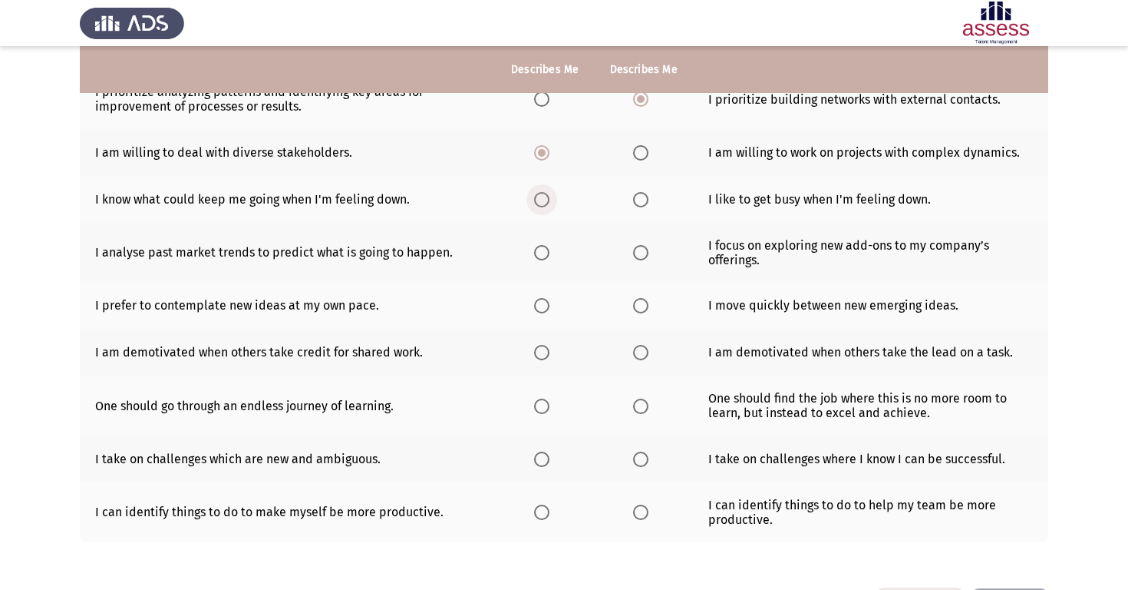
click at [544, 197] on span "Select an option" at bounding box center [541, 199] width 15 height 15
click at [544, 197] on input "Select an option" at bounding box center [541, 199] width 15 height 15
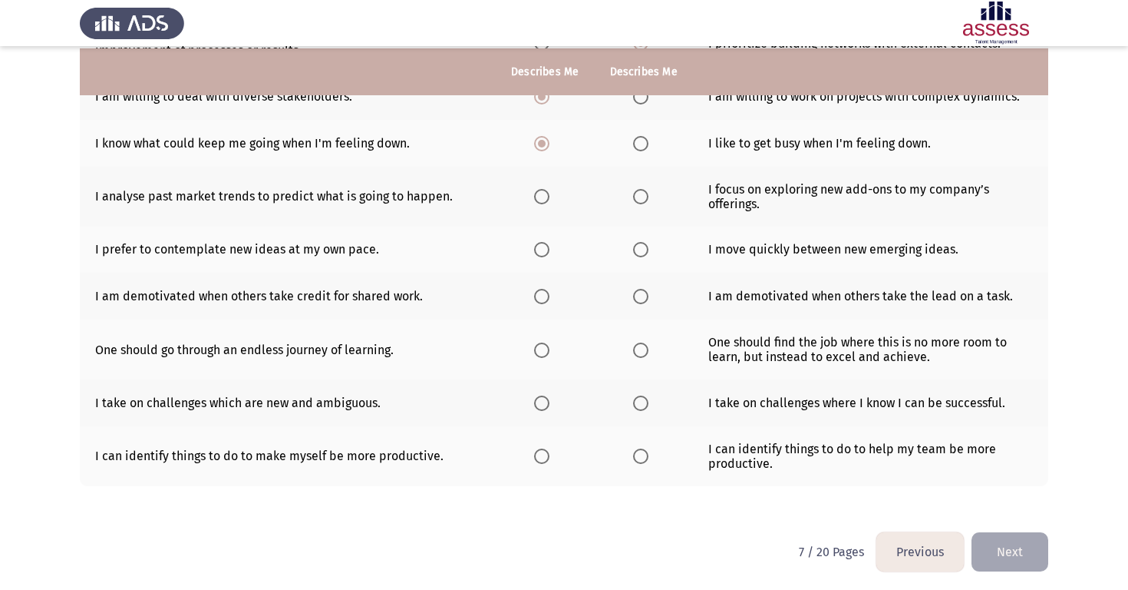
scroll to position [293, 0]
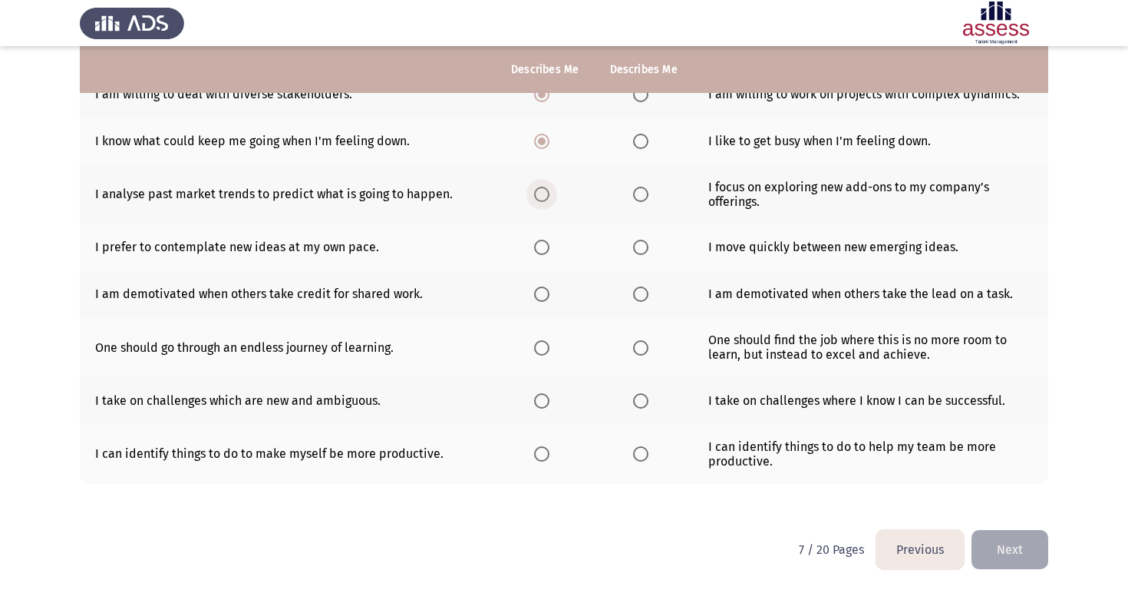
click at [546, 193] on span "Select an option" at bounding box center [541, 194] width 15 height 15
click at [546, 193] on input "Select an option" at bounding box center [541, 194] width 15 height 15
click at [640, 250] on span "Select an option" at bounding box center [640, 246] width 15 height 15
click at [640, 250] on input "Select an option" at bounding box center [640, 246] width 15 height 15
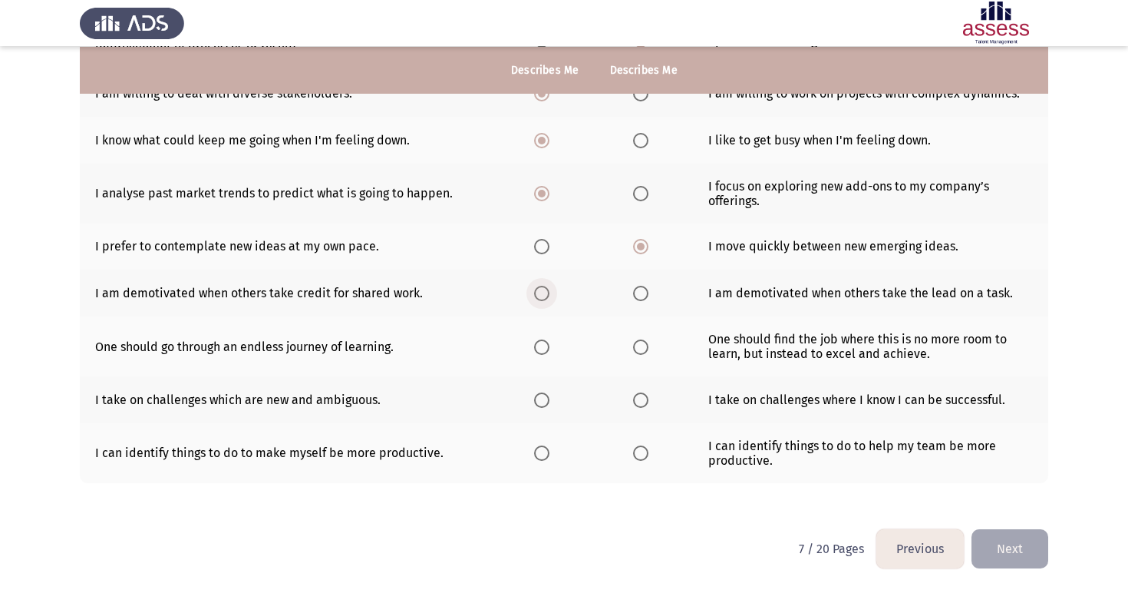
click at [537, 292] on span "Select an option" at bounding box center [541, 293] width 15 height 15
click at [537, 292] on input "Select an option" at bounding box center [541, 293] width 15 height 15
click at [536, 339] on span "Select an option" at bounding box center [541, 346] width 15 height 15
click at [536, 339] on input "Select an option" at bounding box center [541, 346] width 15 height 15
click at [536, 402] on span "Select an option" at bounding box center [541, 399] width 15 height 15
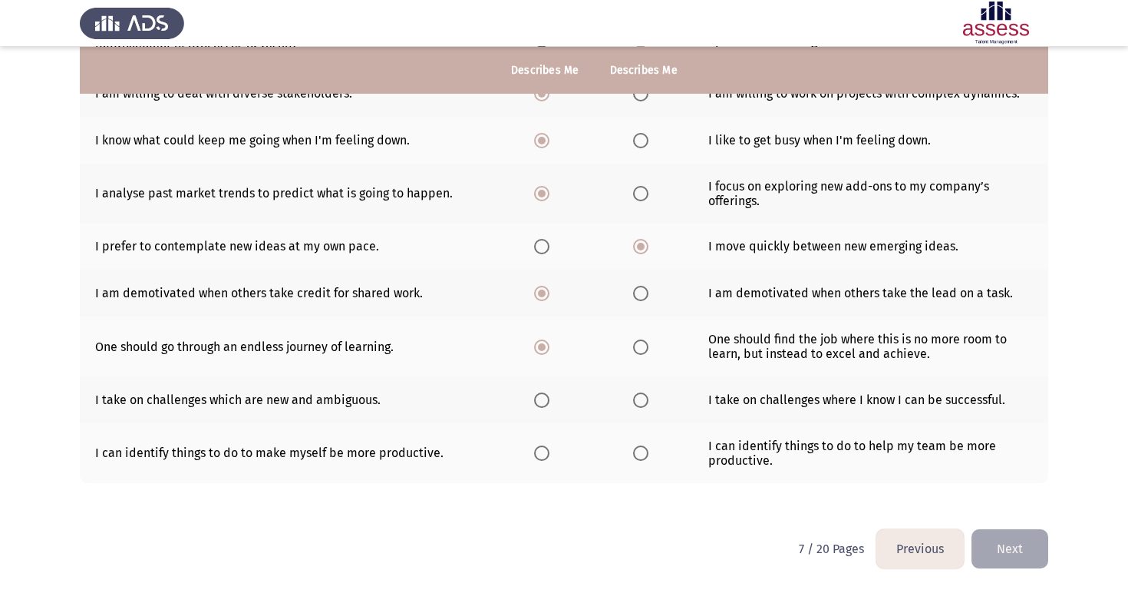
click at [536, 402] on input "Select an option" at bounding box center [541, 399] width 15 height 15
click at [542, 451] on span "Select an option" at bounding box center [541, 452] width 15 height 15
click at [542, 451] on input "Select an option" at bounding box center [541, 452] width 15 height 15
click at [996, 537] on button "Next" at bounding box center [1010, 548] width 77 height 39
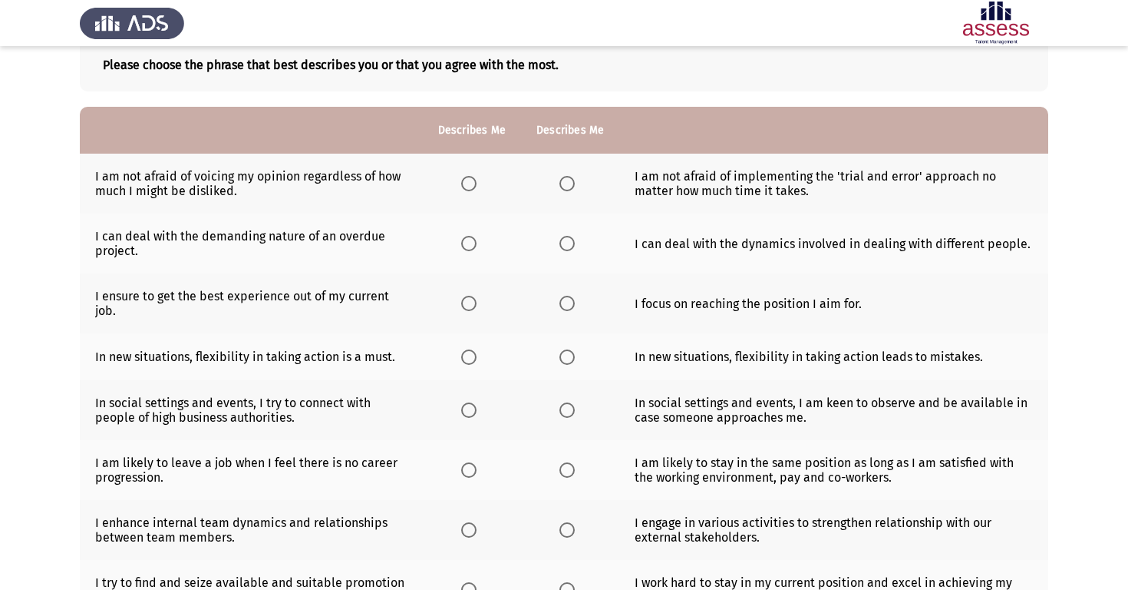
scroll to position [96, 0]
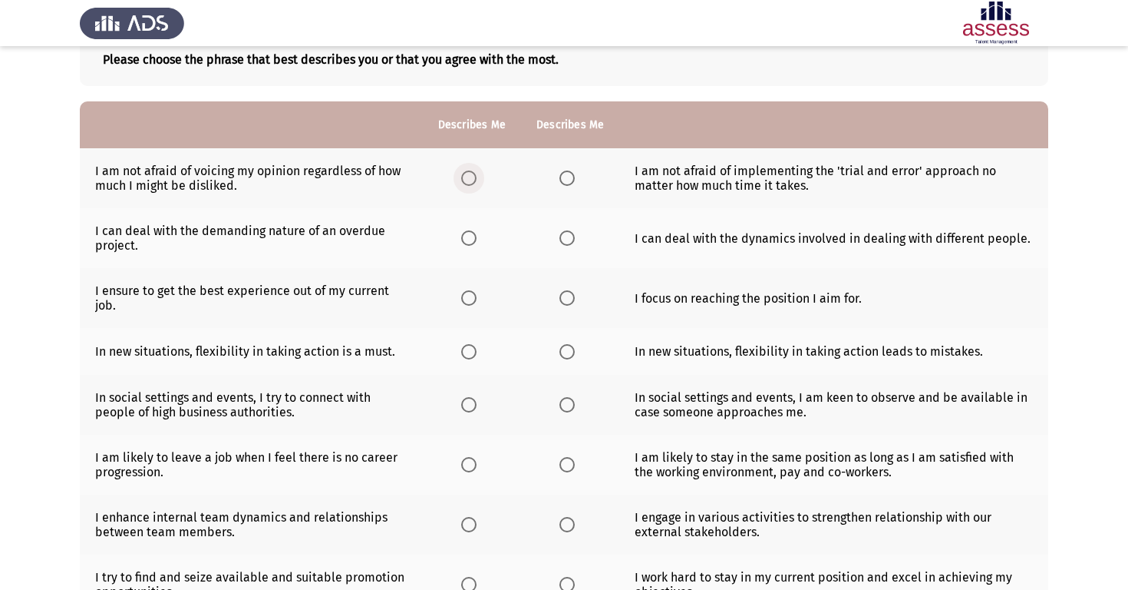
click at [469, 180] on span "Select an option" at bounding box center [468, 177] width 15 height 15
click at [469, 180] on input "Select an option" at bounding box center [468, 177] width 15 height 15
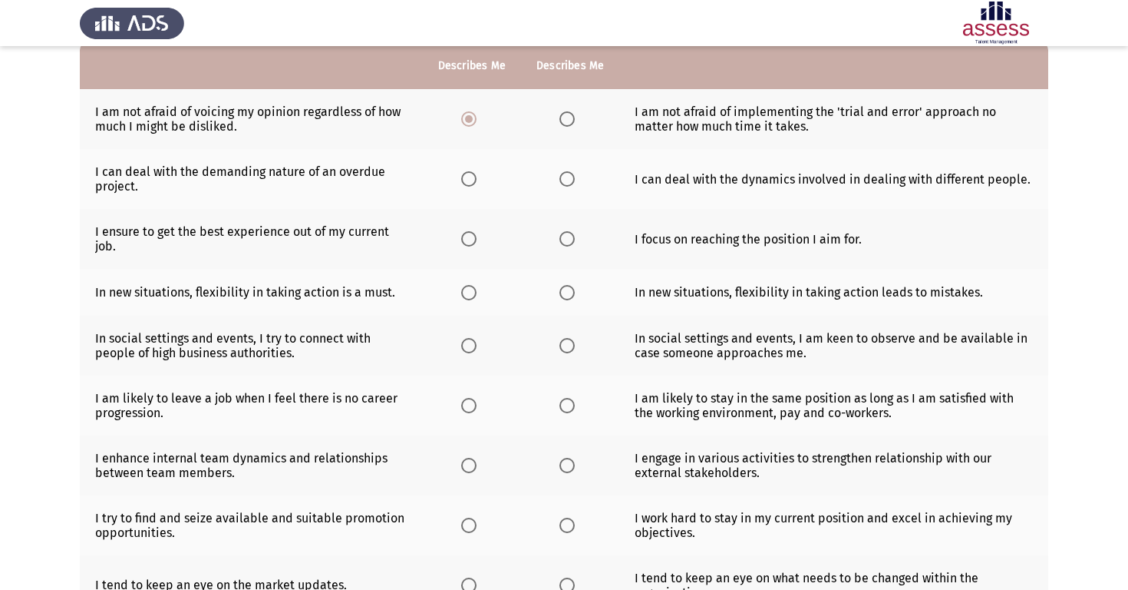
scroll to position [161, 0]
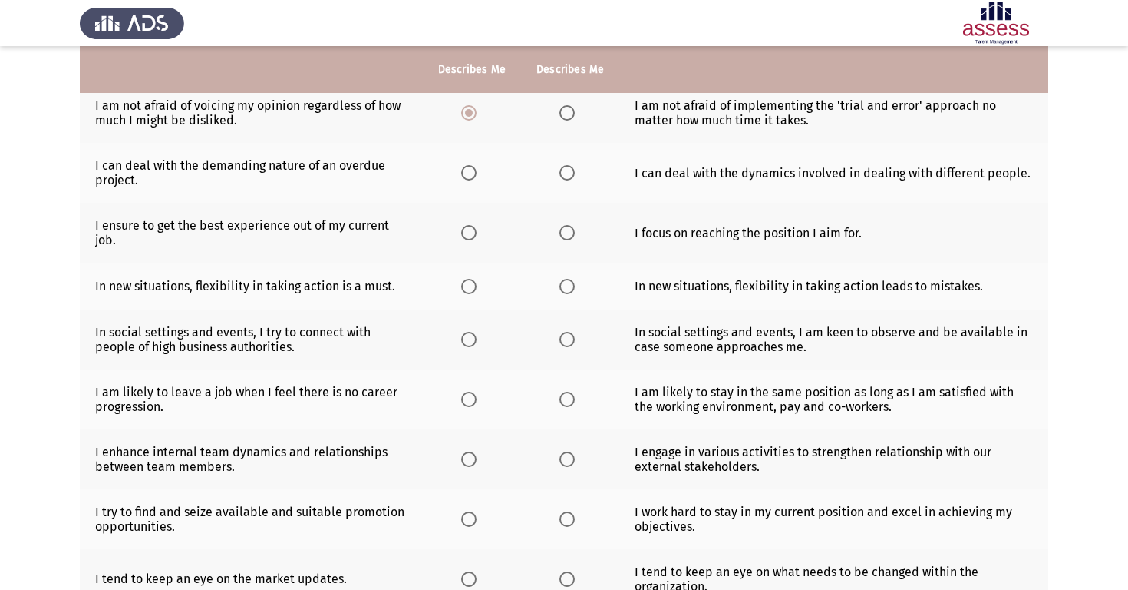
click at [566, 174] on span "Select an option" at bounding box center [567, 172] width 15 height 15
click at [566, 174] on input "Select an option" at bounding box center [567, 172] width 15 height 15
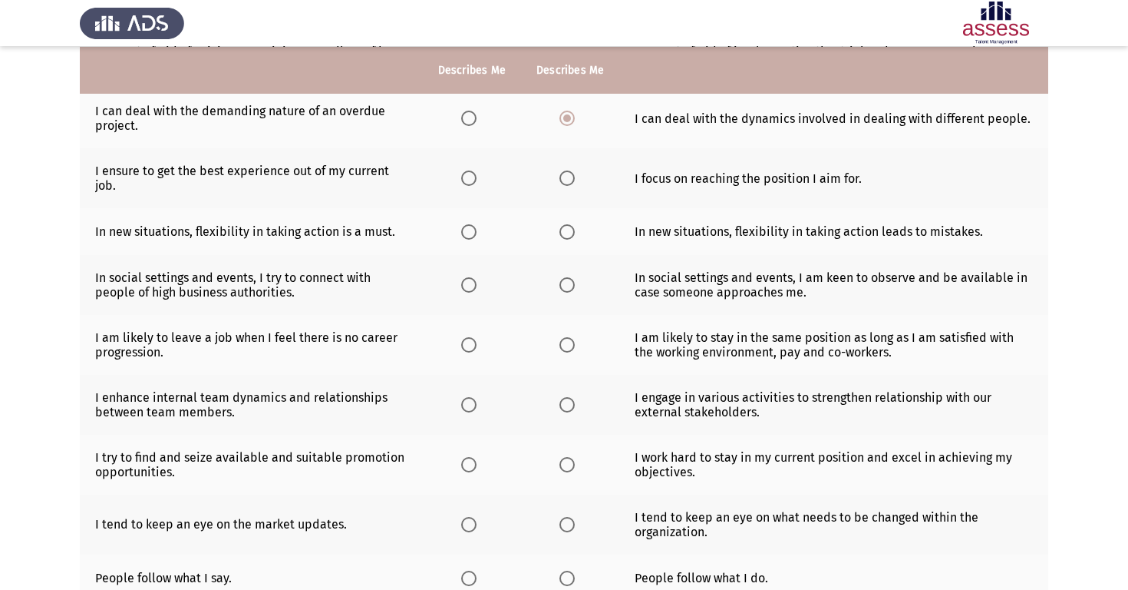
scroll to position [216, 0]
click at [470, 177] on span "Select an option" at bounding box center [468, 177] width 15 height 15
click at [470, 177] on input "Select an option" at bounding box center [468, 177] width 15 height 15
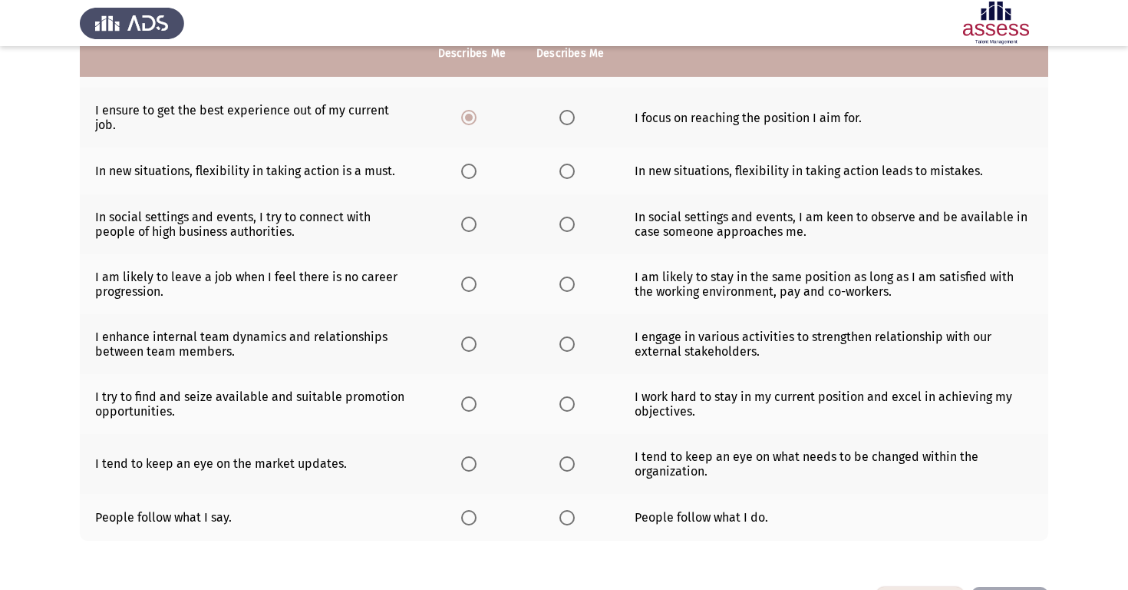
scroll to position [282, 0]
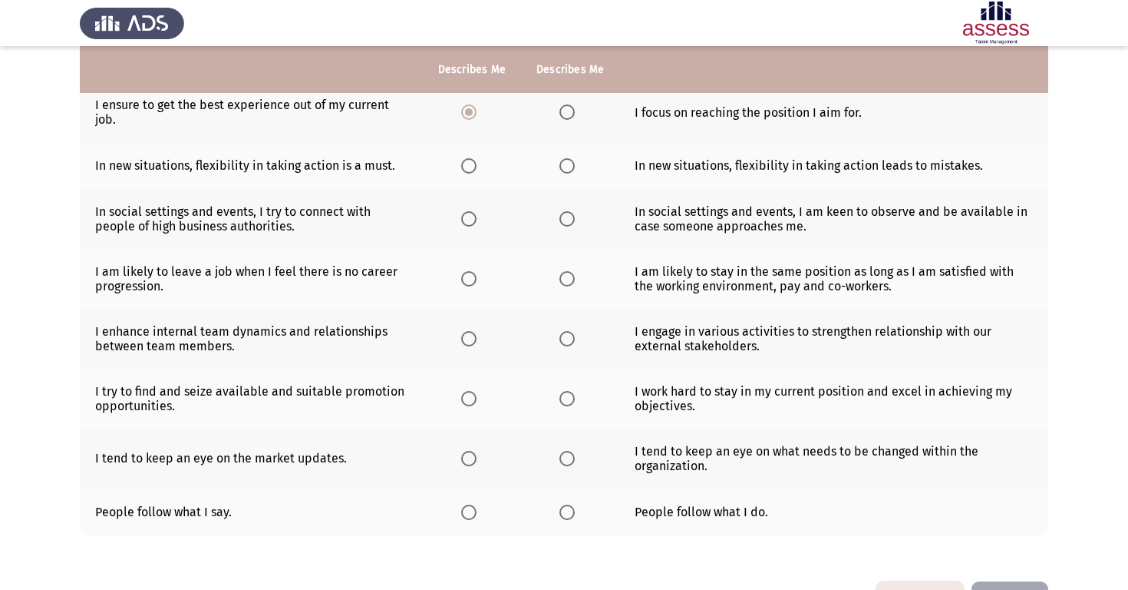
click at [475, 160] on span "Select an option" at bounding box center [468, 165] width 15 height 15
click at [475, 160] on input "Select an option" at bounding box center [468, 165] width 15 height 15
click at [470, 214] on span "Select an option" at bounding box center [468, 218] width 15 height 15
click at [470, 214] on input "Select an option" at bounding box center [468, 218] width 15 height 15
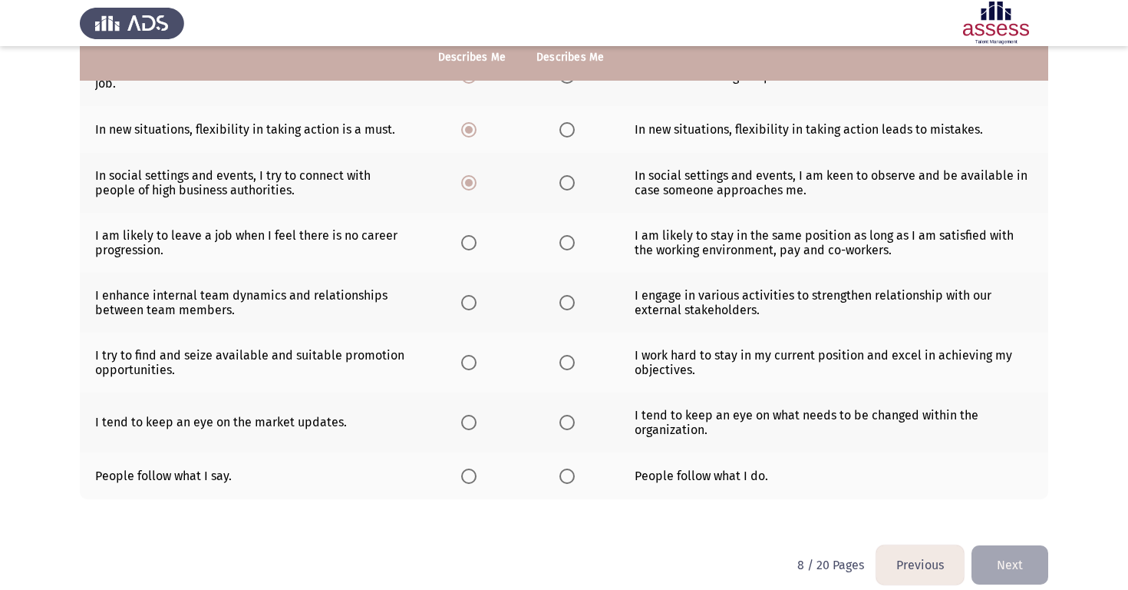
scroll to position [320, 0]
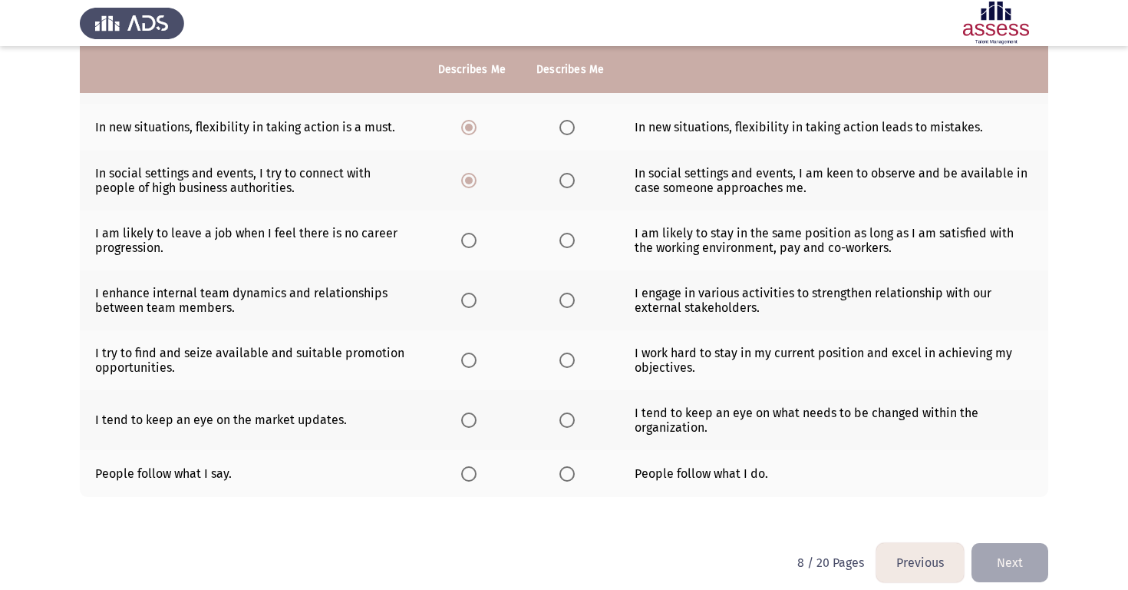
click at [472, 244] on span "Select an option" at bounding box center [468, 240] width 15 height 15
click at [472, 244] on input "Select an option" at bounding box center [468, 240] width 15 height 15
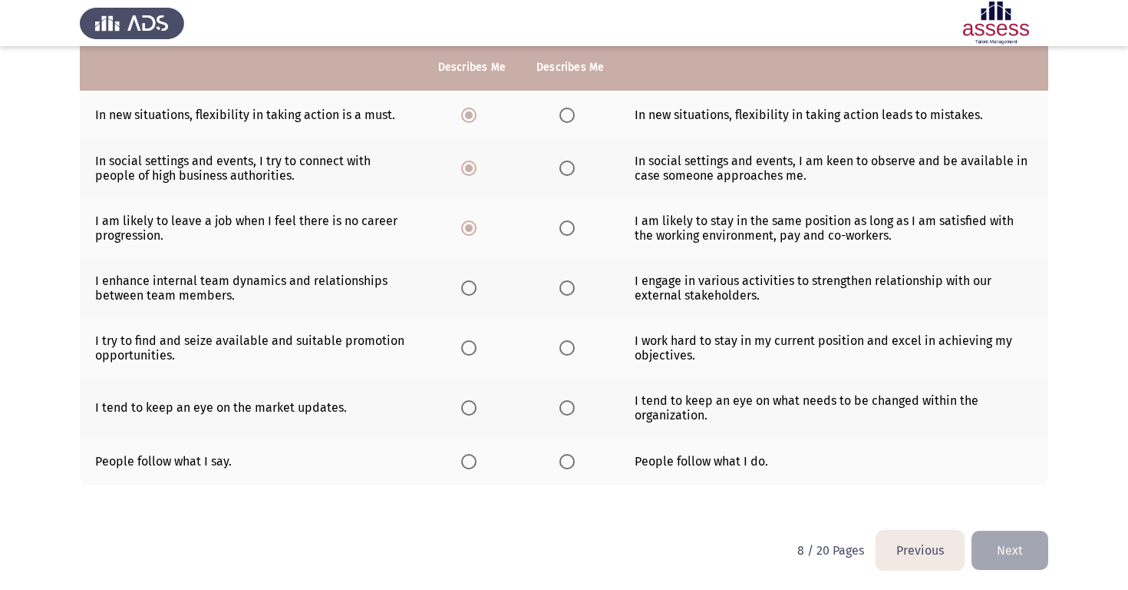
scroll to position [334, 0]
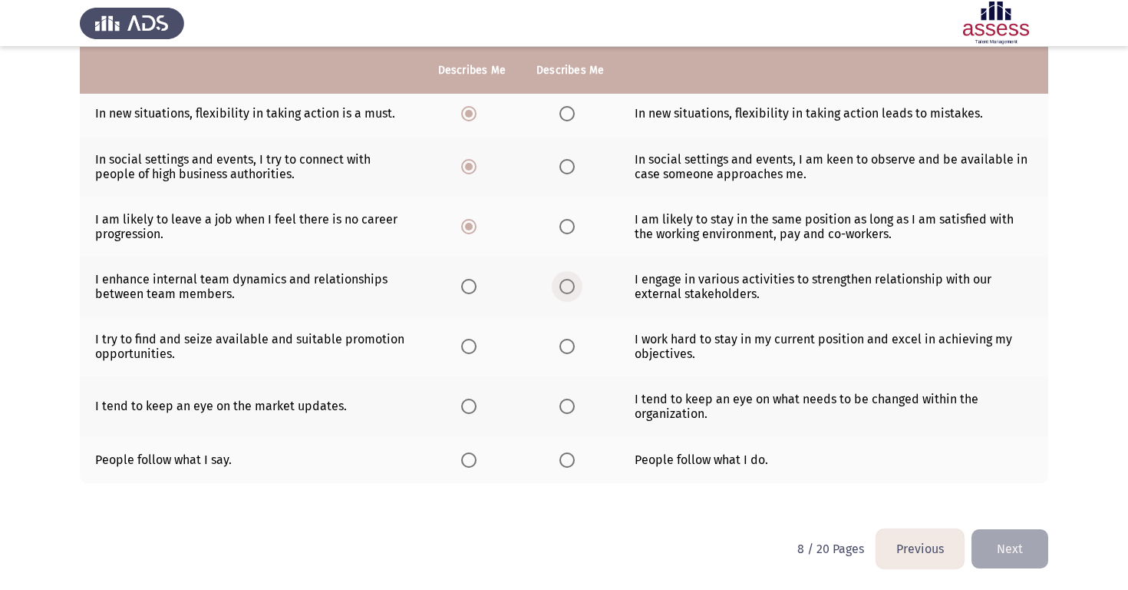
click at [570, 287] on span "Select an option" at bounding box center [567, 286] width 15 height 15
click at [570, 287] on input "Select an option" at bounding box center [567, 286] width 15 height 15
click at [466, 347] on span "Select an option" at bounding box center [468, 346] width 15 height 15
click at [466, 347] on input "Select an option" at bounding box center [468, 346] width 15 height 15
click at [466, 408] on span "Select an option" at bounding box center [468, 405] width 15 height 15
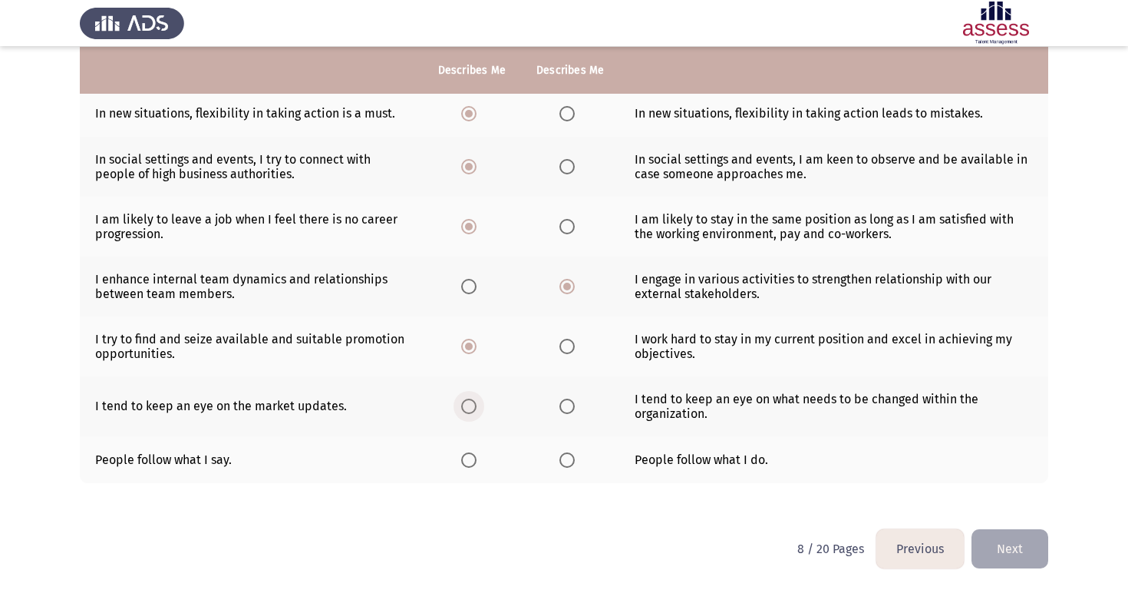
click at [466, 408] on input "Select an option" at bounding box center [468, 405] width 15 height 15
click at [570, 464] on span "Select an option" at bounding box center [567, 459] width 15 height 15
click at [570, 464] on input "Select an option" at bounding box center [567, 459] width 15 height 15
click at [470, 467] on th at bounding box center [472, 459] width 98 height 47
click at [471, 461] on span "Select an option" at bounding box center [468, 459] width 15 height 15
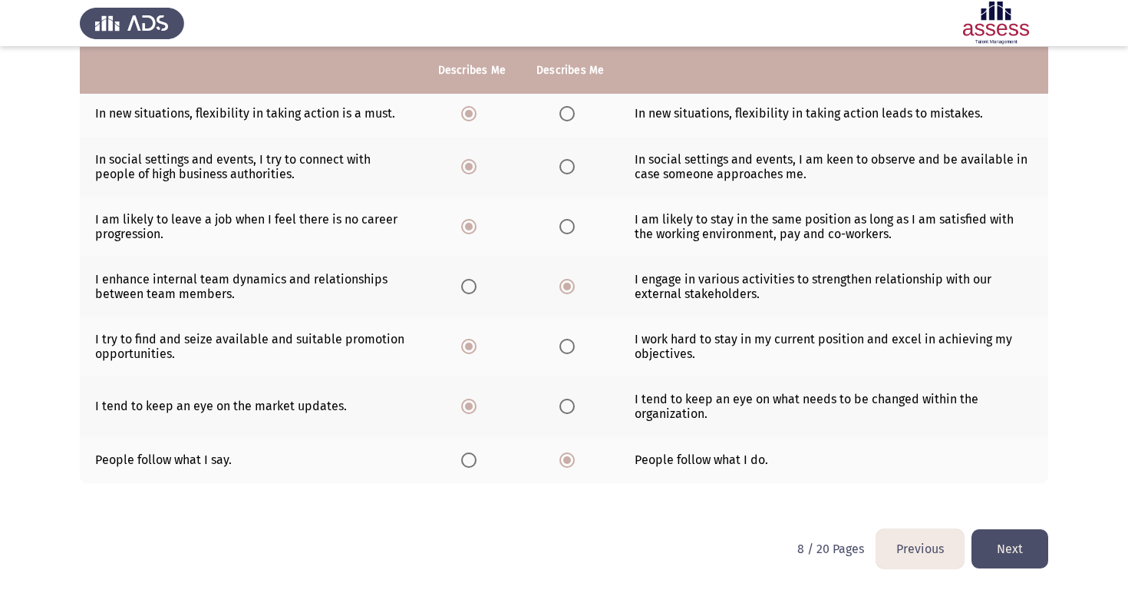
click at [471, 461] on input "Select an option" at bounding box center [468, 459] width 15 height 15
click at [1001, 546] on button "Next" at bounding box center [1010, 548] width 77 height 39
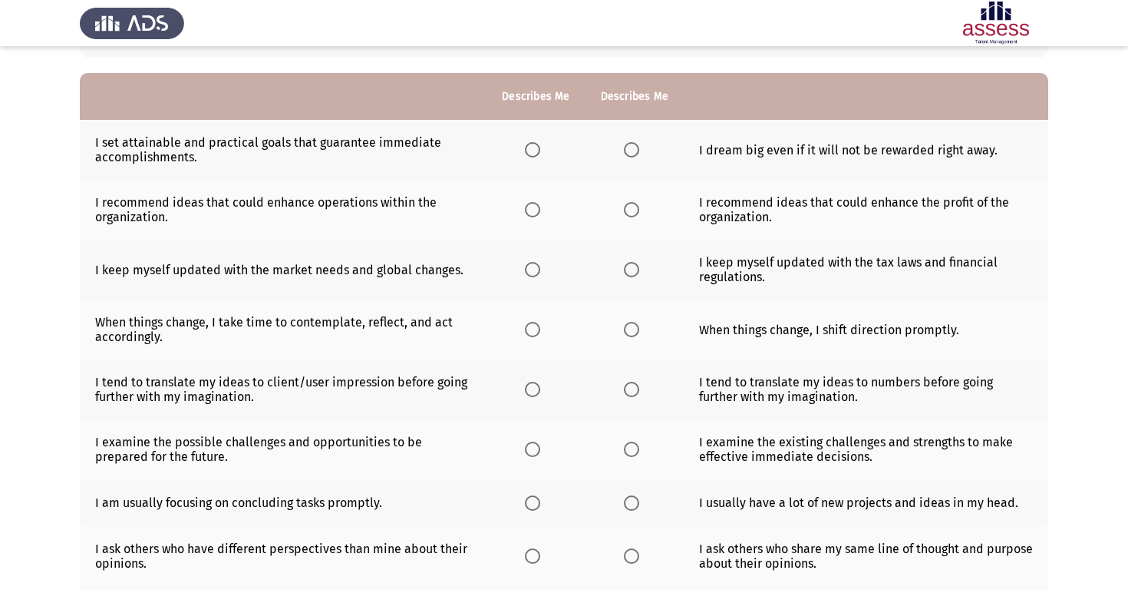
scroll to position [123, 0]
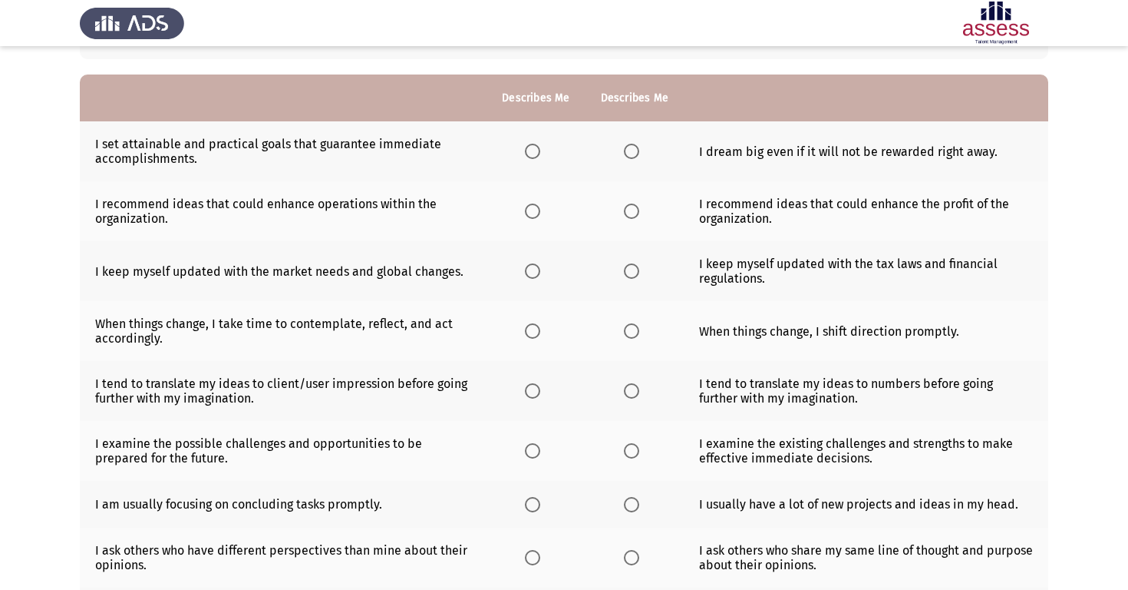
click at [633, 156] on span "Select an option" at bounding box center [631, 151] width 15 height 15
click at [633, 156] on input "Select an option" at bounding box center [631, 151] width 15 height 15
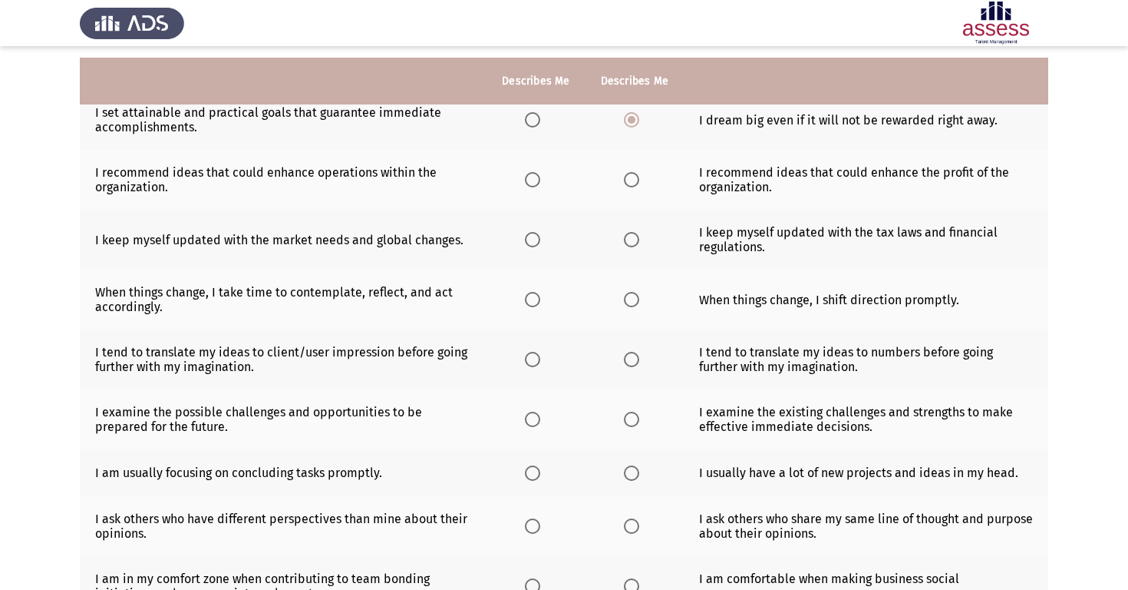
scroll to position [168, 0]
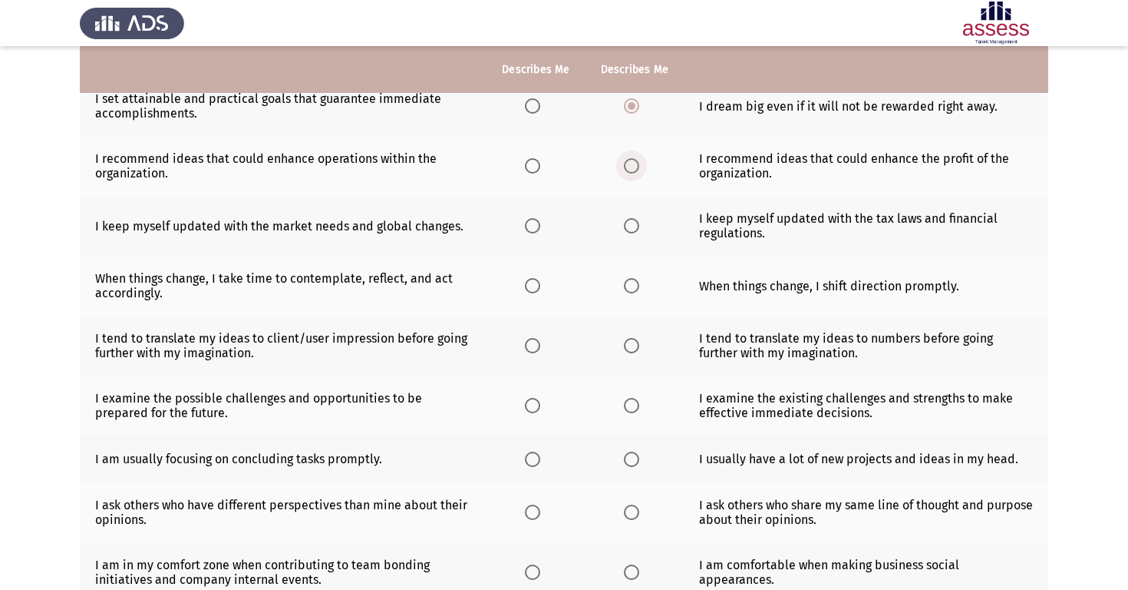
click at [636, 168] on span "Select an option" at bounding box center [631, 165] width 15 height 15
click at [636, 168] on input "Select an option" at bounding box center [631, 165] width 15 height 15
click at [537, 232] on span "Select an option" at bounding box center [532, 225] width 15 height 15
click at [537, 232] on input "Select an option" at bounding box center [532, 225] width 15 height 15
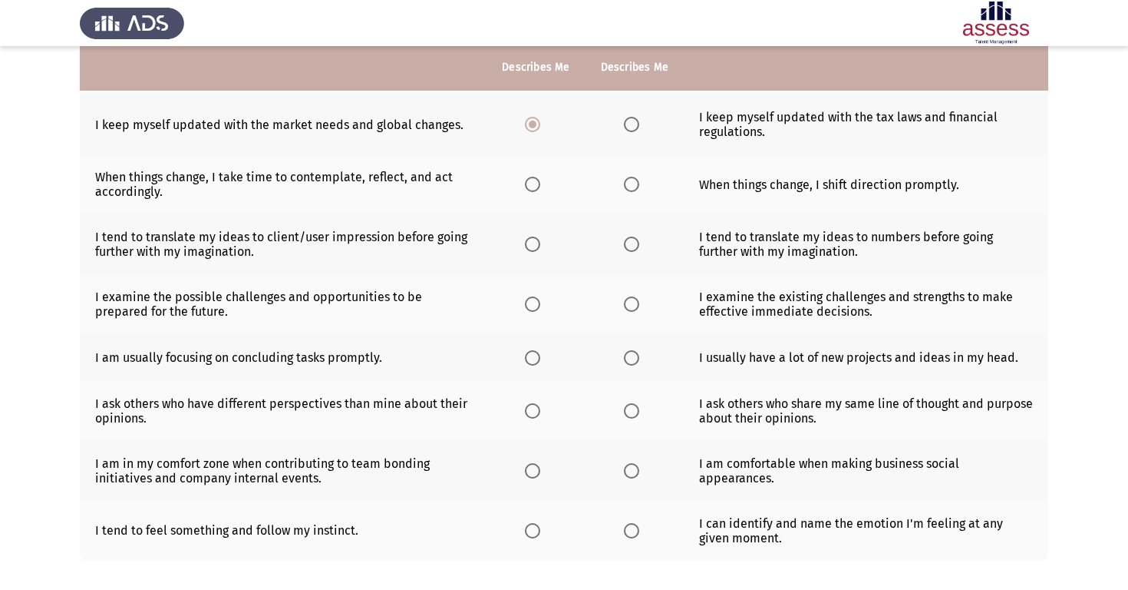
scroll to position [270, 0]
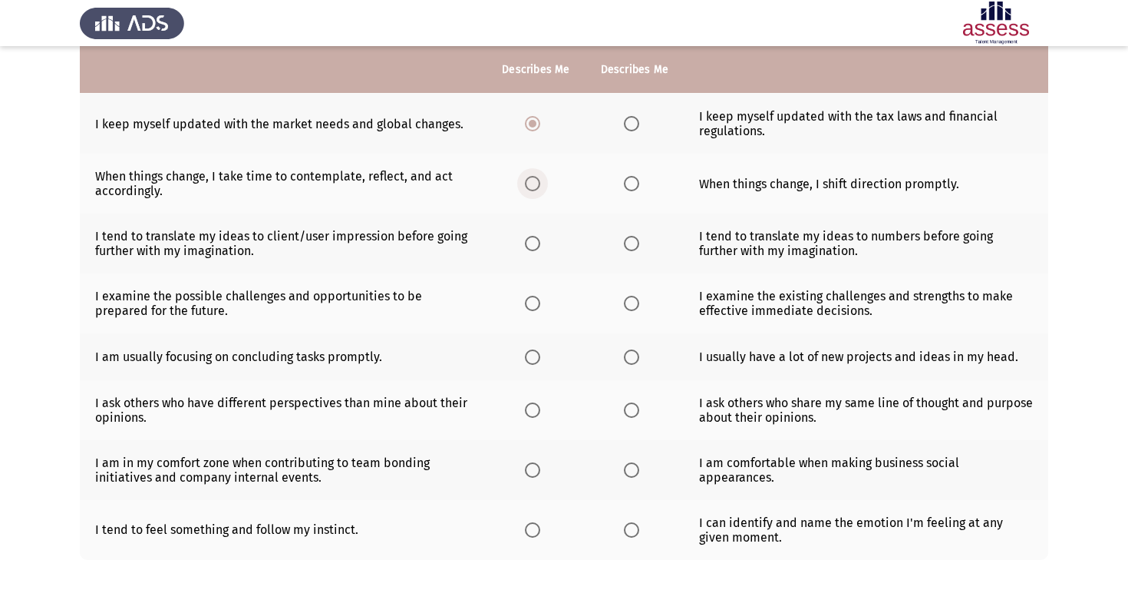
click at [540, 189] on span "Select an option" at bounding box center [532, 183] width 15 height 15
click at [540, 189] on input "Select an option" at bounding box center [532, 183] width 15 height 15
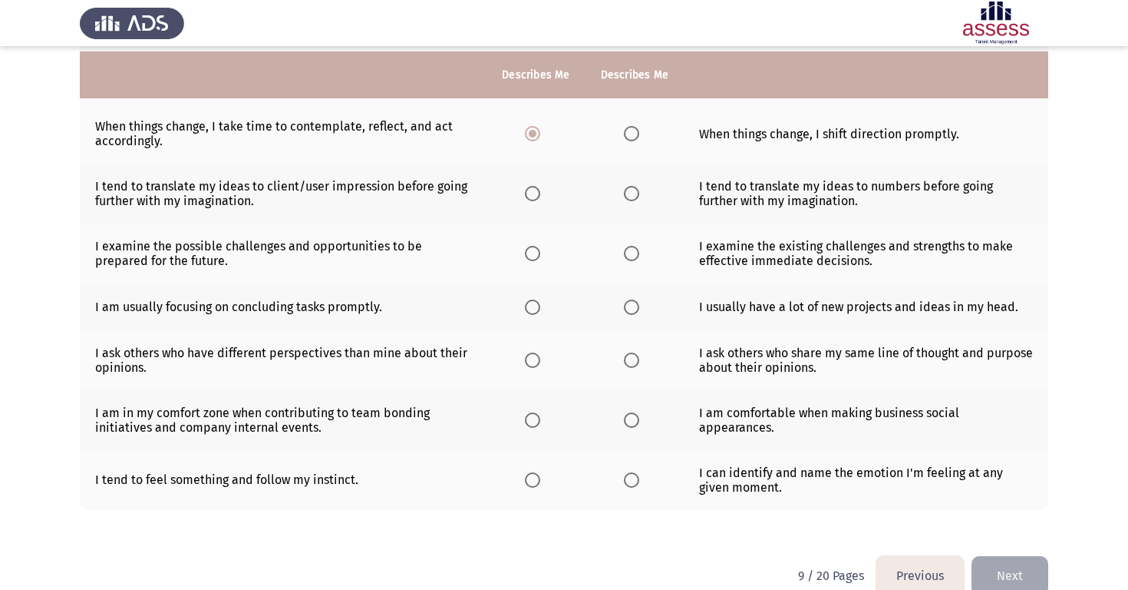
scroll to position [327, 0]
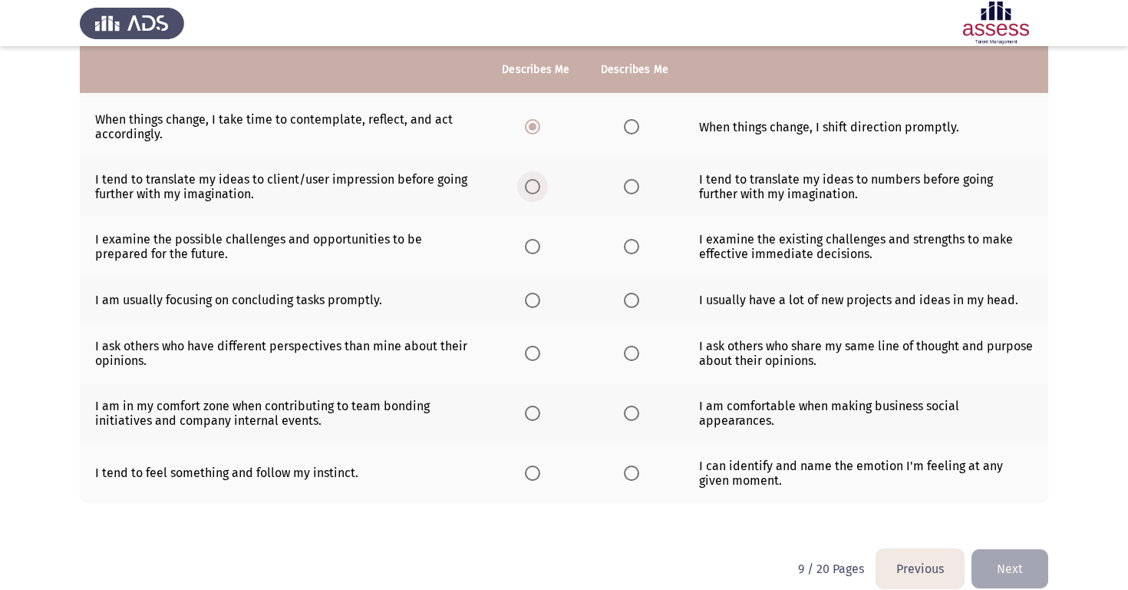
click at [533, 190] on span "Select an option" at bounding box center [532, 186] width 15 height 15
click at [533, 190] on input "Select an option" at bounding box center [532, 186] width 15 height 15
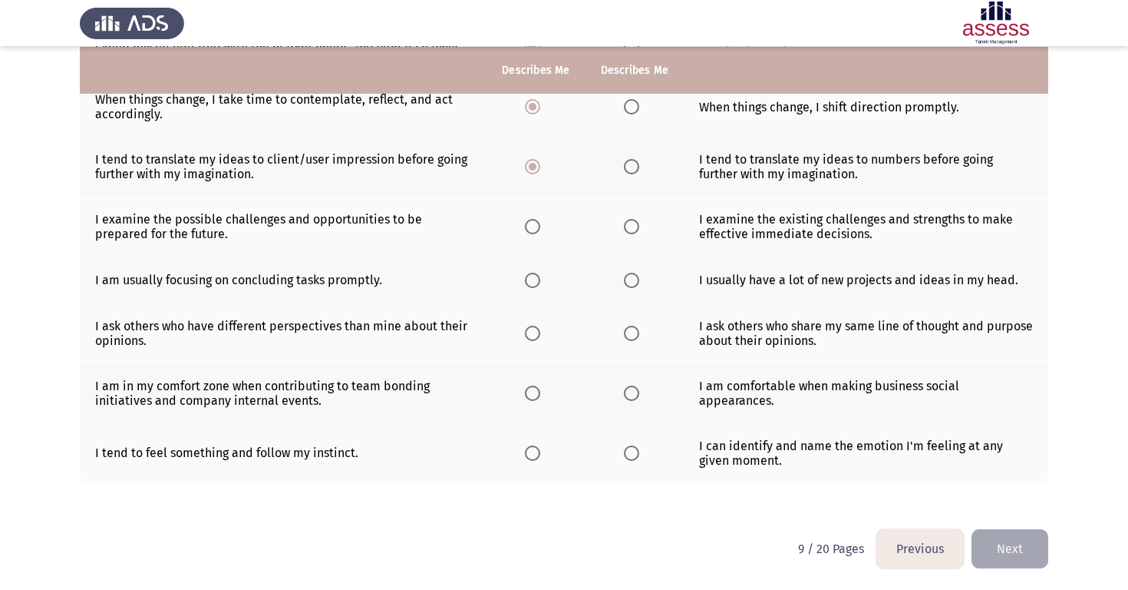
scroll to position [347, 0]
click at [632, 231] on span "Select an option" at bounding box center [631, 226] width 15 height 15
click at [632, 231] on input "Select an option" at bounding box center [631, 226] width 15 height 15
click at [627, 285] on span "Select an option" at bounding box center [631, 279] width 15 height 15
click at [627, 285] on input "Select an option" at bounding box center [631, 279] width 15 height 15
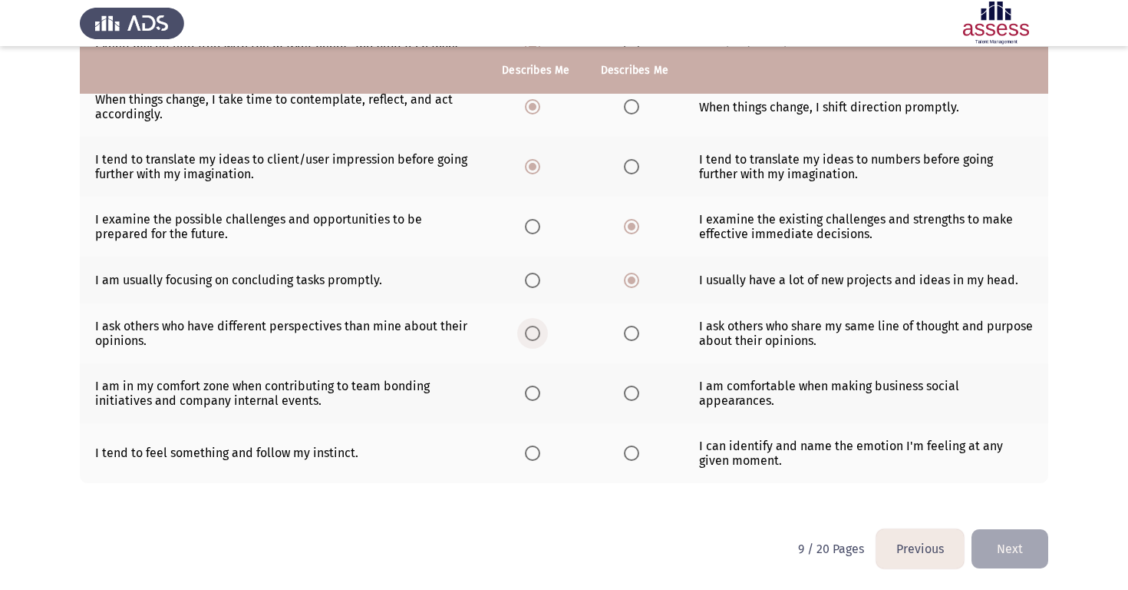
click at [536, 332] on span "Select an option" at bounding box center [532, 332] width 15 height 15
click at [536, 332] on input "Select an option" at bounding box center [532, 332] width 15 height 15
click at [627, 396] on span "Select an option" at bounding box center [631, 392] width 15 height 15
click at [627, 396] on input "Select an option" at bounding box center [631, 392] width 15 height 15
click at [543, 452] on label "Select an option" at bounding box center [535, 452] width 21 height 15
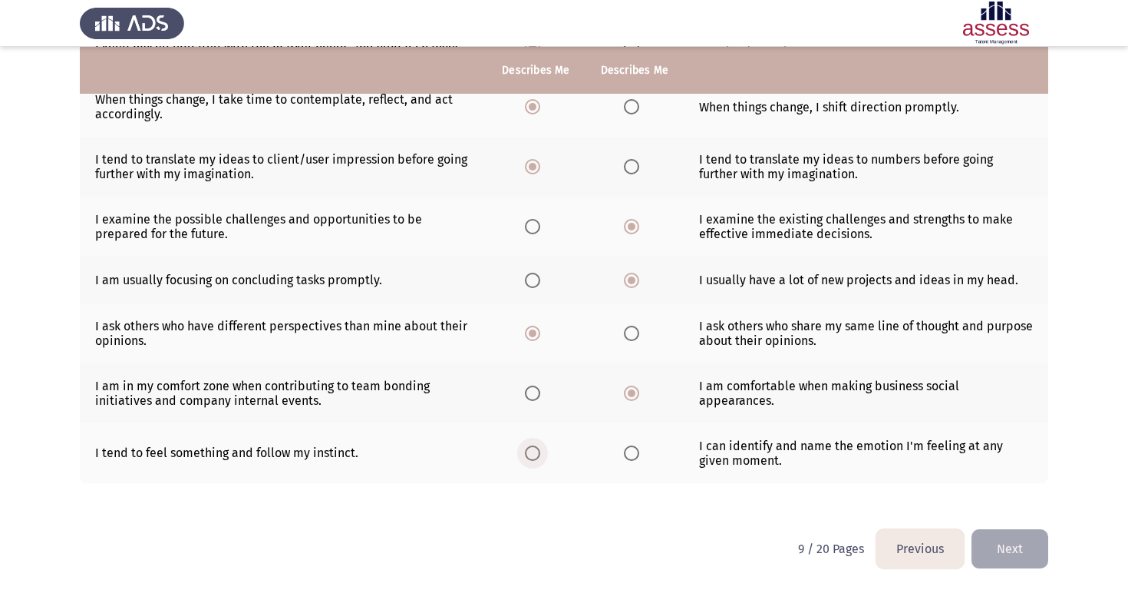
click at [540, 452] on input "Select an option" at bounding box center [532, 452] width 15 height 15
click at [1044, 553] on button "Next" at bounding box center [1010, 548] width 77 height 39
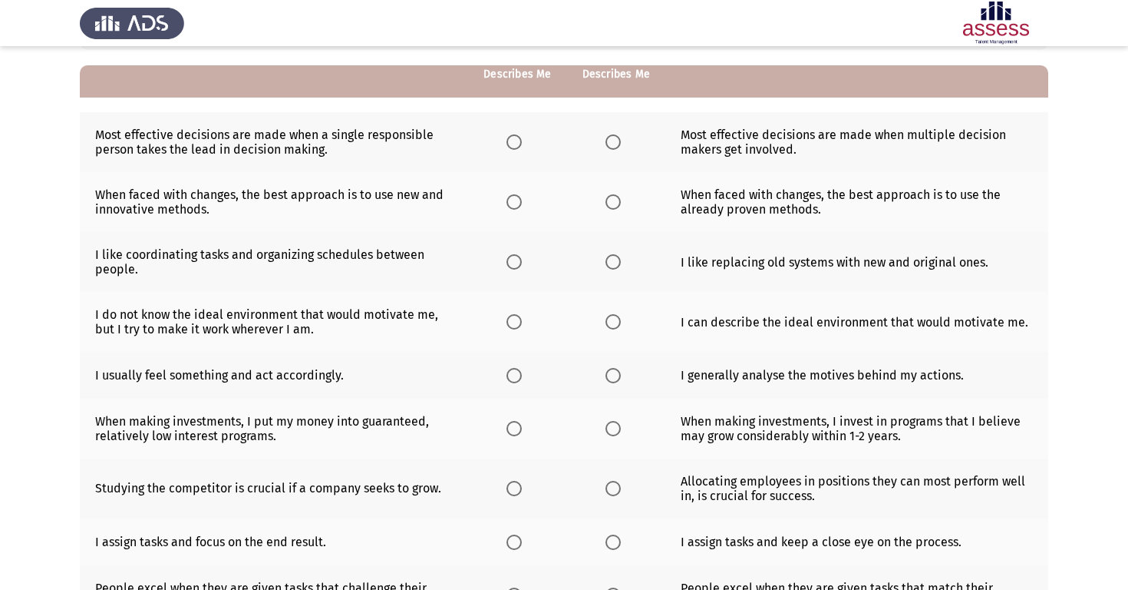
scroll to position [137, 0]
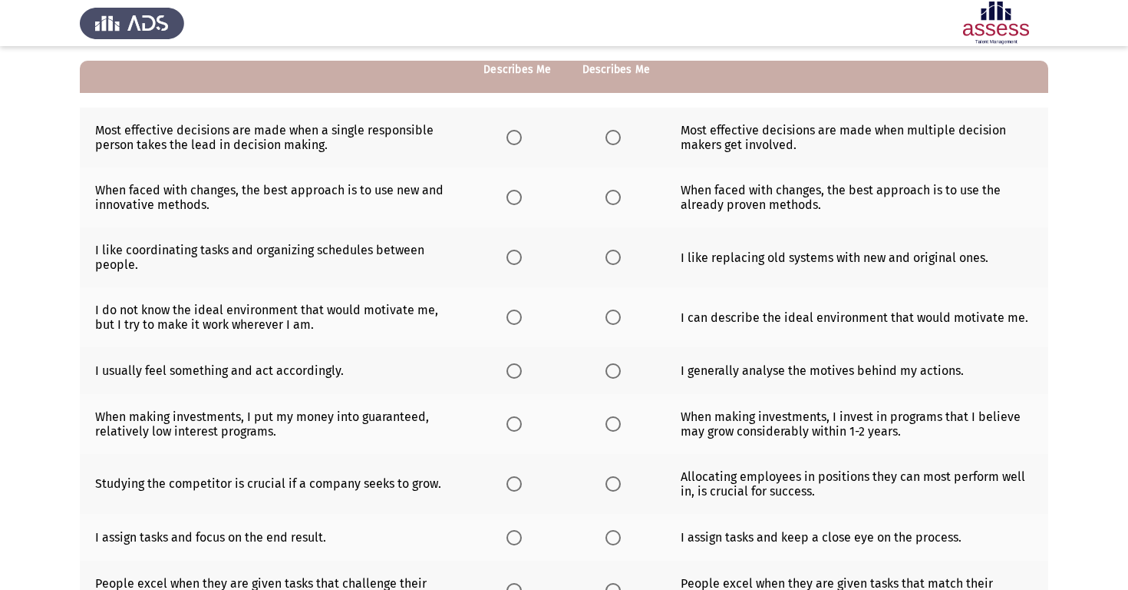
click at [619, 141] on span "Select an option" at bounding box center [613, 137] width 15 height 15
click at [619, 141] on input "Select an option" at bounding box center [613, 137] width 15 height 15
click at [614, 197] on span "Select an option" at bounding box center [613, 197] width 15 height 15
click at [614, 197] on input "Select an option" at bounding box center [613, 197] width 15 height 15
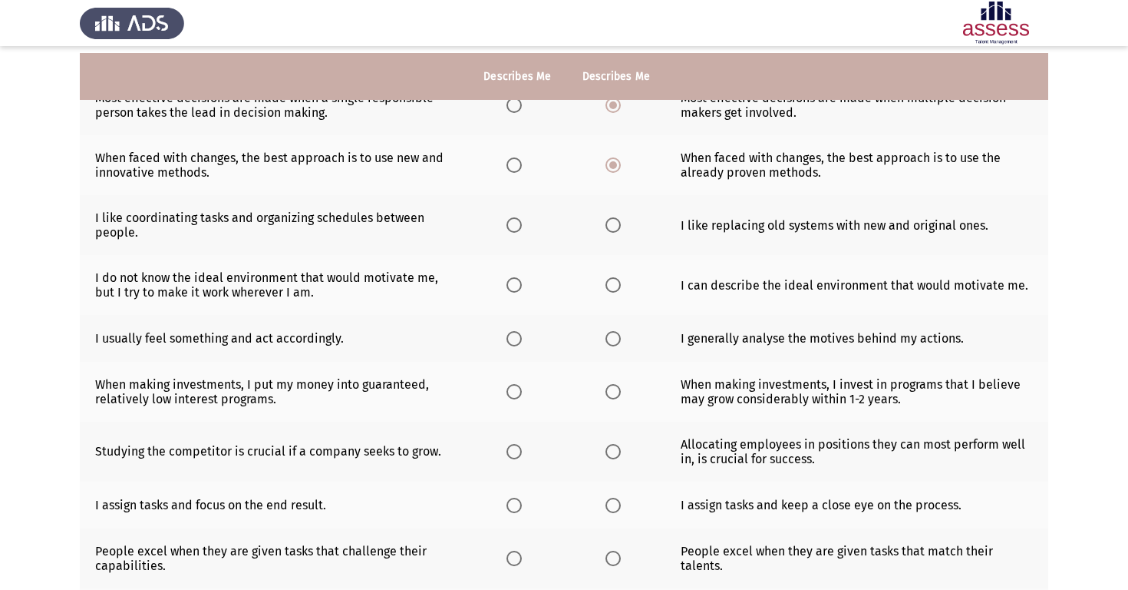
scroll to position [179, 0]
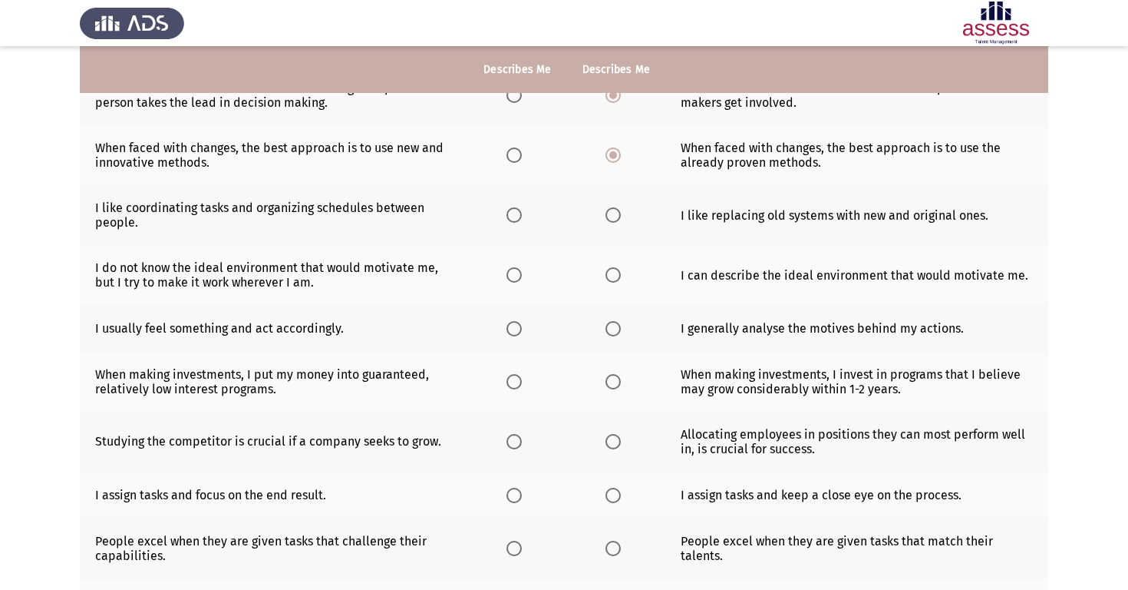
click at [607, 222] on span "Select an option" at bounding box center [613, 214] width 15 height 15
click at [607, 222] on input "Select an option" at bounding box center [613, 214] width 15 height 15
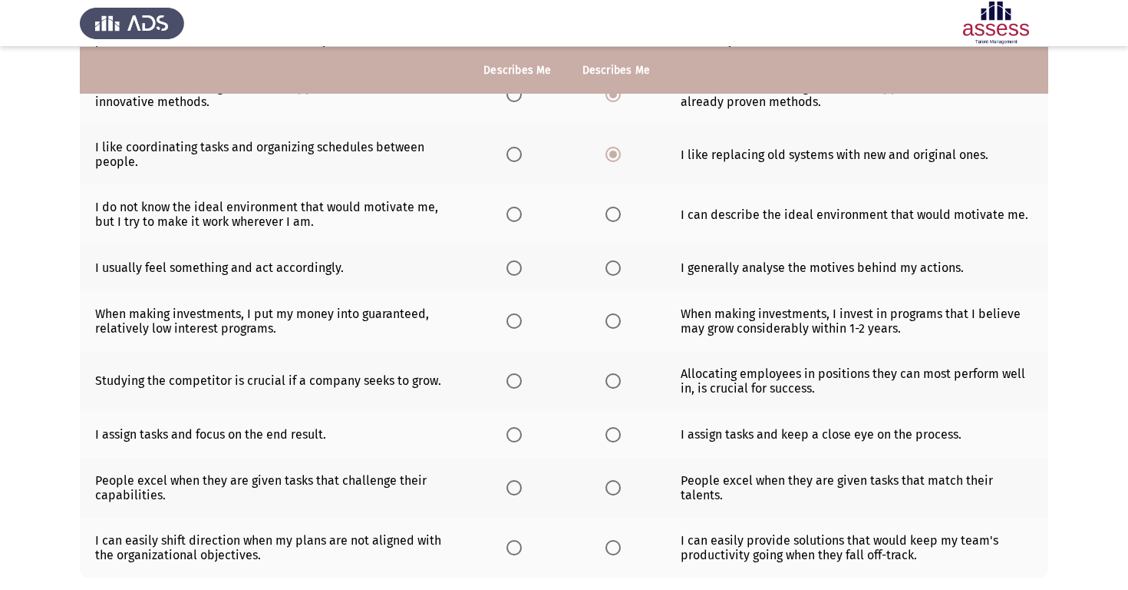
scroll to position [241, 0]
click at [515, 213] on span "Select an option" at bounding box center [514, 212] width 15 height 15
click at [515, 213] on input "Select an option" at bounding box center [514, 212] width 15 height 15
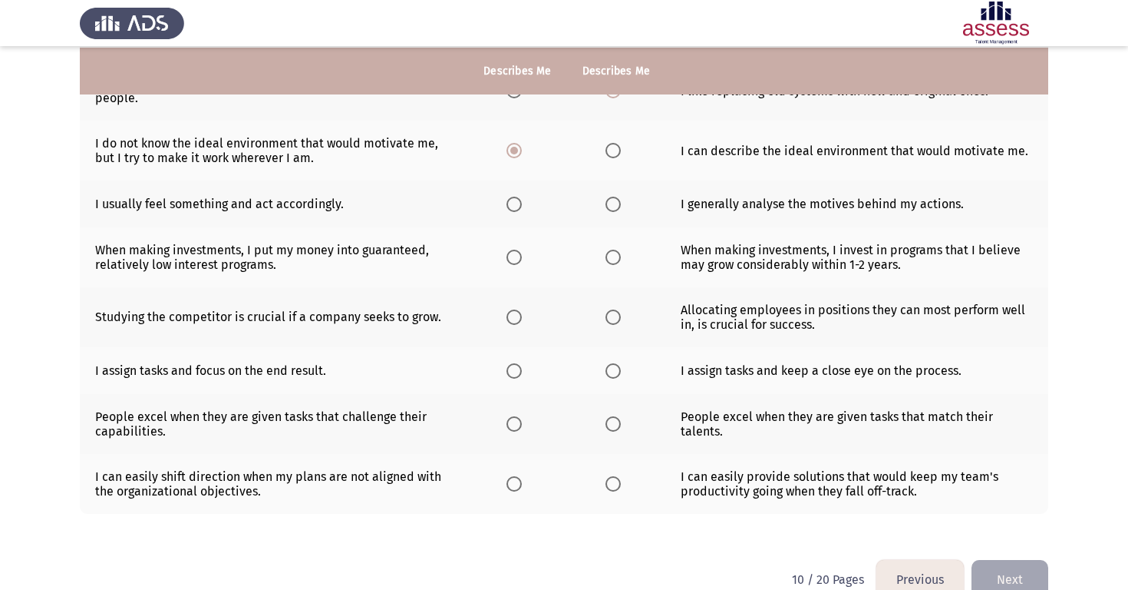
scroll to position [305, 0]
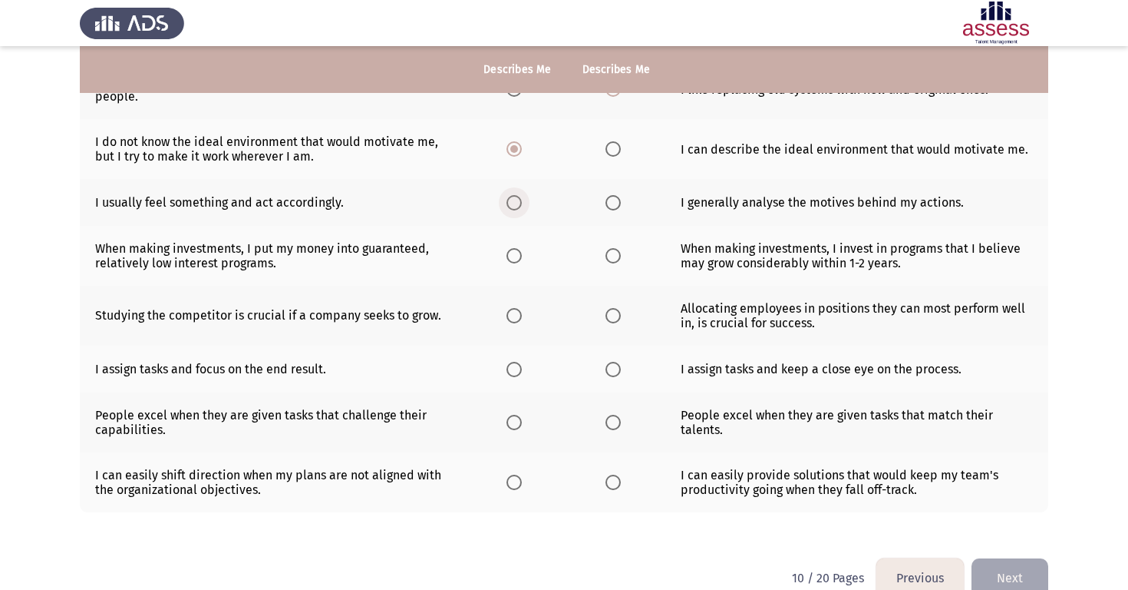
click at [514, 206] on span "Select an option" at bounding box center [514, 202] width 15 height 15
click at [514, 206] on input "Select an option" at bounding box center [514, 202] width 15 height 15
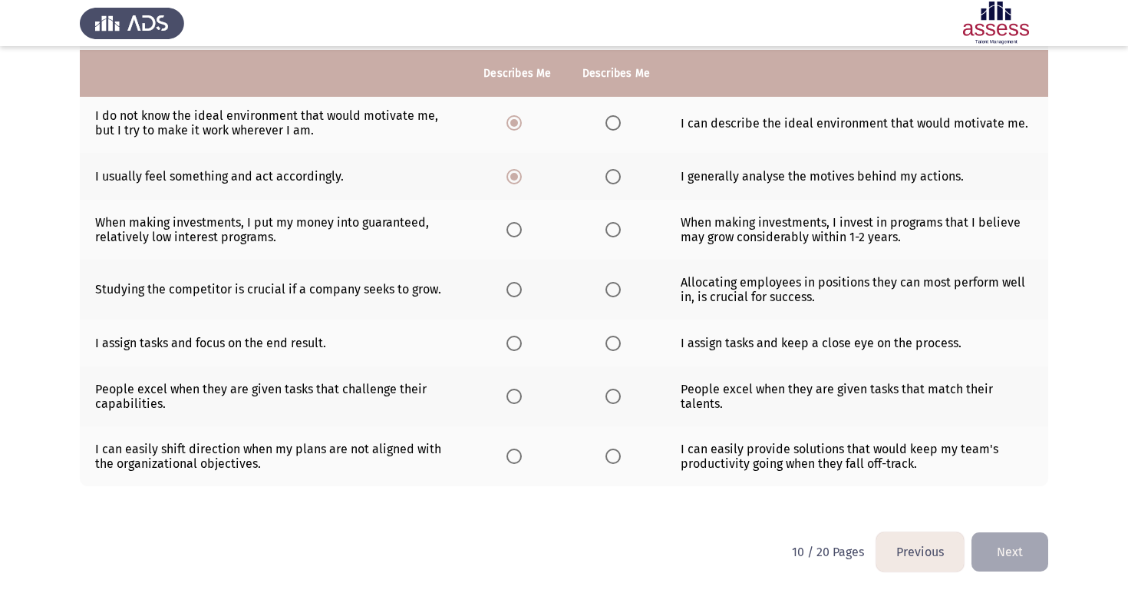
scroll to position [334, 0]
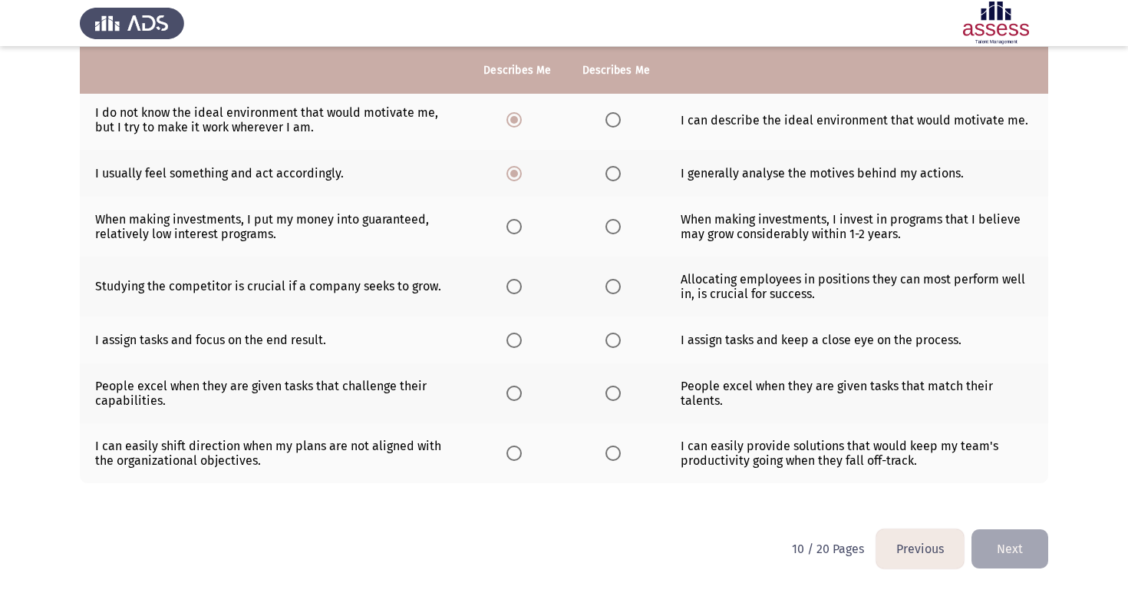
click at [606, 226] on span "Select an option" at bounding box center [613, 226] width 15 height 15
click at [606, 226] on input "Select an option" at bounding box center [613, 226] width 15 height 15
click at [613, 289] on span "Select an option" at bounding box center [613, 286] width 15 height 15
click at [613, 289] on input "Select an option" at bounding box center [613, 286] width 15 height 15
click at [516, 336] on span "Select an option" at bounding box center [514, 339] width 15 height 15
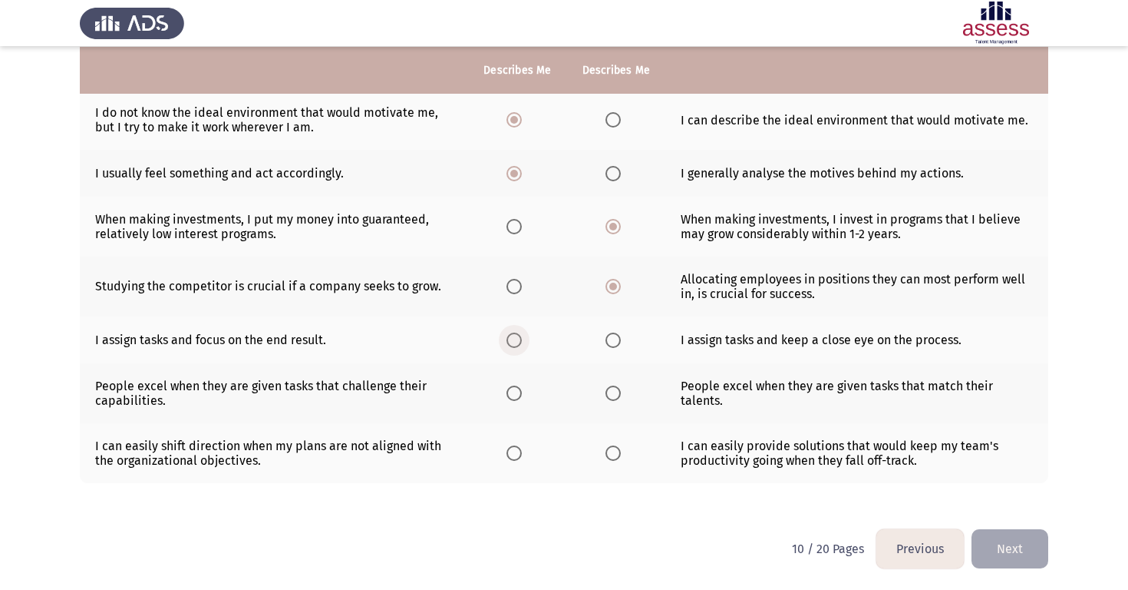
click at [516, 336] on input "Select an option" at bounding box center [514, 339] width 15 height 15
click at [612, 391] on span "Select an option" at bounding box center [613, 392] width 15 height 15
click at [612, 391] on input "Select an option" at bounding box center [613, 392] width 15 height 15
click at [619, 448] on span "Select an option" at bounding box center [613, 452] width 15 height 15
click at [619, 448] on input "Select an option" at bounding box center [613, 452] width 15 height 15
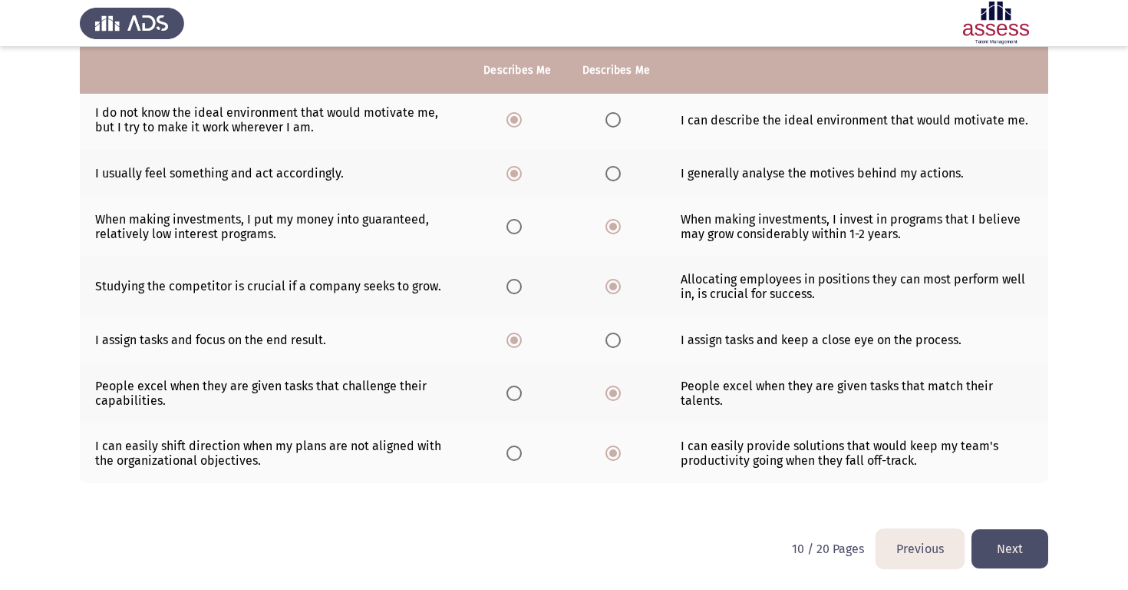
click at [1012, 537] on button "Next" at bounding box center [1010, 548] width 77 height 39
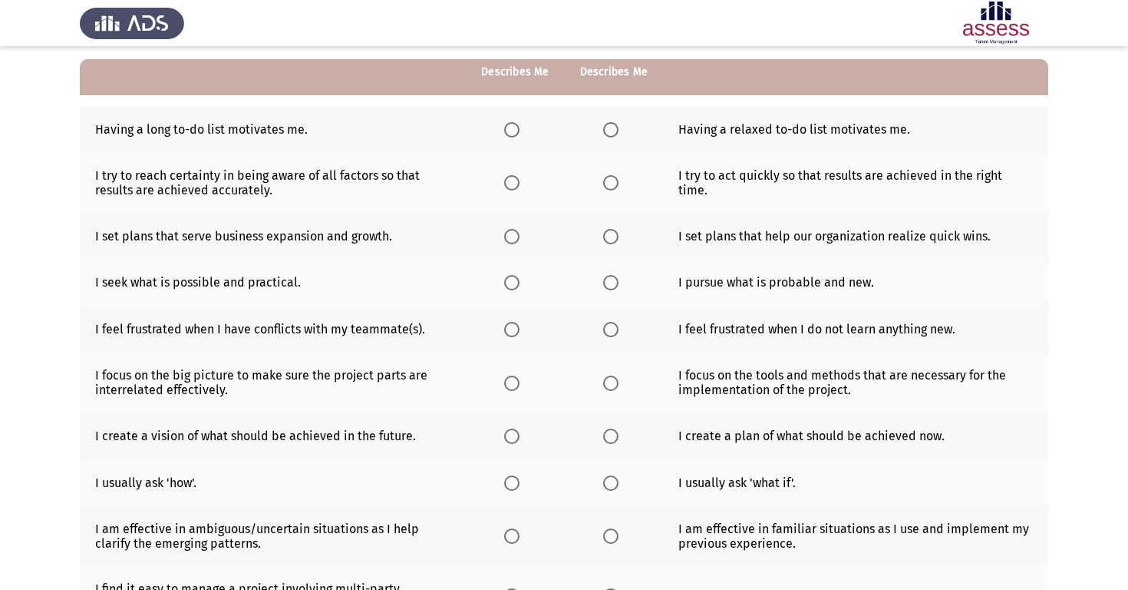
scroll to position [140, 0]
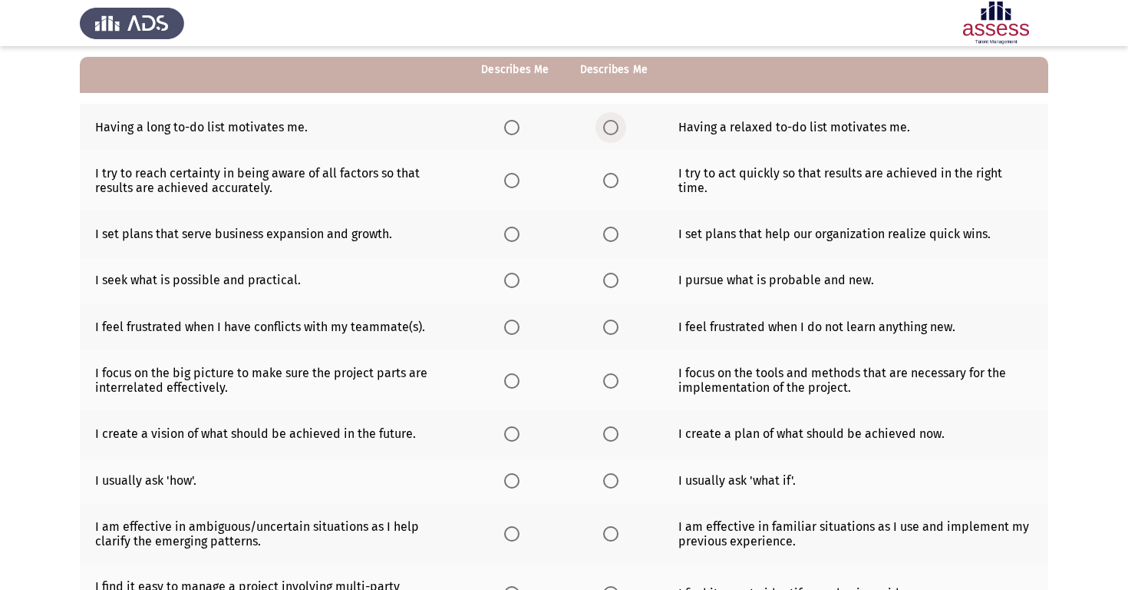
click at [608, 130] on span "Select an option" at bounding box center [610, 127] width 15 height 15
click at [608, 130] on input "Select an option" at bounding box center [610, 127] width 15 height 15
click at [609, 181] on span "Select an option" at bounding box center [610, 180] width 15 height 15
click at [609, 181] on input "Select an option" at bounding box center [610, 180] width 15 height 15
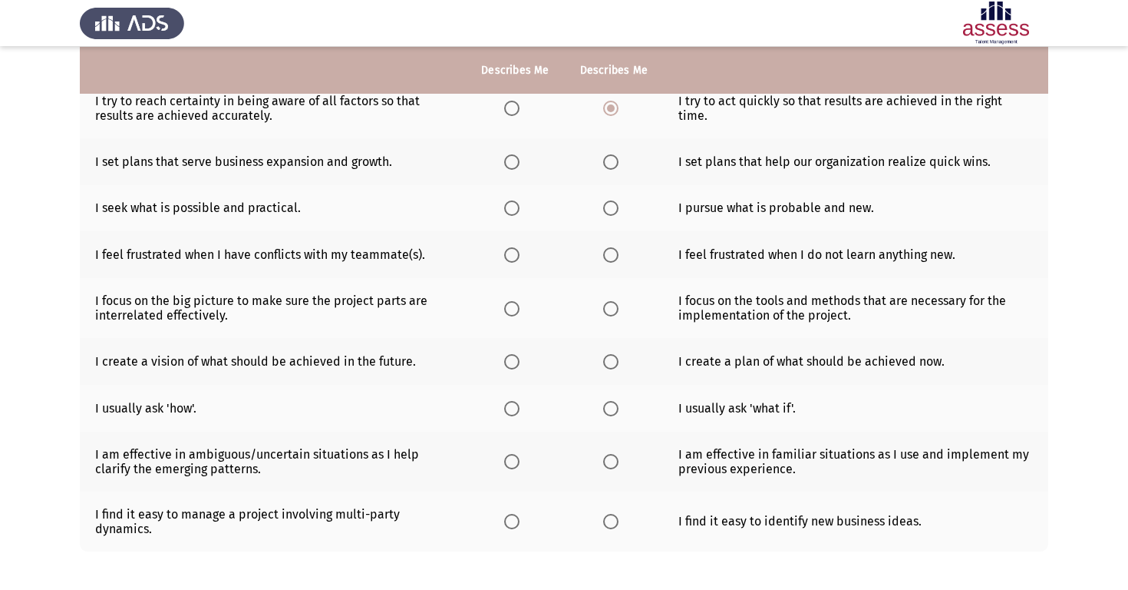
scroll to position [215, 0]
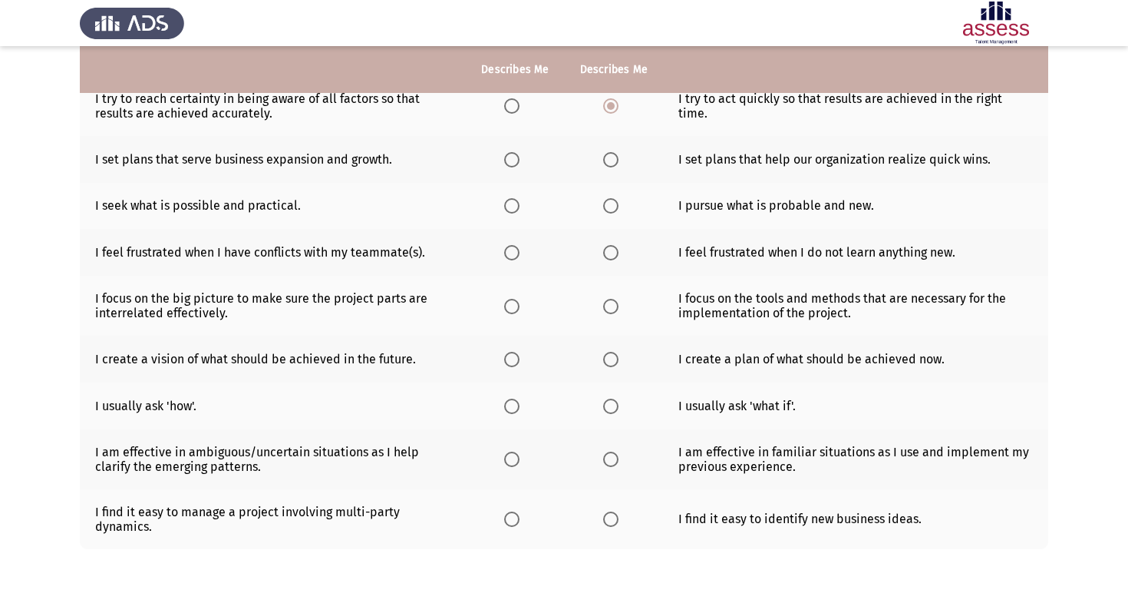
click at [503, 158] on th at bounding box center [515, 159] width 98 height 47
click at [511, 158] on span "Select an option" at bounding box center [511, 159] width 15 height 15
click at [511, 158] on input "Select an option" at bounding box center [511, 159] width 15 height 15
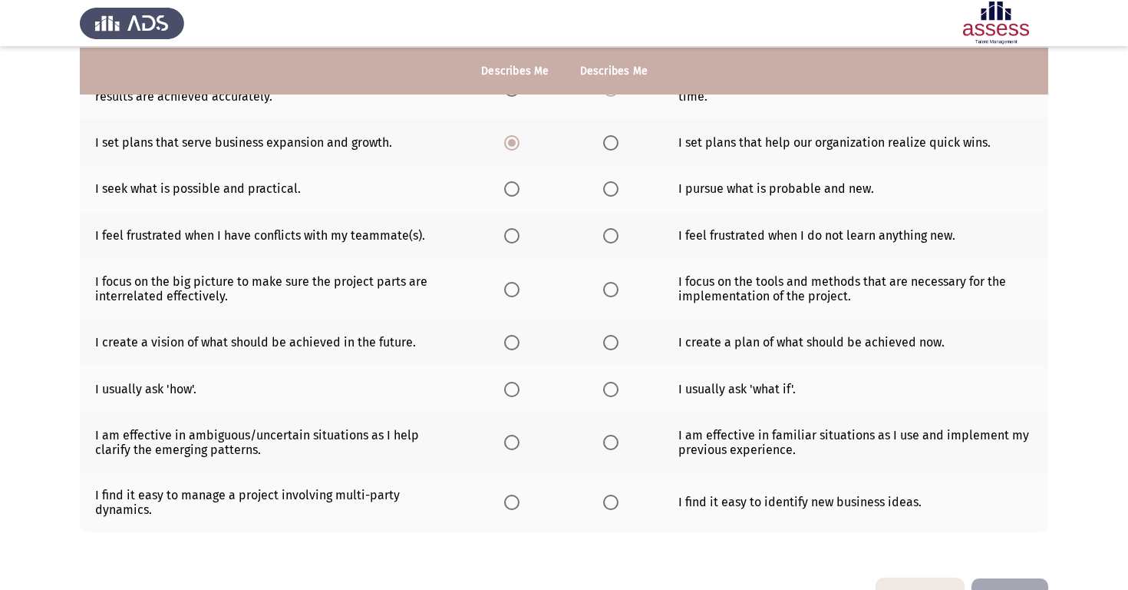
scroll to position [233, 0]
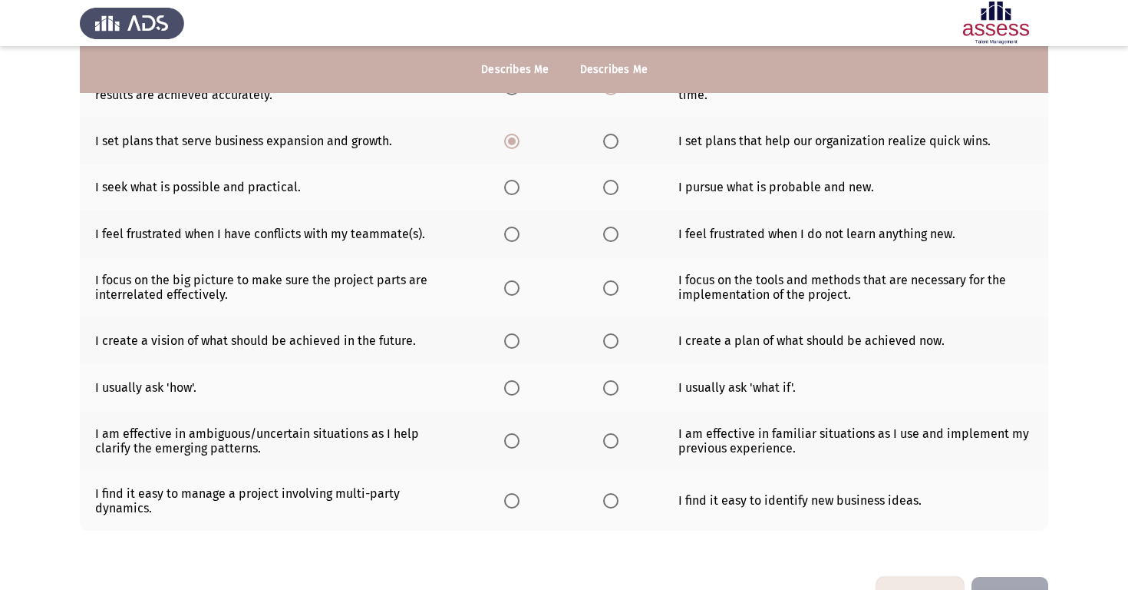
click at [612, 191] on span "Select an option" at bounding box center [610, 187] width 15 height 15
click at [612, 191] on input "Select an option" at bounding box center [610, 187] width 15 height 15
click at [517, 236] on span "Select an option" at bounding box center [511, 233] width 15 height 15
click at [517, 236] on input "Select an option" at bounding box center [511, 233] width 15 height 15
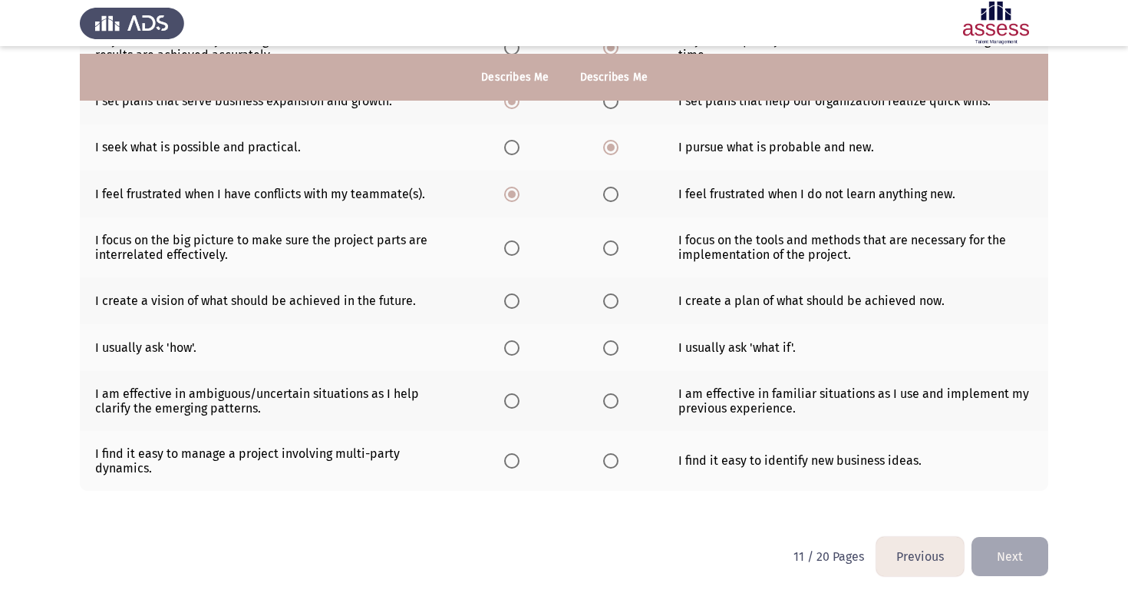
scroll to position [281, 0]
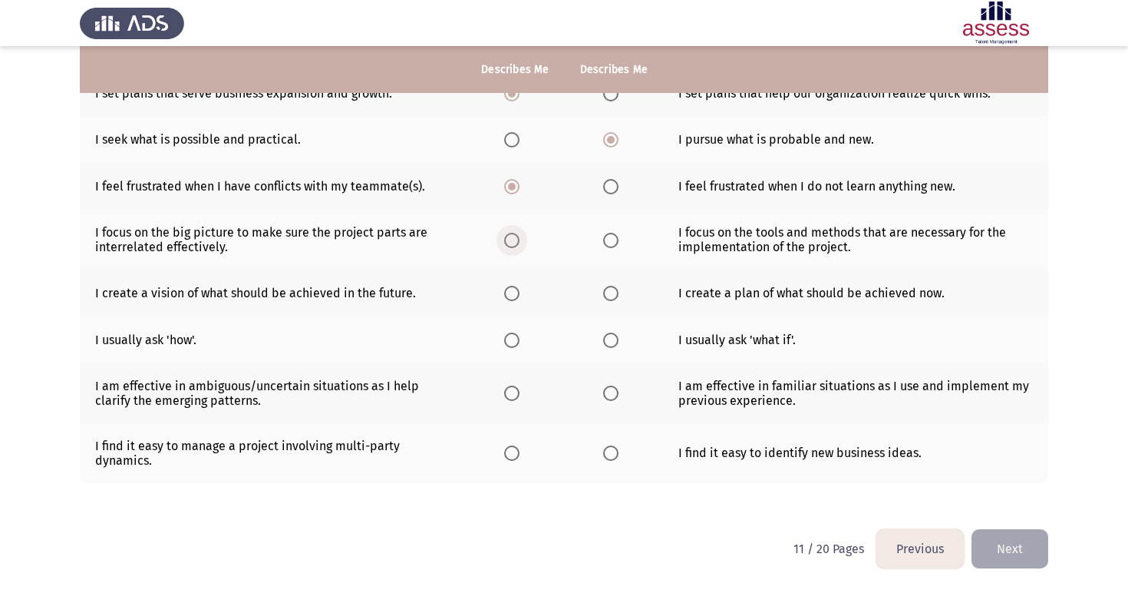
click at [513, 240] on span "Select an option" at bounding box center [511, 240] width 15 height 15
click at [513, 240] on input "Select an option" at bounding box center [511, 240] width 15 height 15
click at [509, 291] on span "Select an option" at bounding box center [511, 293] width 15 height 15
click at [509, 291] on input "Select an option" at bounding box center [511, 293] width 15 height 15
click at [613, 343] on span "Select an option" at bounding box center [610, 339] width 15 height 15
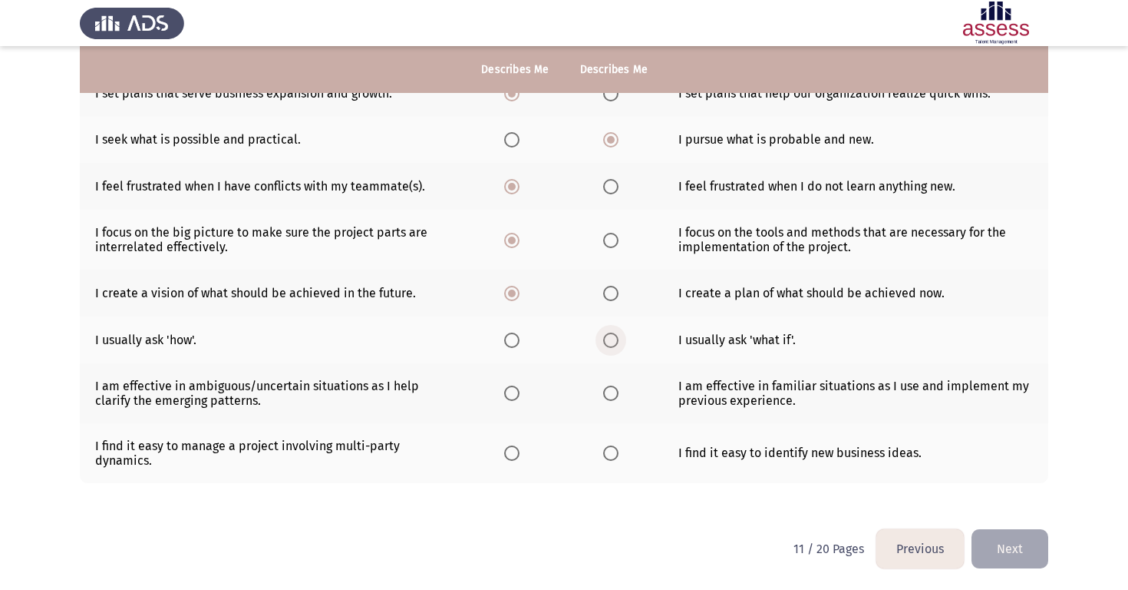
click at [613, 343] on input "Select an option" at bounding box center [610, 339] width 15 height 15
click at [496, 395] on th at bounding box center [515, 393] width 98 height 60
click at [504, 395] on span "Select an option" at bounding box center [511, 392] width 15 height 15
click at [504, 395] on input "Select an option" at bounding box center [511, 392] width 15 height 15
click at [612, 457] on span "Select an option" at bounding box center [610, 452] width 15 height 15
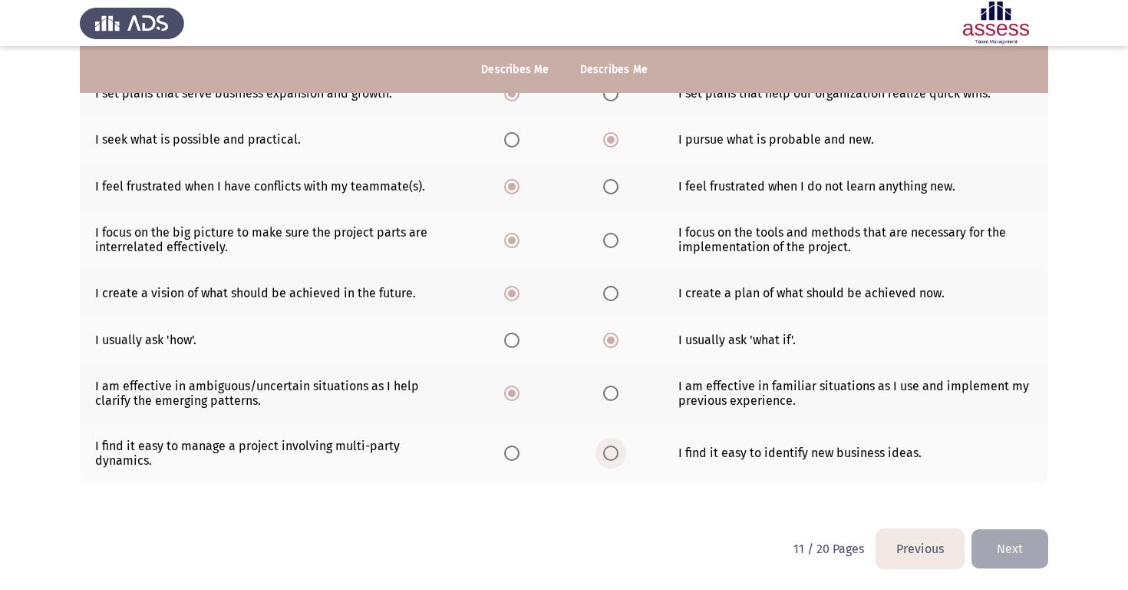
click at [612, 457] on input "Select an option" at bounding box center [610, 452] width 15 height 15
click at [1002, 551] on button "Next" at bounding box center [1010, 548] width 77 height 39
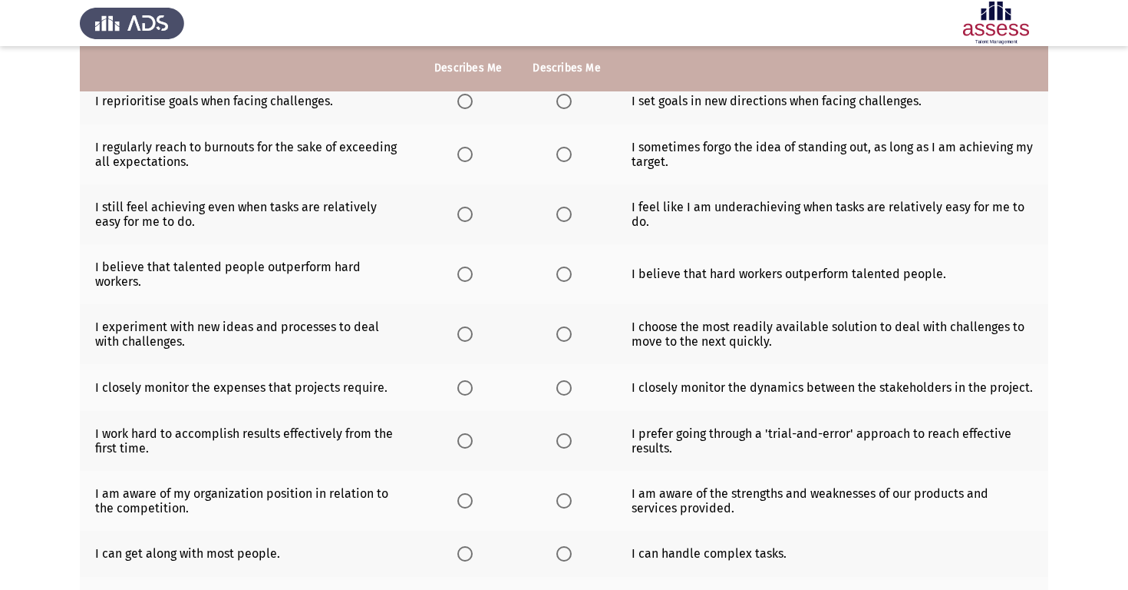
scroll to position [159, 0]
